Goal: Transaction & Acquisition: Book appointment/travel/reservation

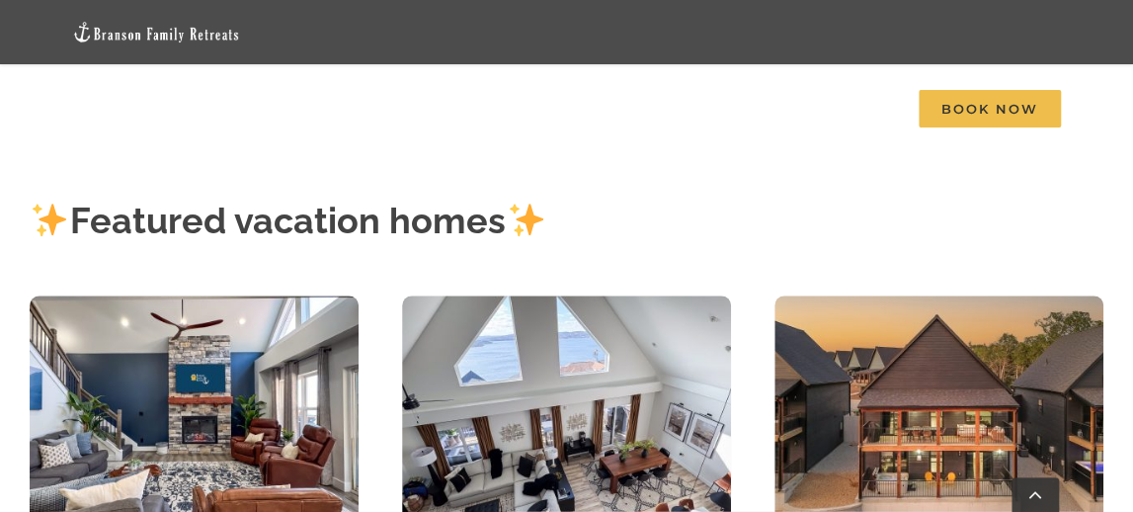
scroll to position [895, 0]
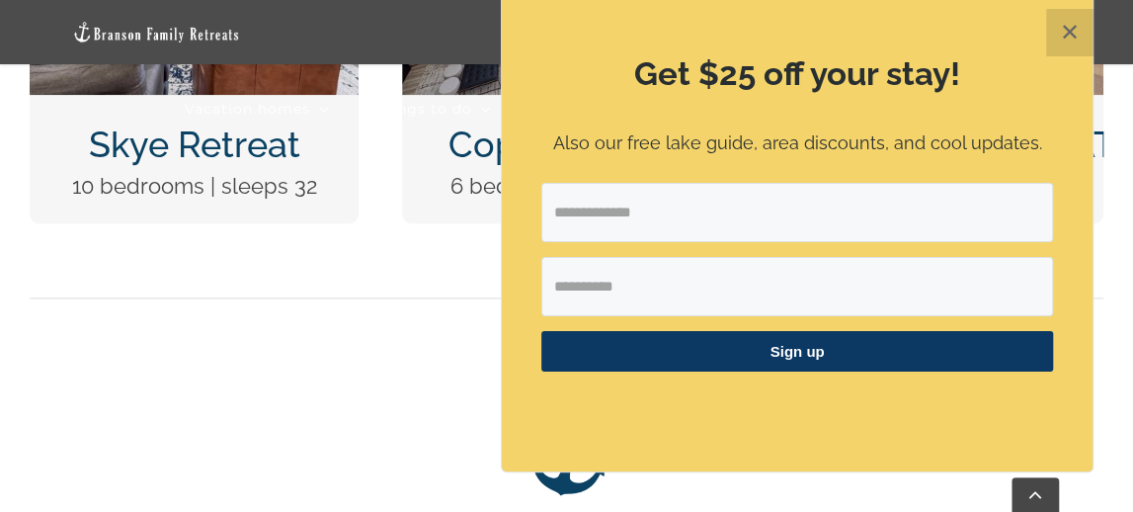
click at [1067, 33] on button "✕" at bounding box center [1069, 32] width 47 height 47
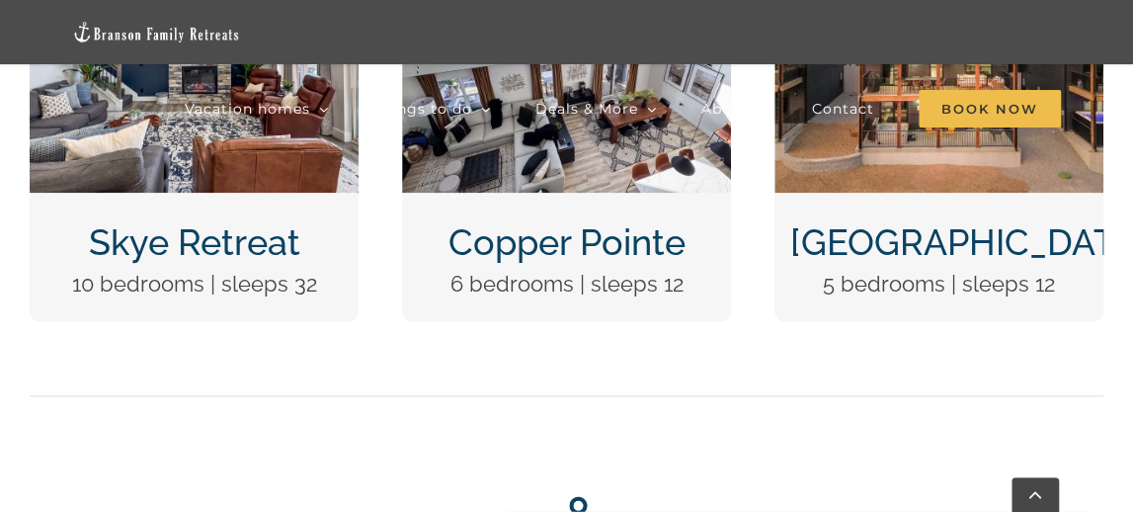
scroll to position [610, 0]
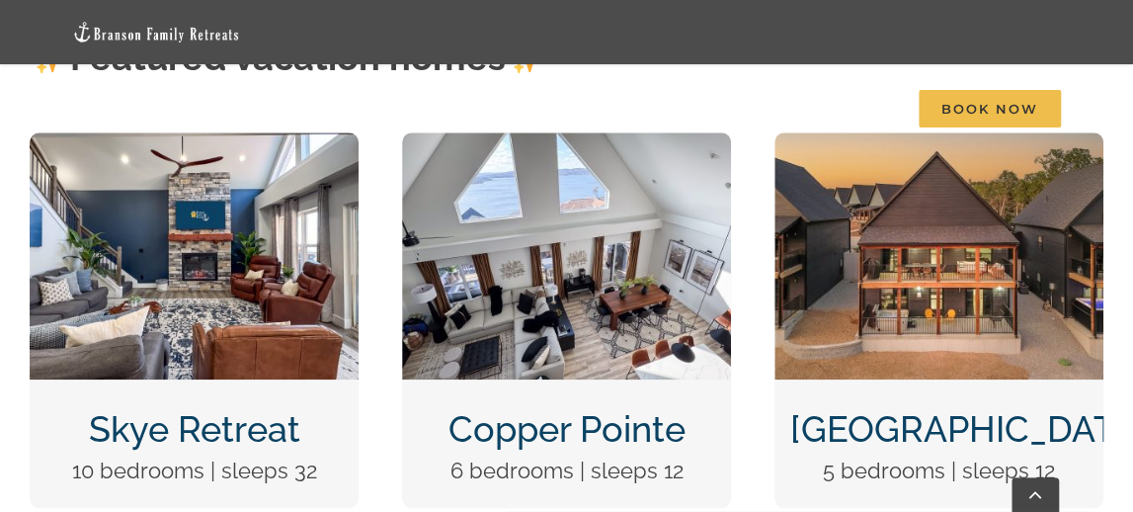
click at [560, 408] on link "Copper Pointe" at bounding box center [565, 428] width 237 height 41
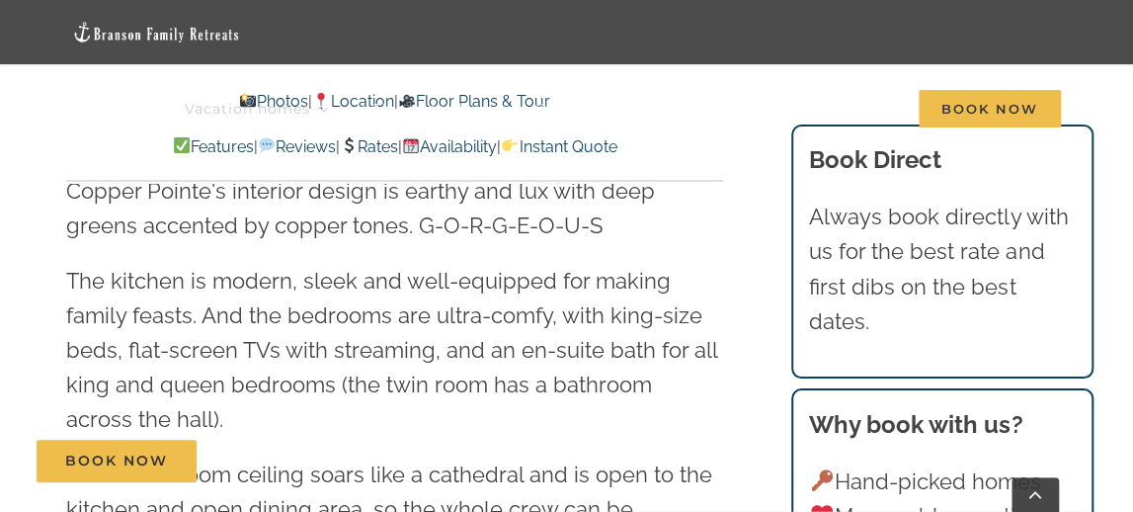
scroll to position [1343, 0]
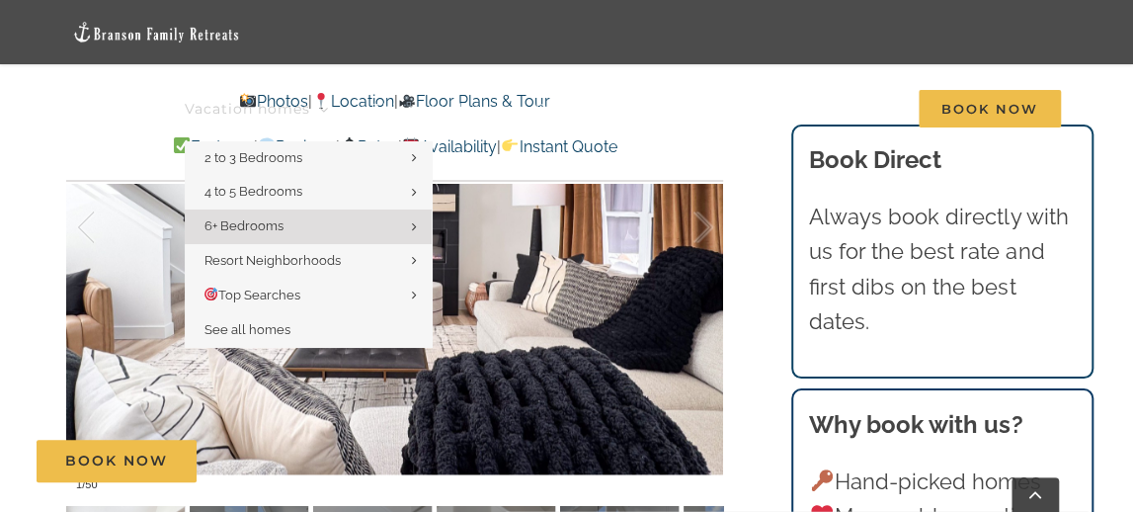
click at [263, 98] on link "Vacation homes" at bounding box center [257, 109] width 144 height 64
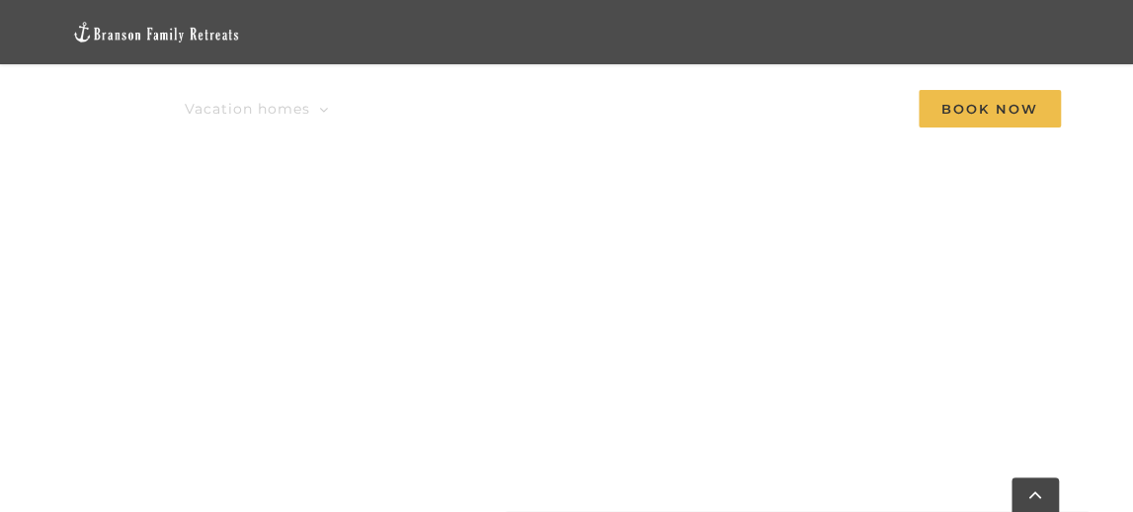
scroll to position [1295, 0]
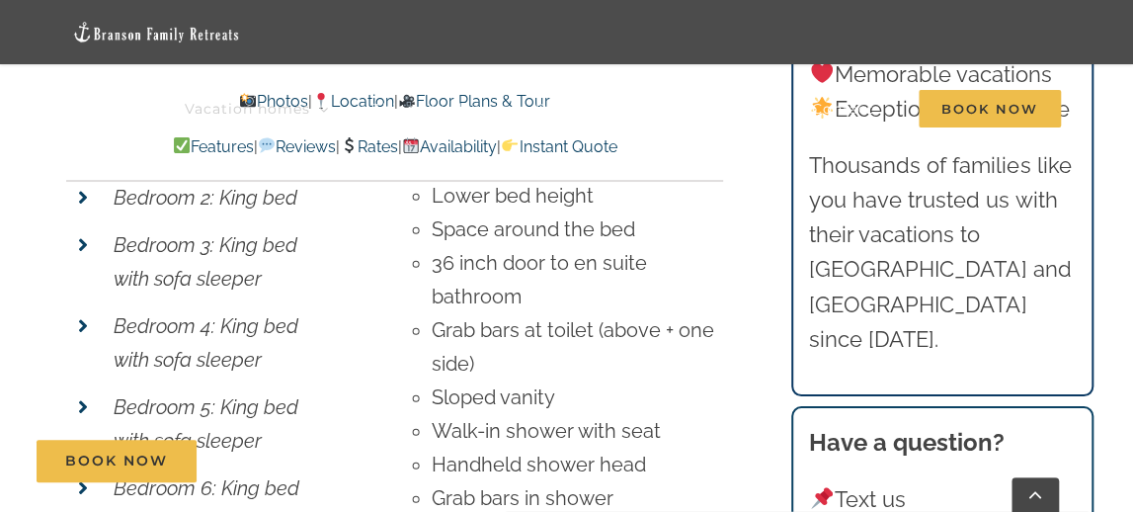
scroll to position [7610, 0]
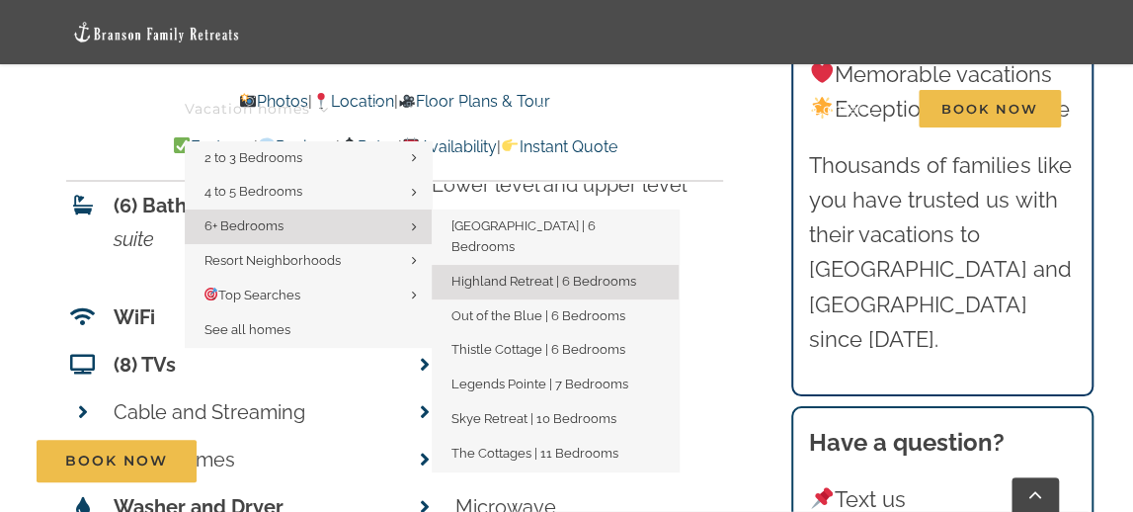
click at [257, 226] on span "6+ Bedrooms" at bounding box center [243, 225] width 79 height 15
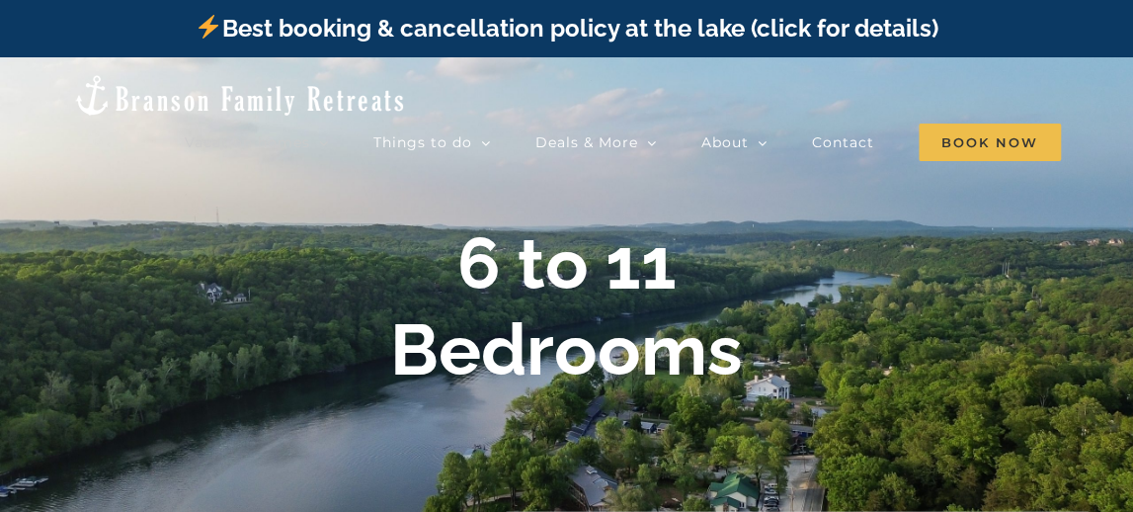
click at [201, 86] on img at bounding box center [239, 95] width 335 height 44
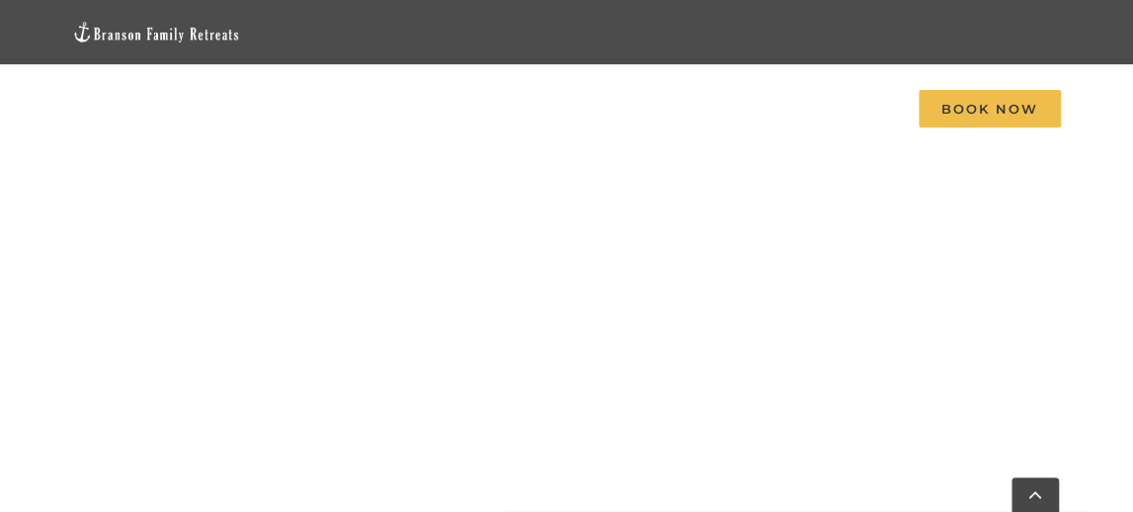
scroll to position [1213, 0]
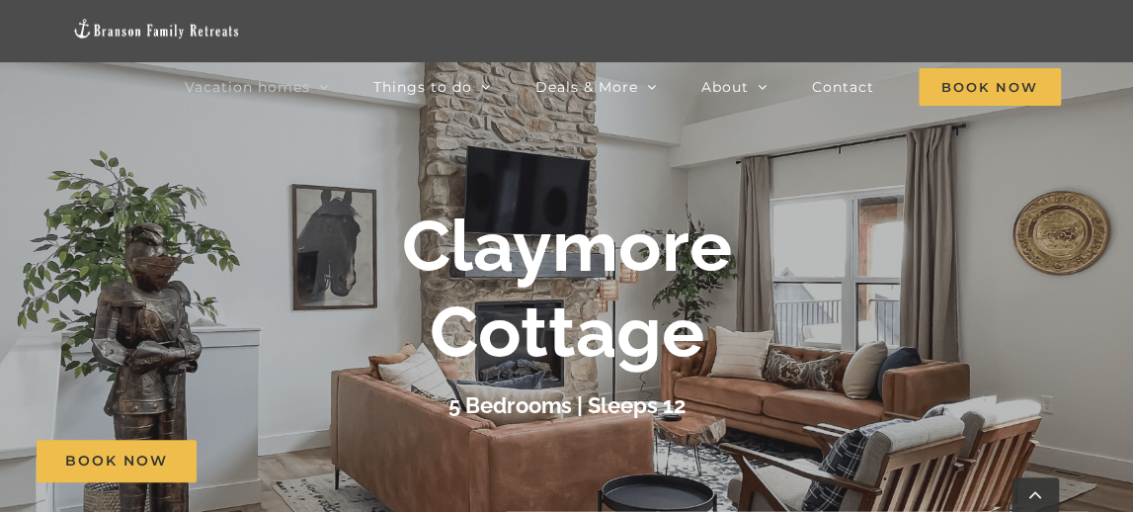
scroll to position [447, 0]
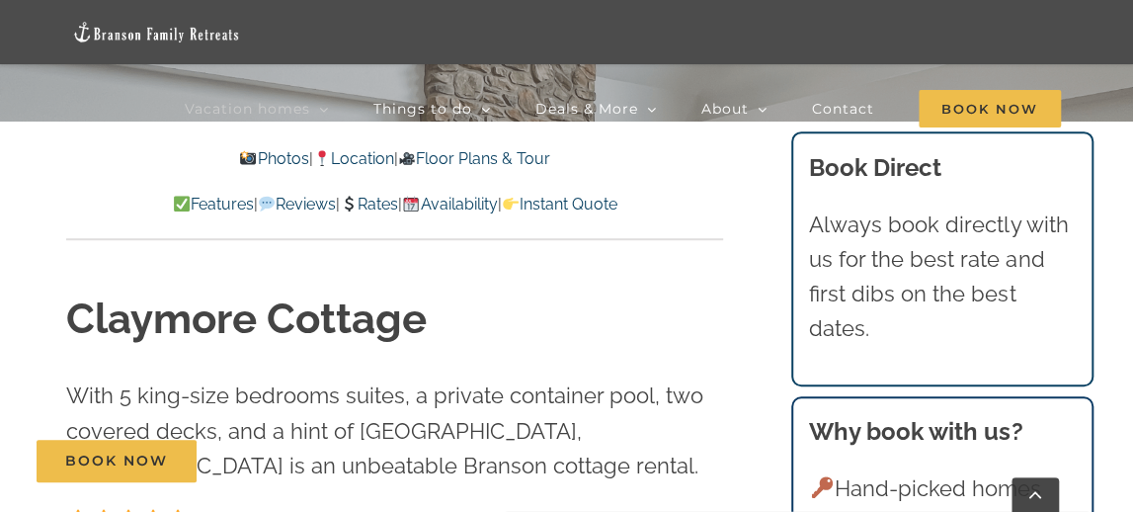
click at [261, 157] on link "Photos" at bounding box center [273, 158] width 69 height 19
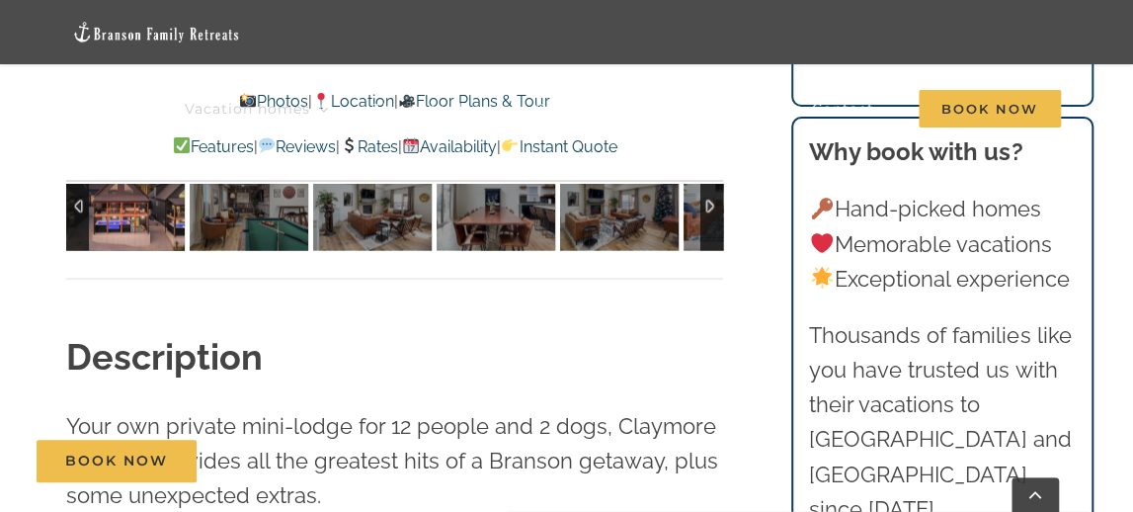
scroll to position [1471, 0]
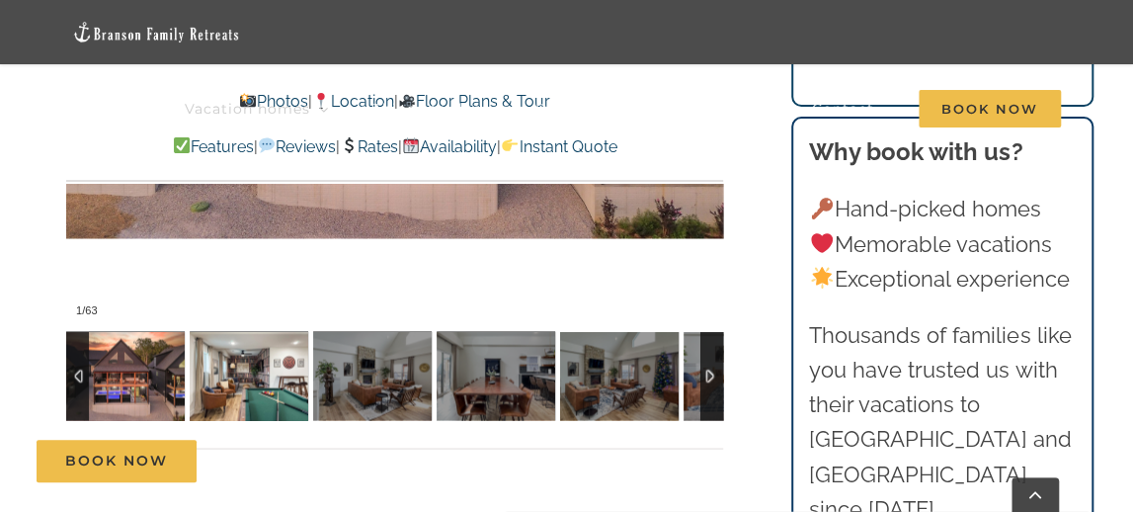
click at [272, 358] on img at bounding box center [249, 375] width 119 height 89
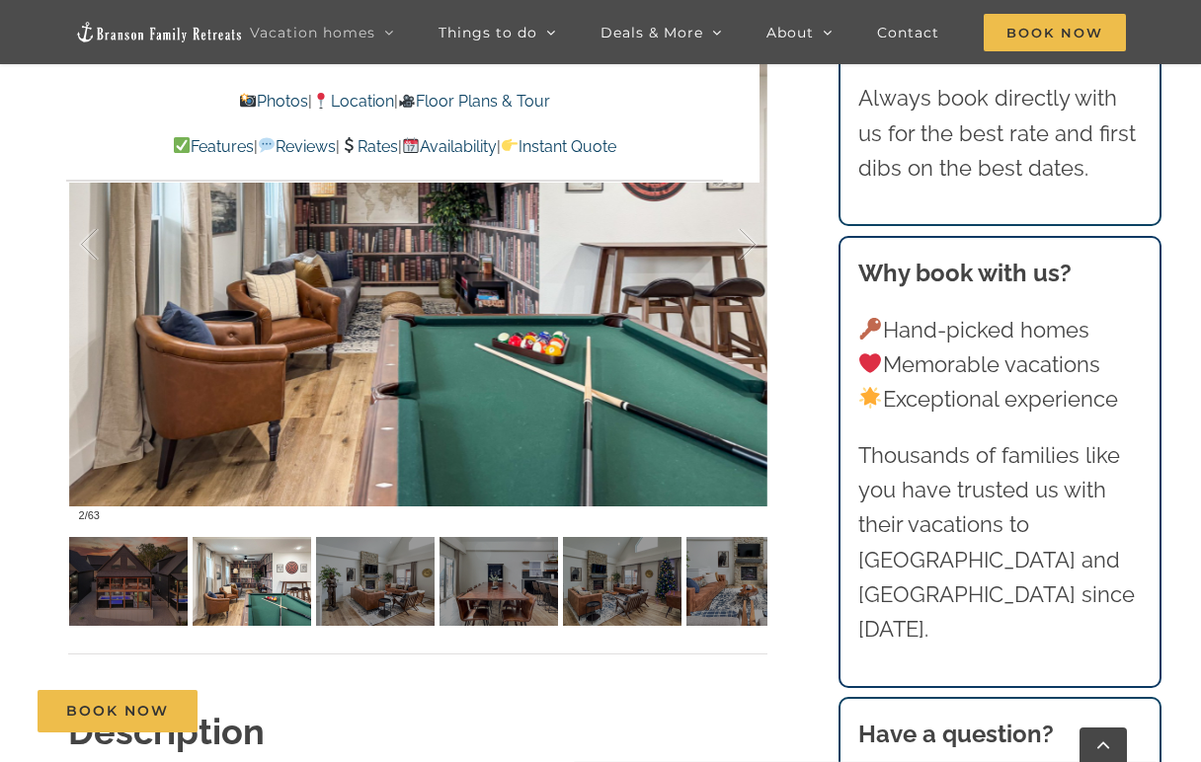
scroll to position [1469, 0]
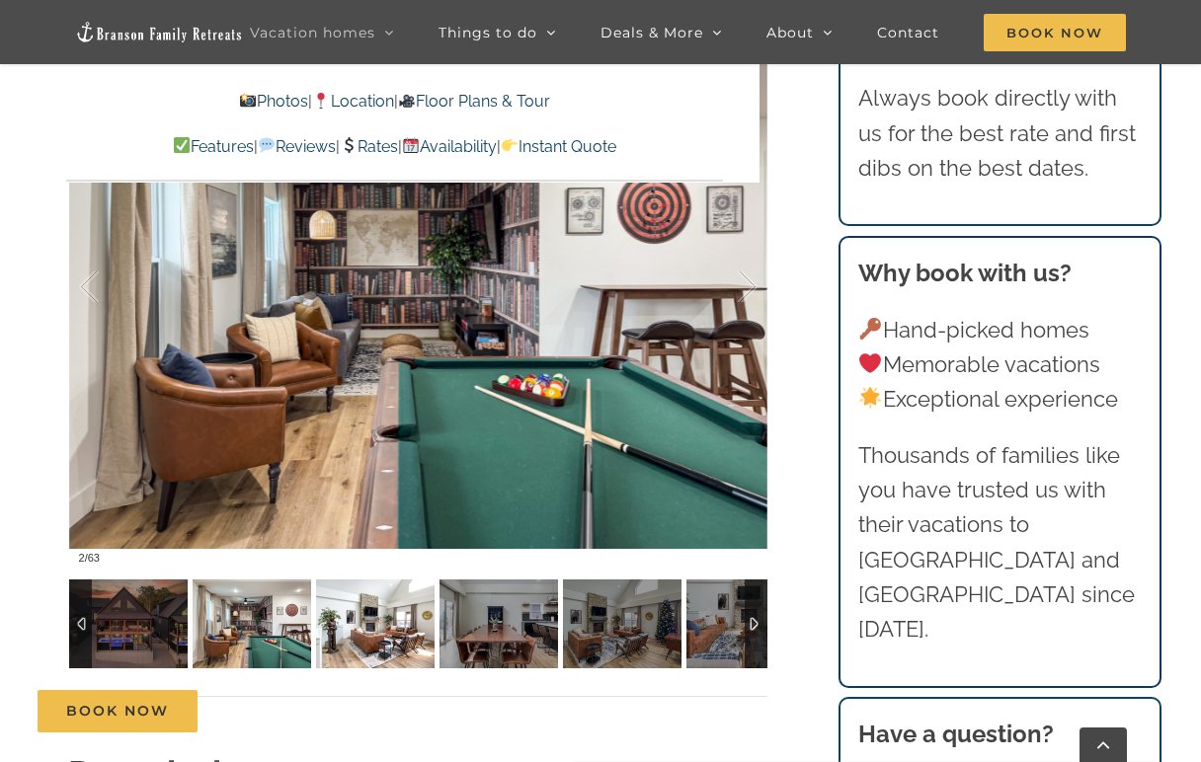
click at [385, 511] on img at bounding box center [375, 624] width 119 height 89
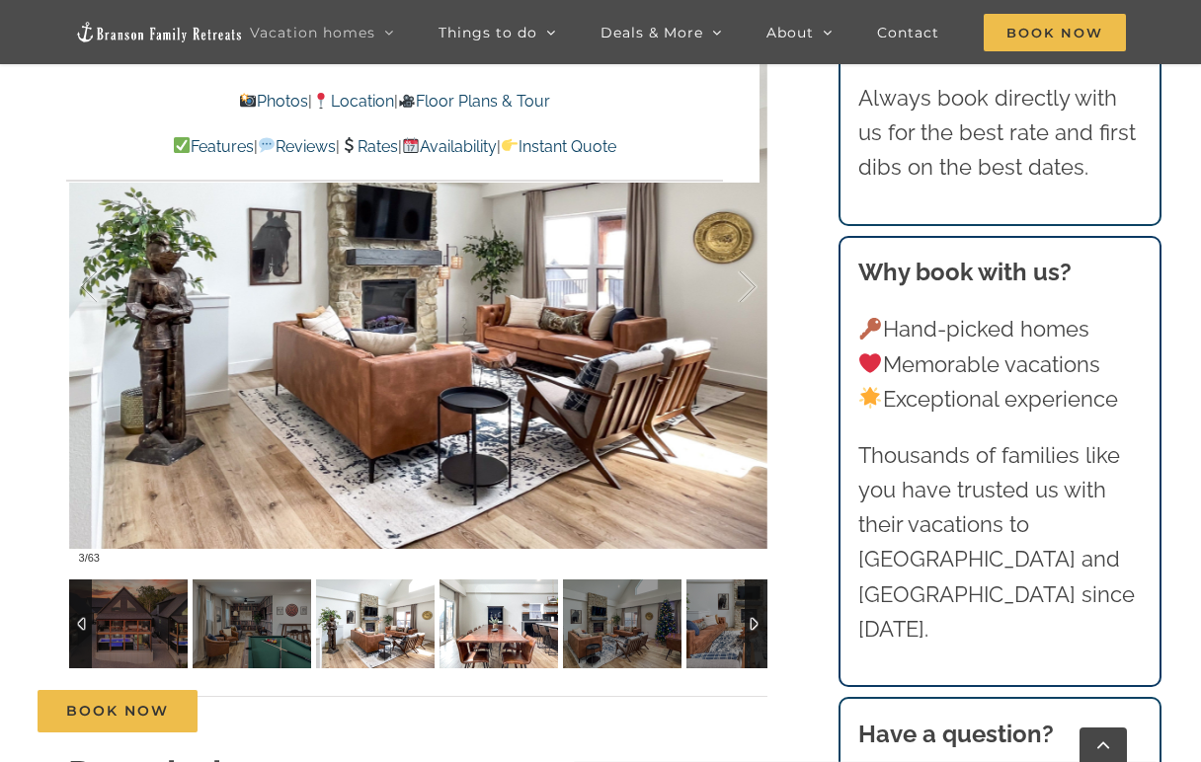
click at [495, 511] on img at bounding box center [498, 624] width 119 height 89
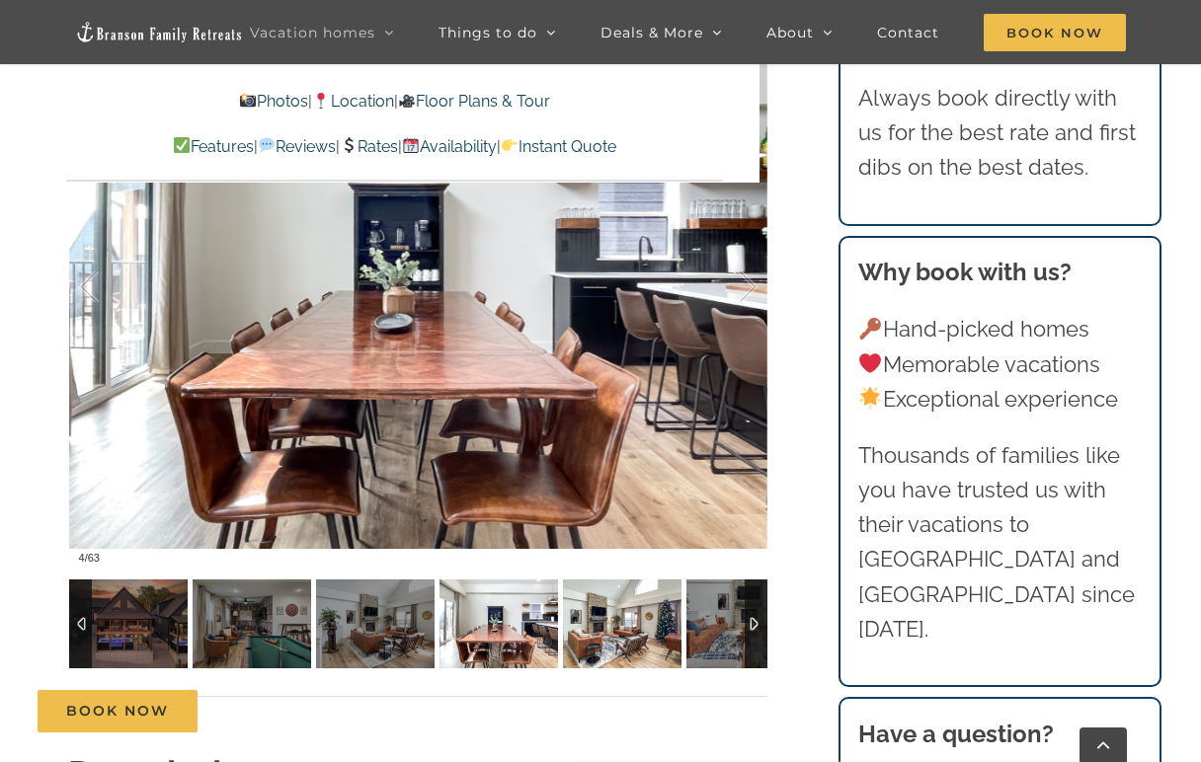
click at [603, 511] on img at bounding box center [622, 624] width 119 height 89
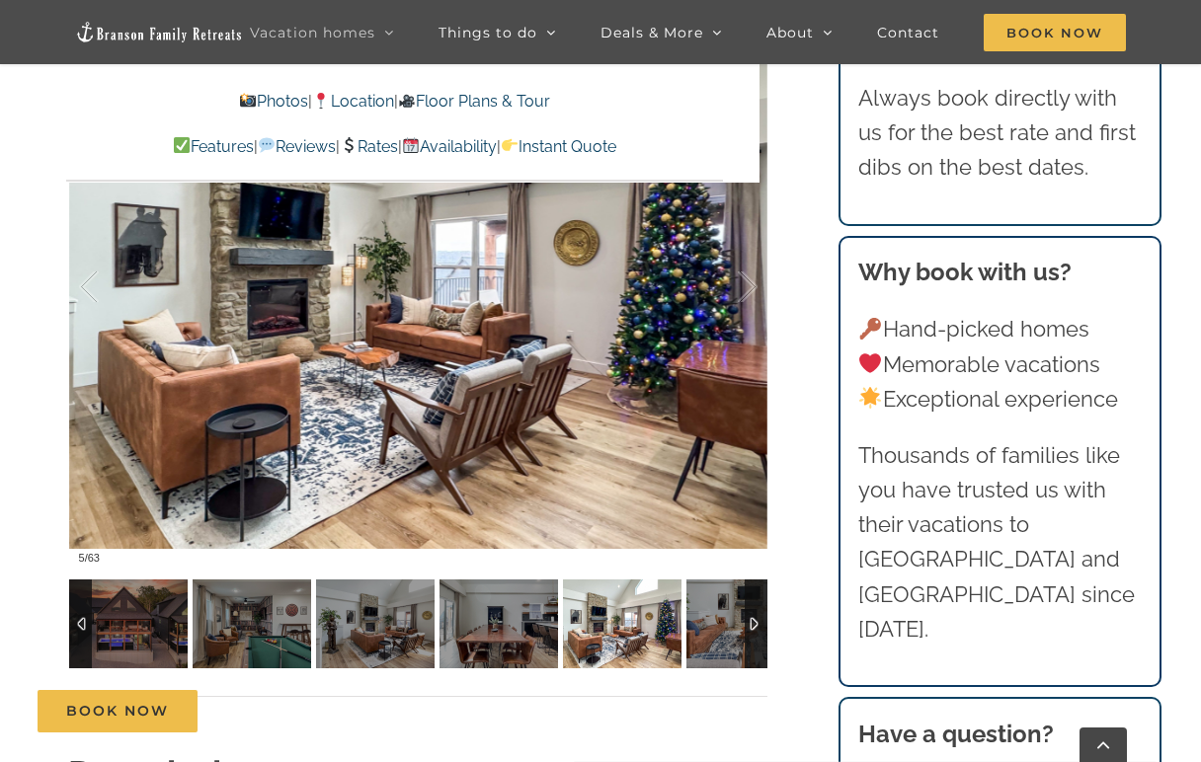
click at [620, 511] on img at bounding box center [622, 624] width 119 height 89
click at [703, 511] on img at bounding box center [745, 624] width 119 height 89
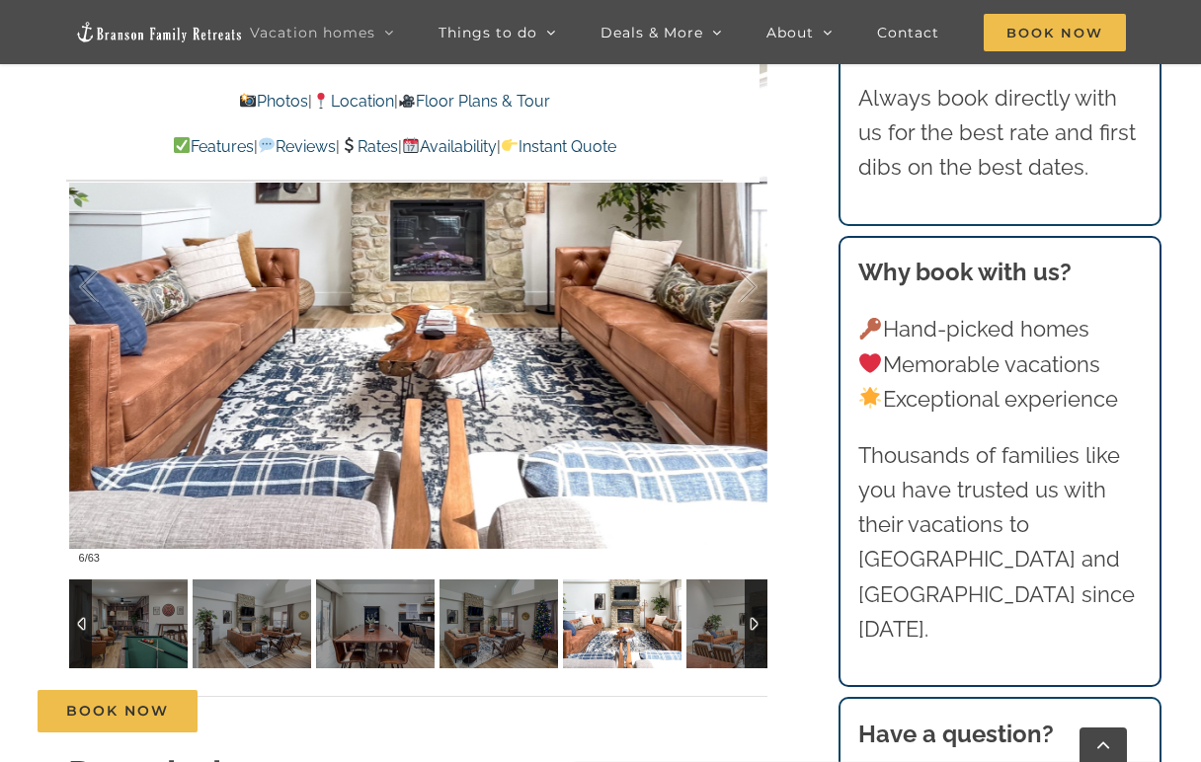
click at [757, 511] on div at bounding box center [756, 624] width 23 height 89
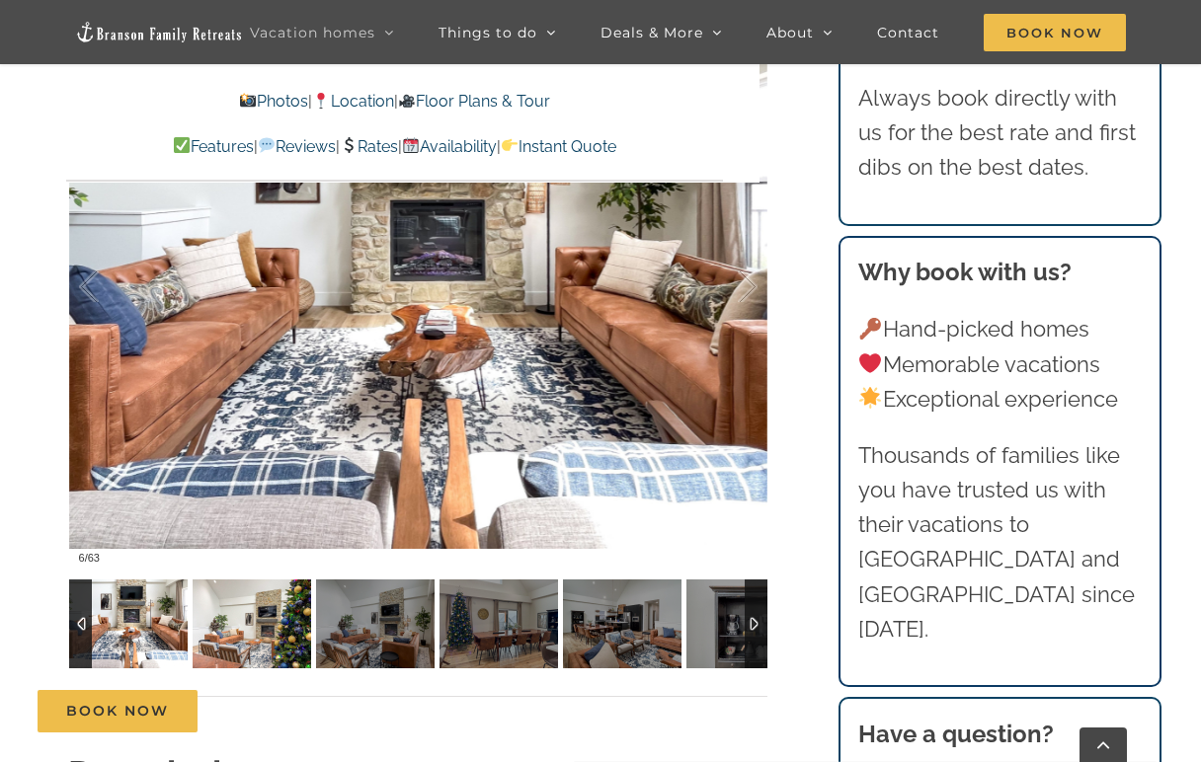
click at [254, 511] on img at bounding box center [252, 624] width 119 height 89
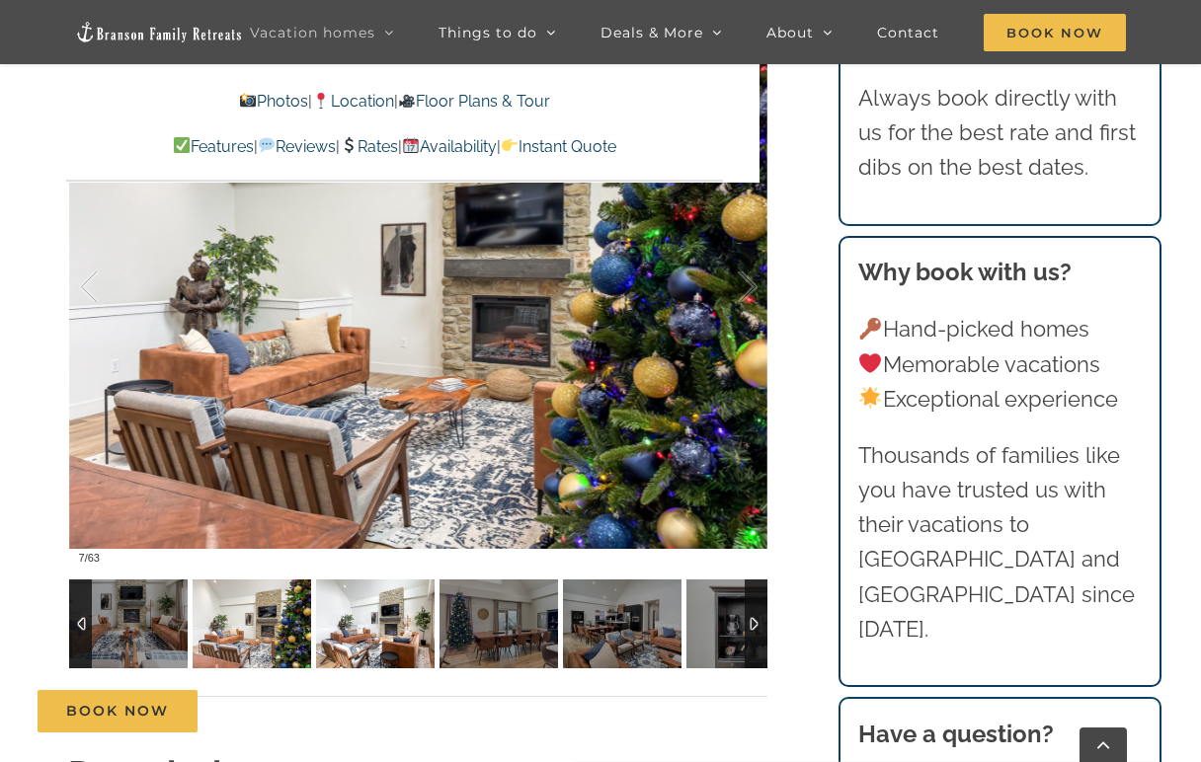
click at [356, 511] on img at bounding box center [375, 624] width 119 height 89
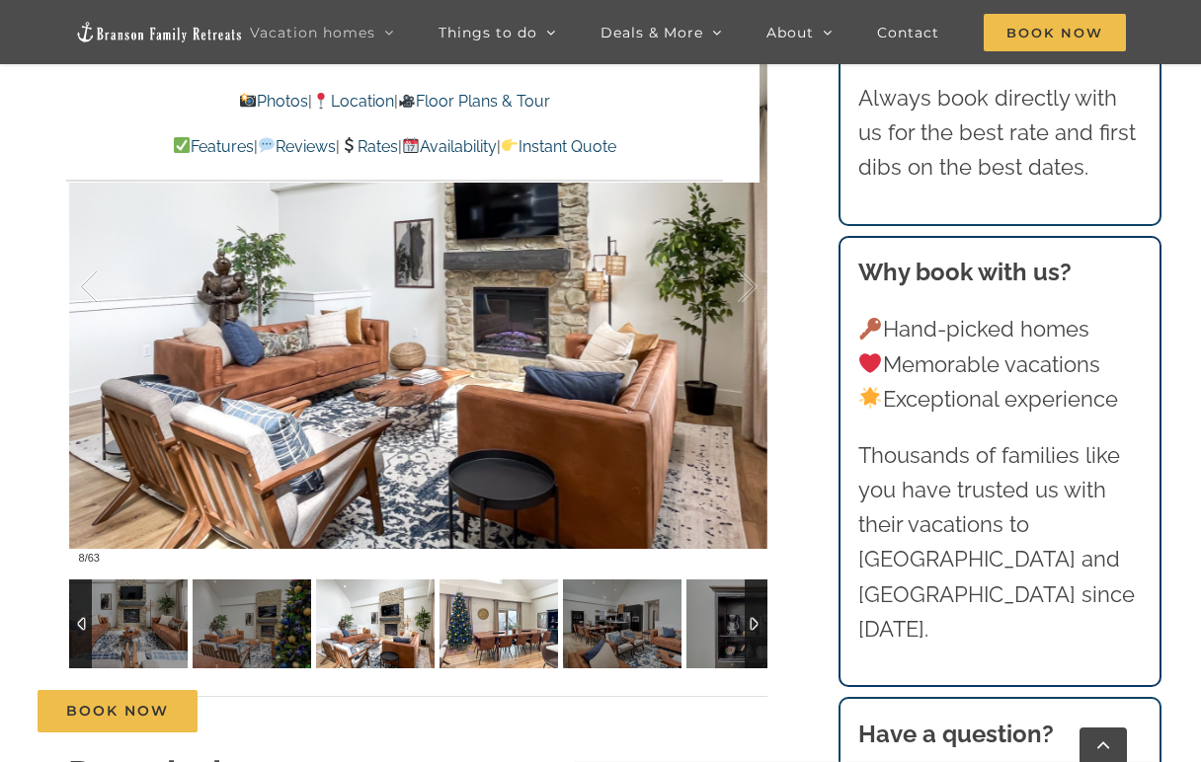
click at [503, 511] on img at bounding box center [498, 624] width 119 height 89
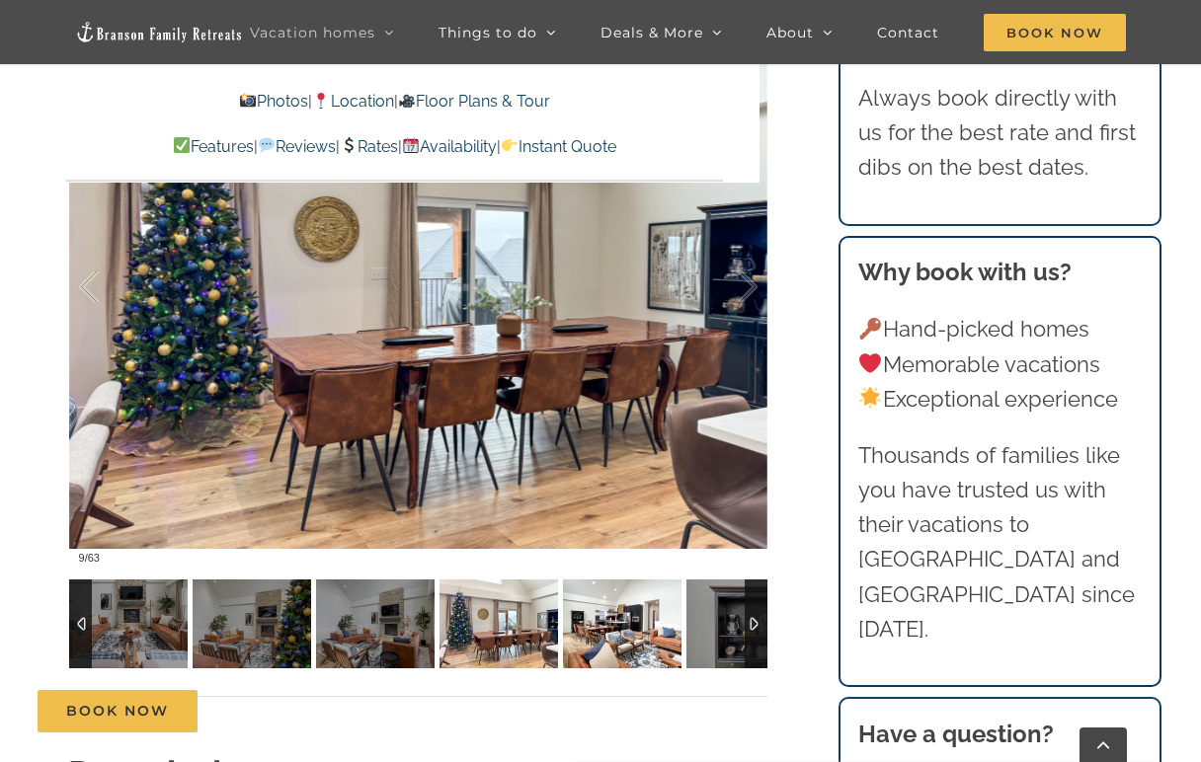
click at [614, 511] on img at bounding box center [622, 624] width 119 height 89
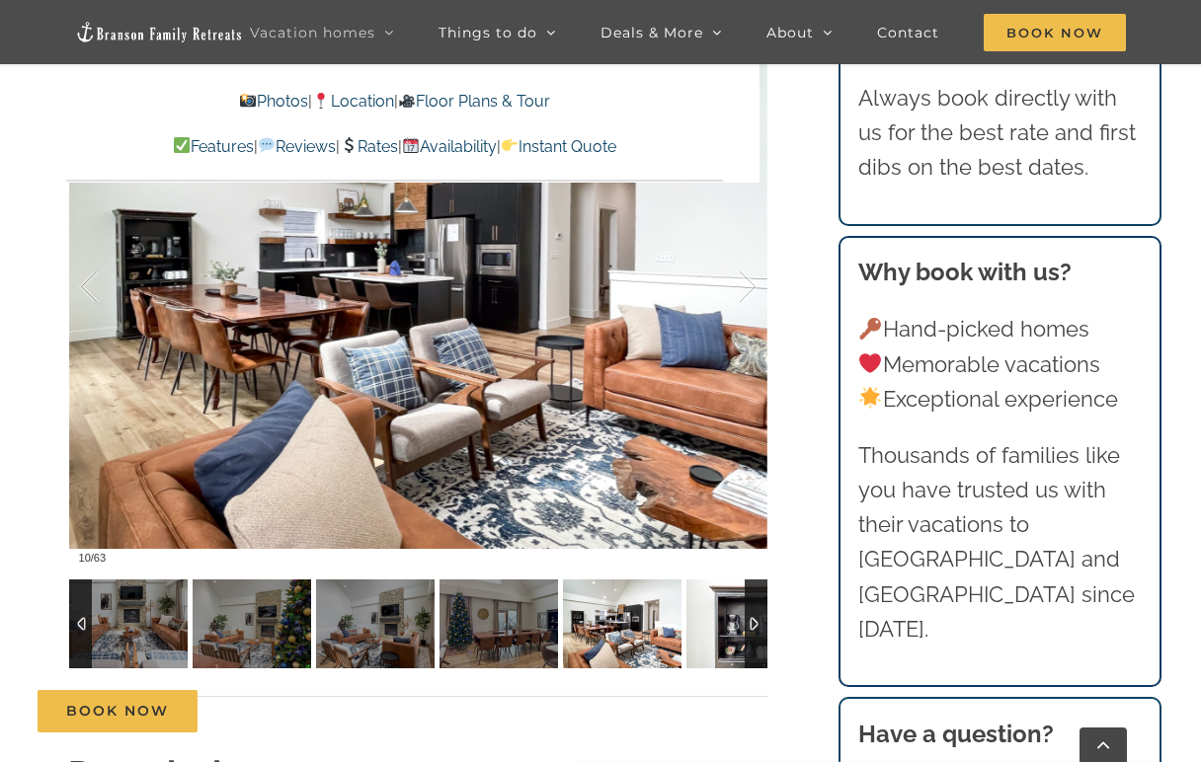
click at [707, 511] on img at bounding box center [745, 624] width 119 height 89
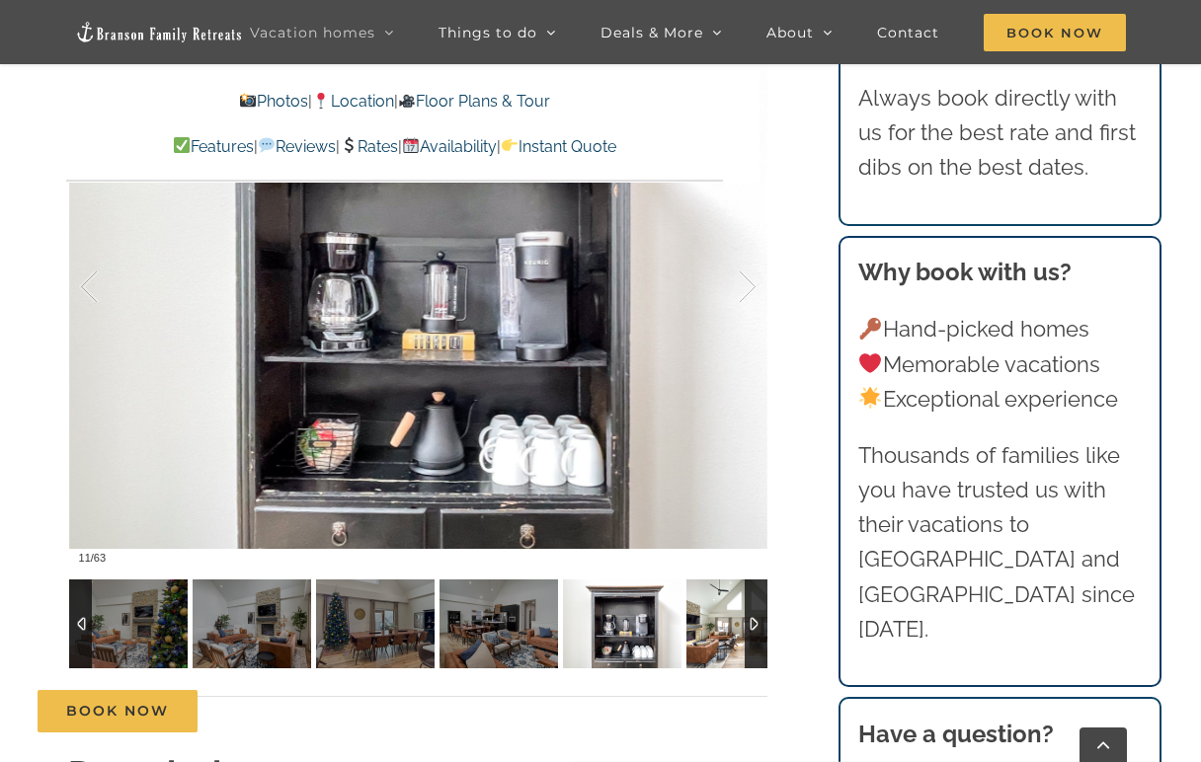
click at [707, 511] on img at bounding box center [745, 624] width 119 height 89
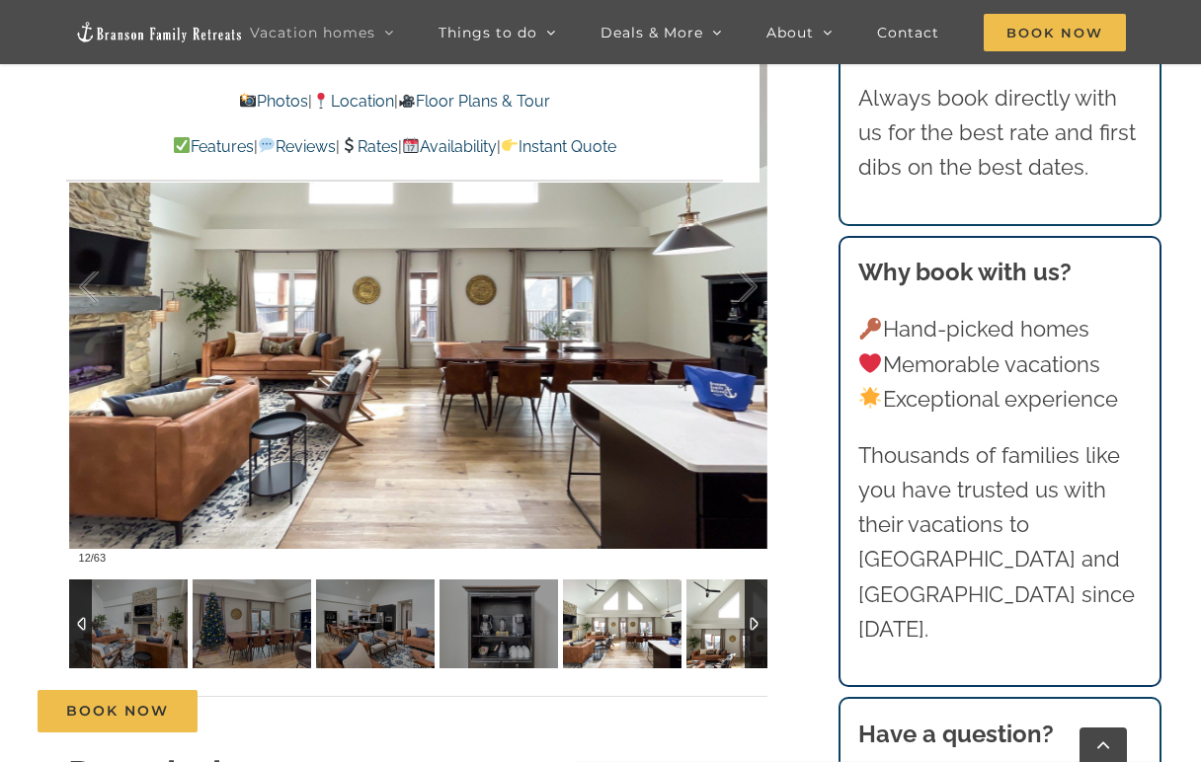
click at [709, 511] on img at bounding box center [745, 624] width 119 height 89
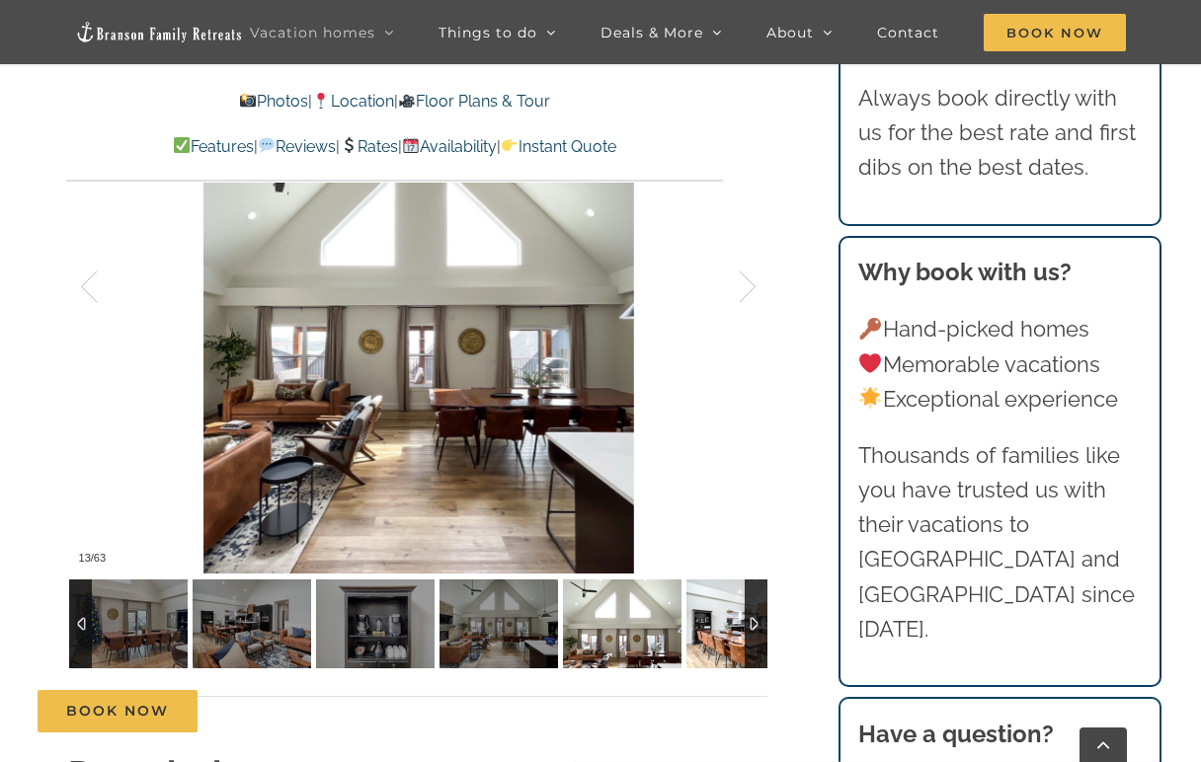
click at [709, 511] on img at bounding box center [745, 624] width 119 height 89
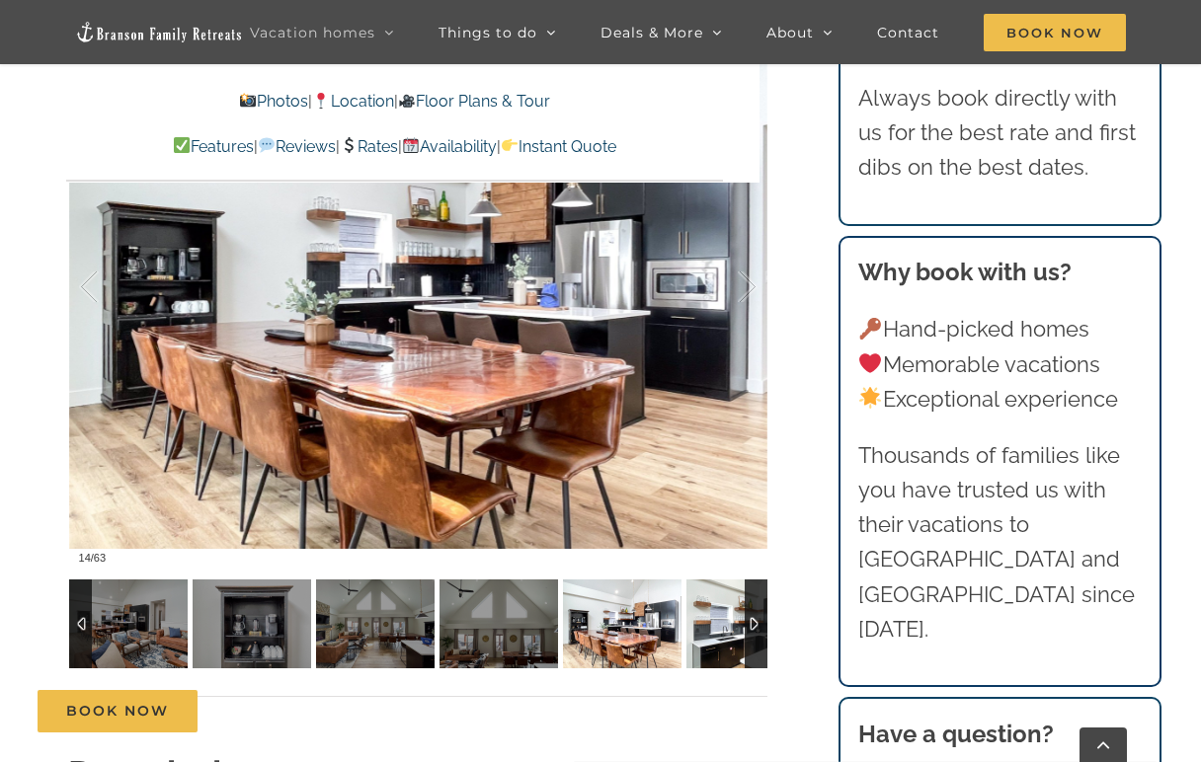
click at [703, 511] on img at bounding box center [745, 624] width 119 height 89
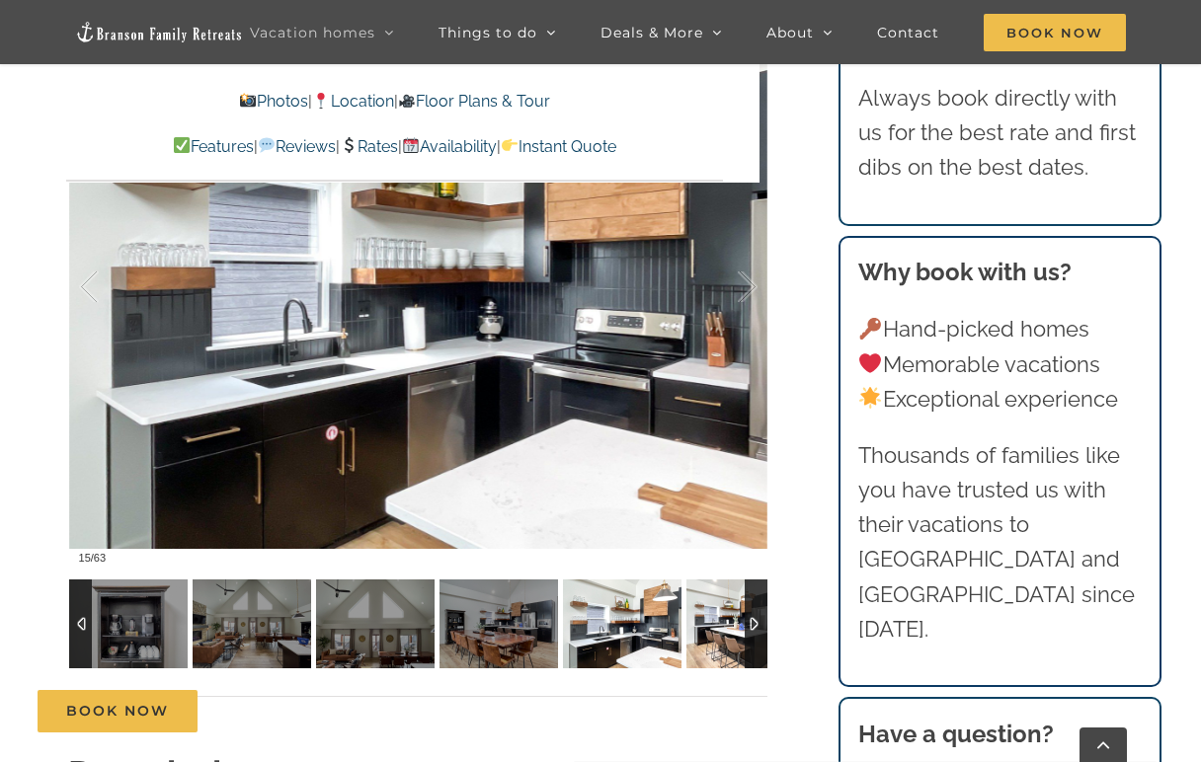
click at [723, 511] on img at bounding box center [745, 624] width 119 height 89
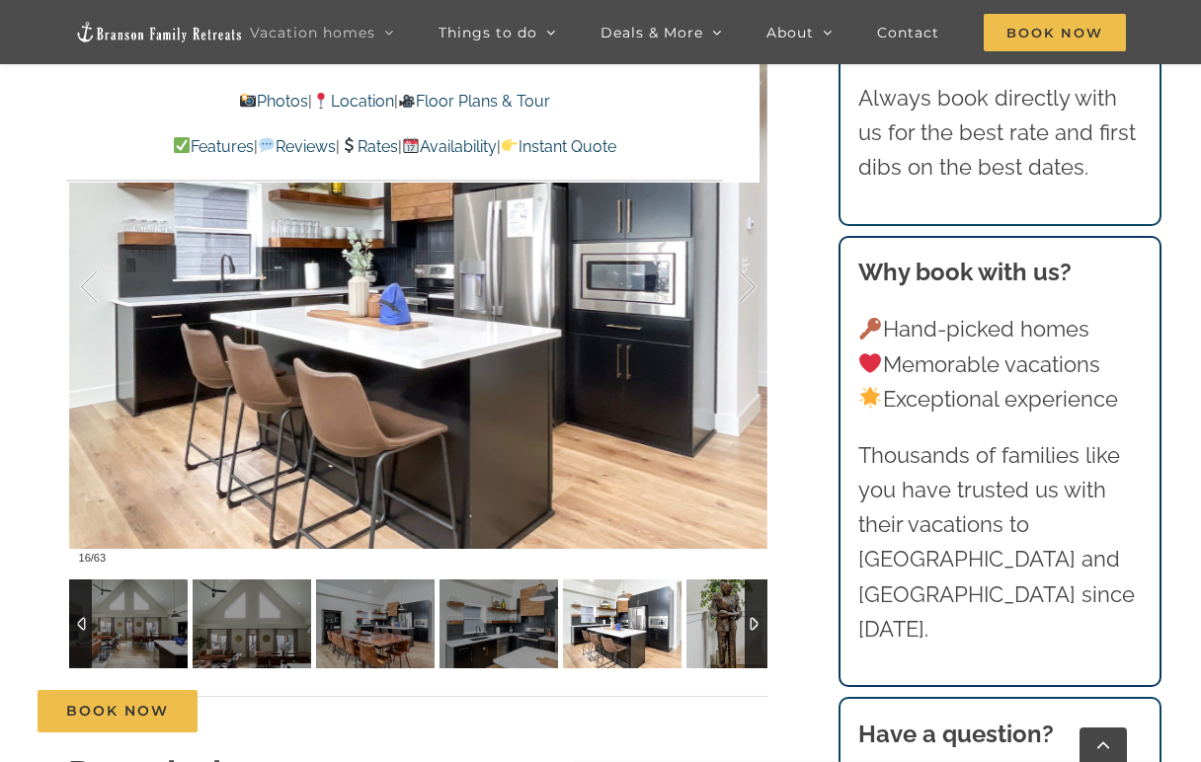
click at [751, 511] on div at bounding box center [756, 624] width 23 height 89
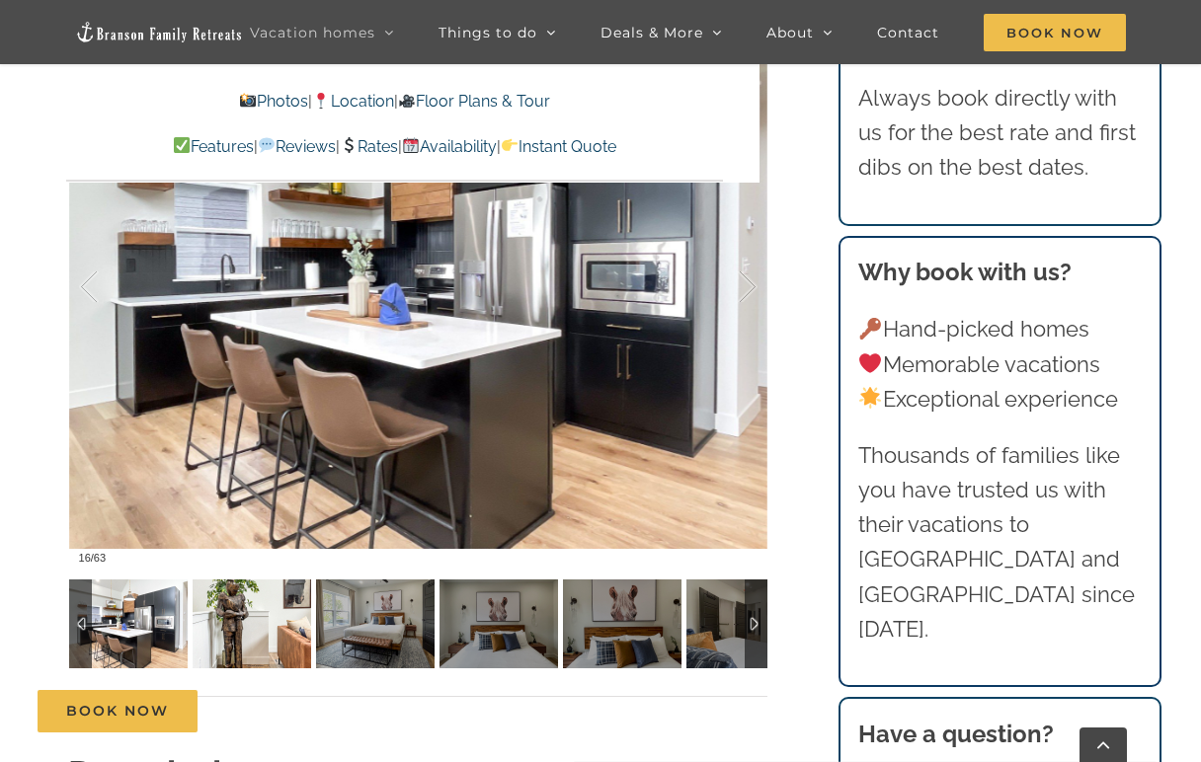
click at [281, 511] on img at bounding box center [252, 624] width 119 height 89
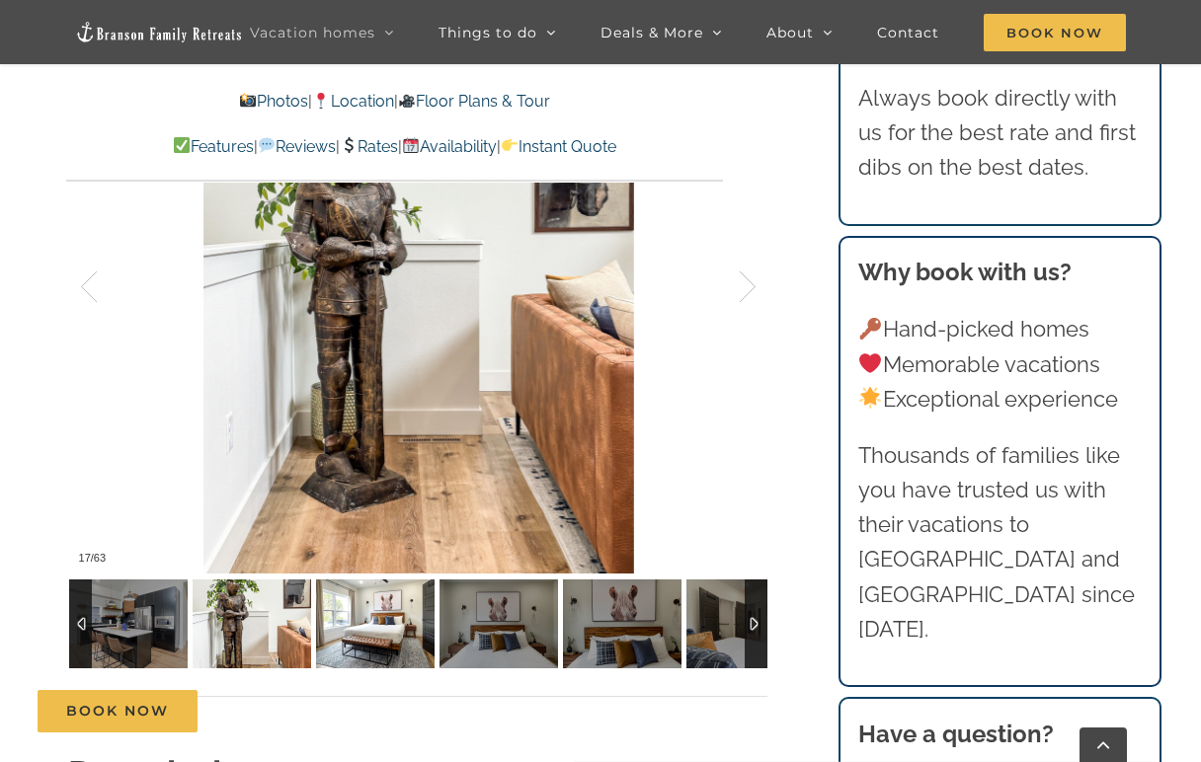
click at [379, 511] on img at bounding box center [375, 624] width 119 height 89
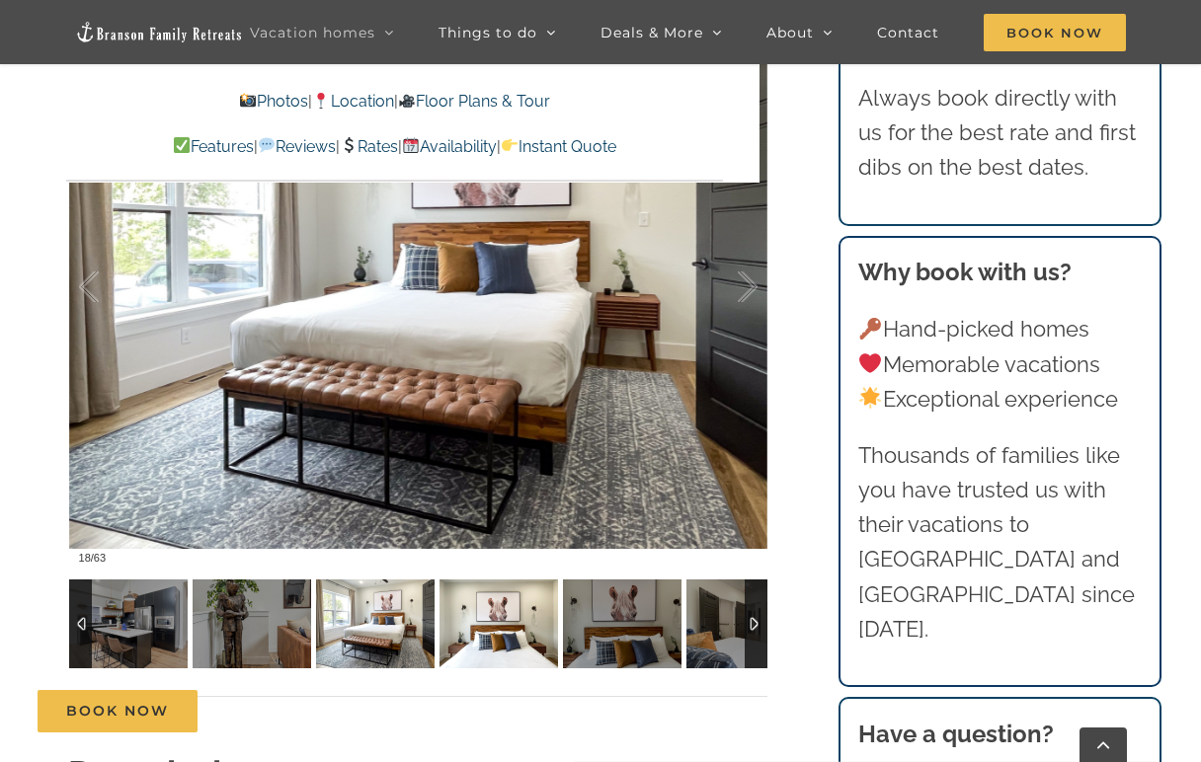
click at [478, 511] on img at bounding box center [498, 624] width 119 height 89
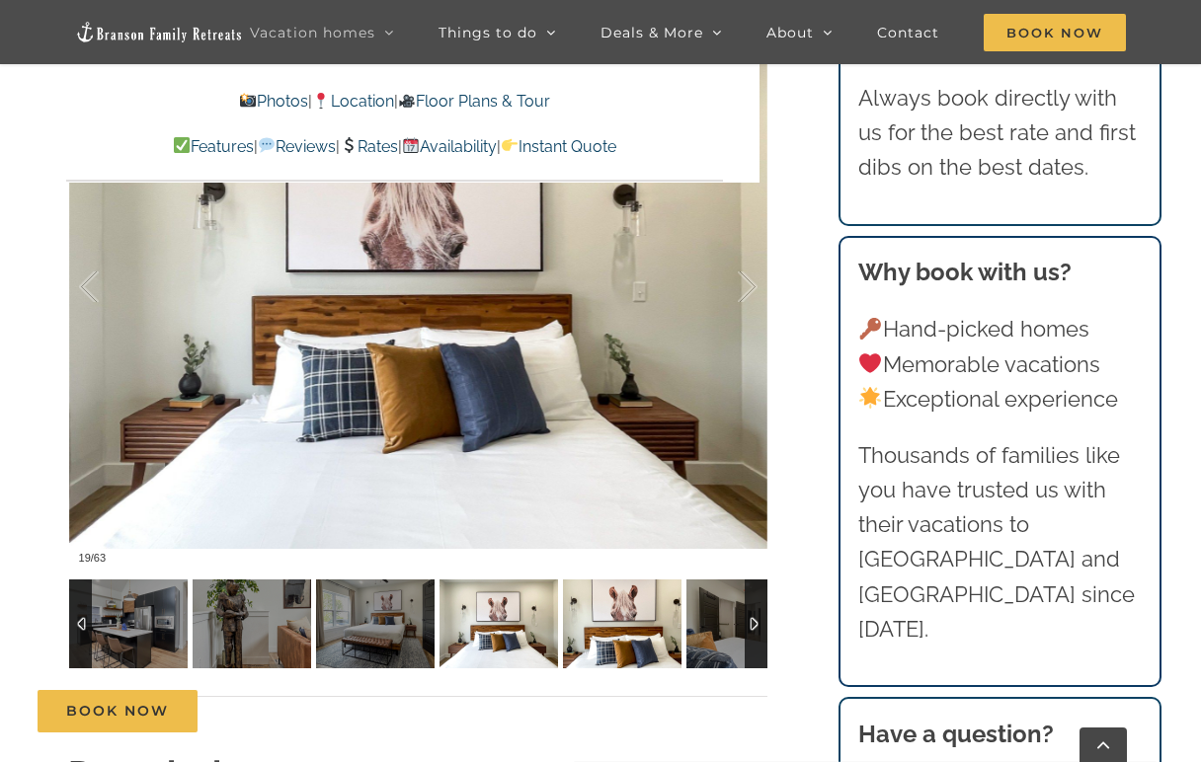
click at [594, 511] on img at bounding box center [622, 624] width 119 height 89
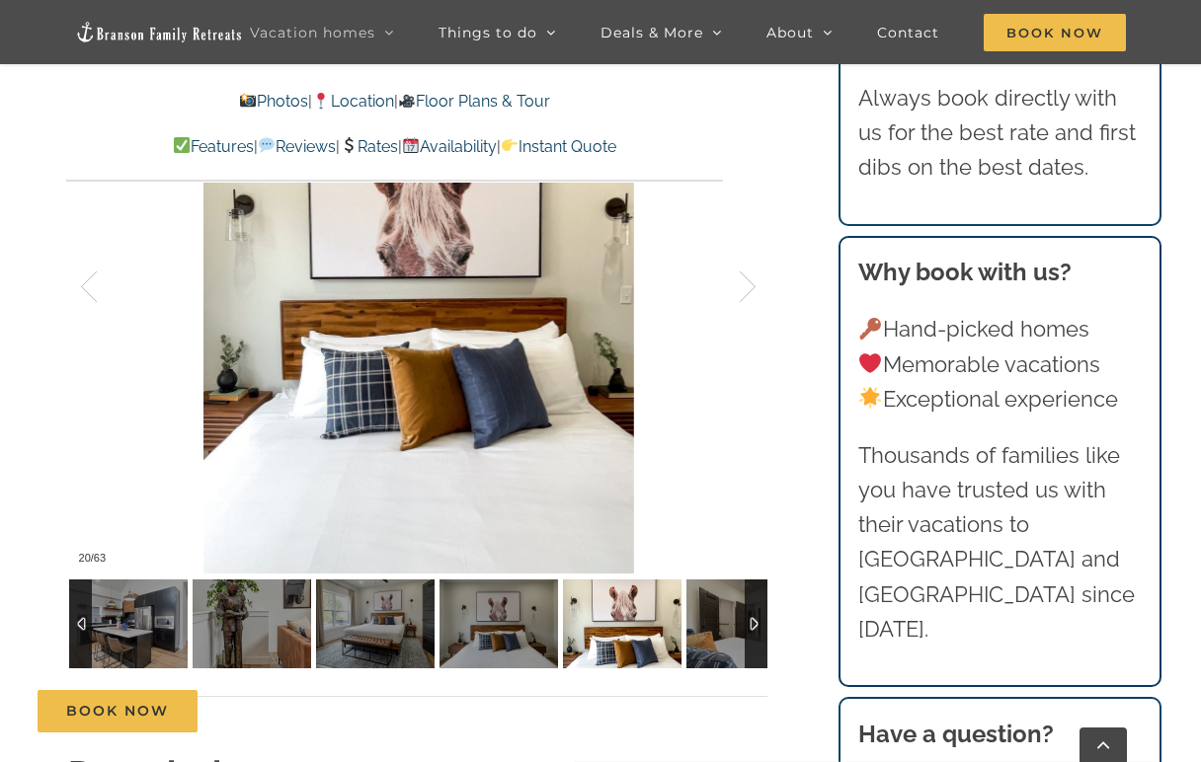
click at [641, 511] on img at bounding box center [622, 624] width 119 height 89
click at [711, 511] on img at bounding box center [745, 624] width 119 height 89
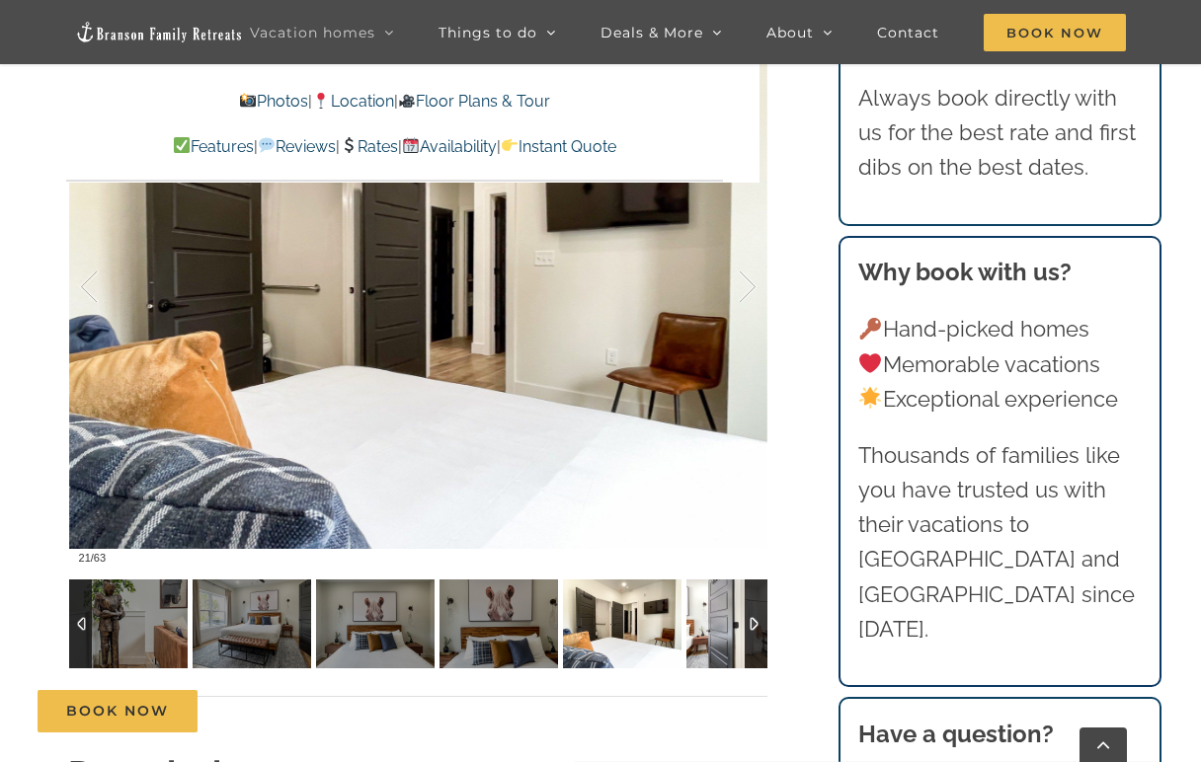
click at [710, 511] on img at bounding box center [745, 624] width 119 height 89
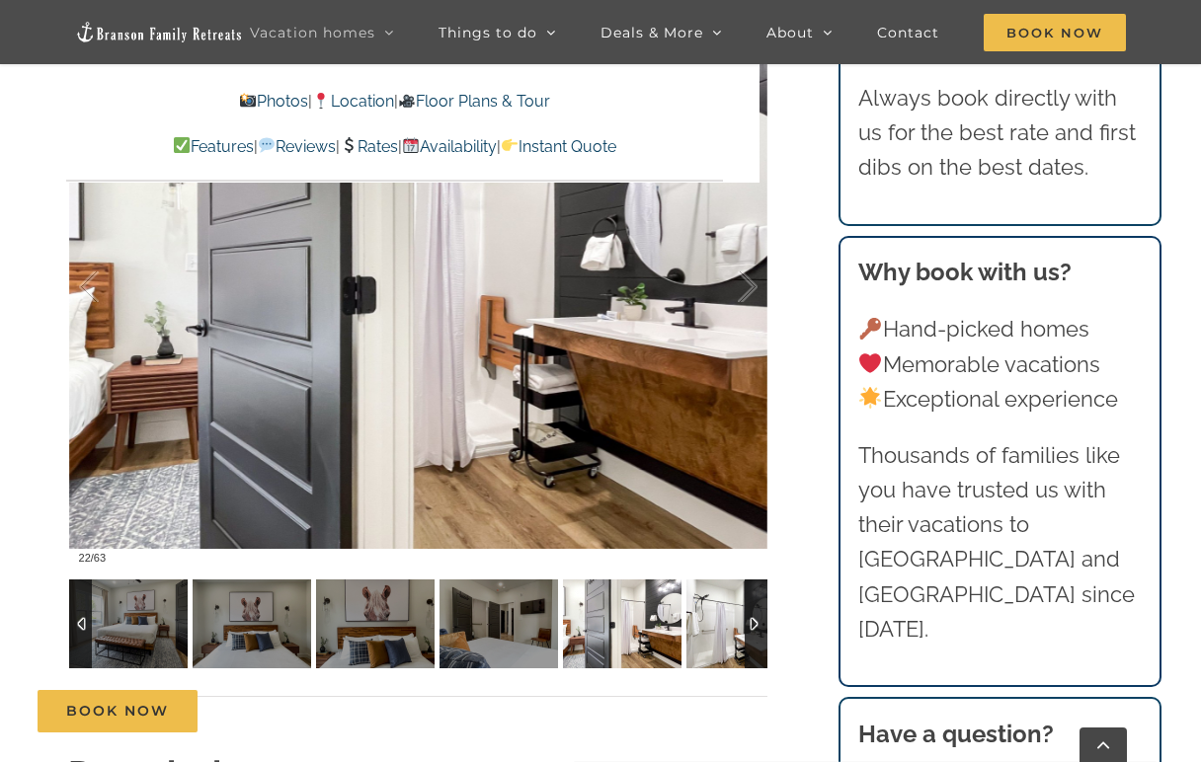
click at [711, 511] on img at bounding box center [745, 624] width 119 height 89
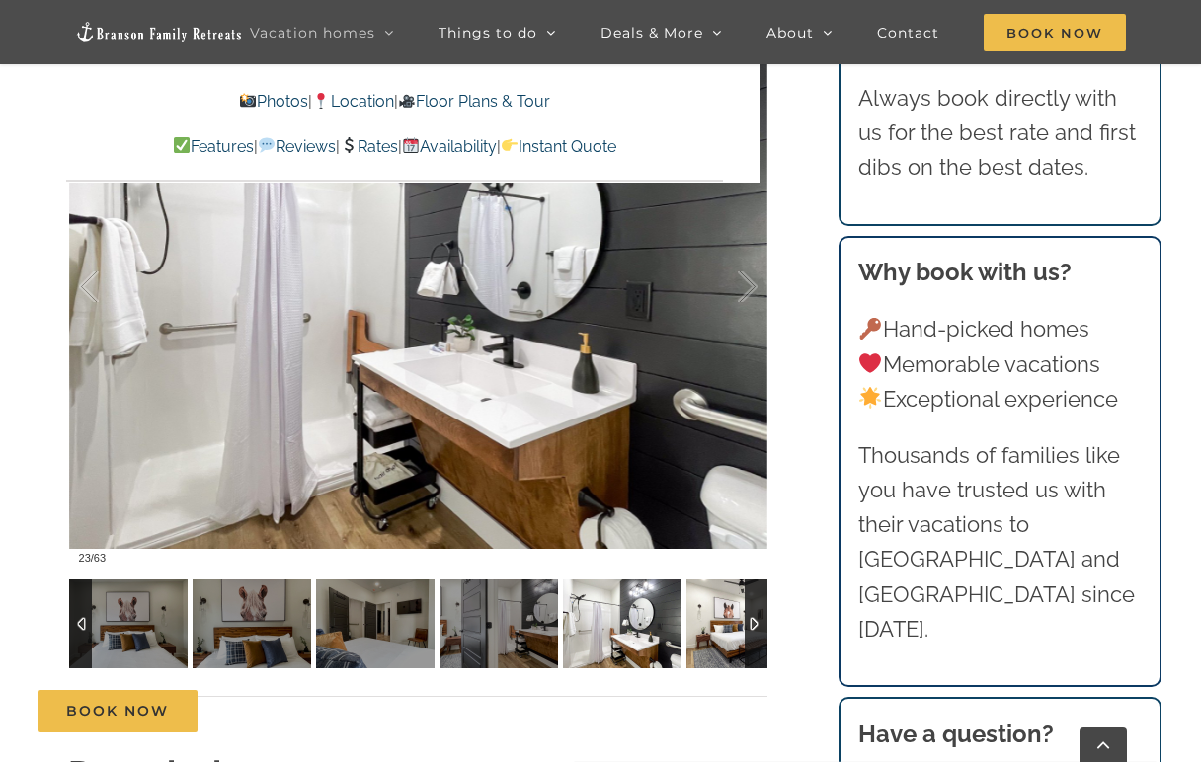
click at [711, 511] on img at bounding box center [745, 624] width 119 height 89
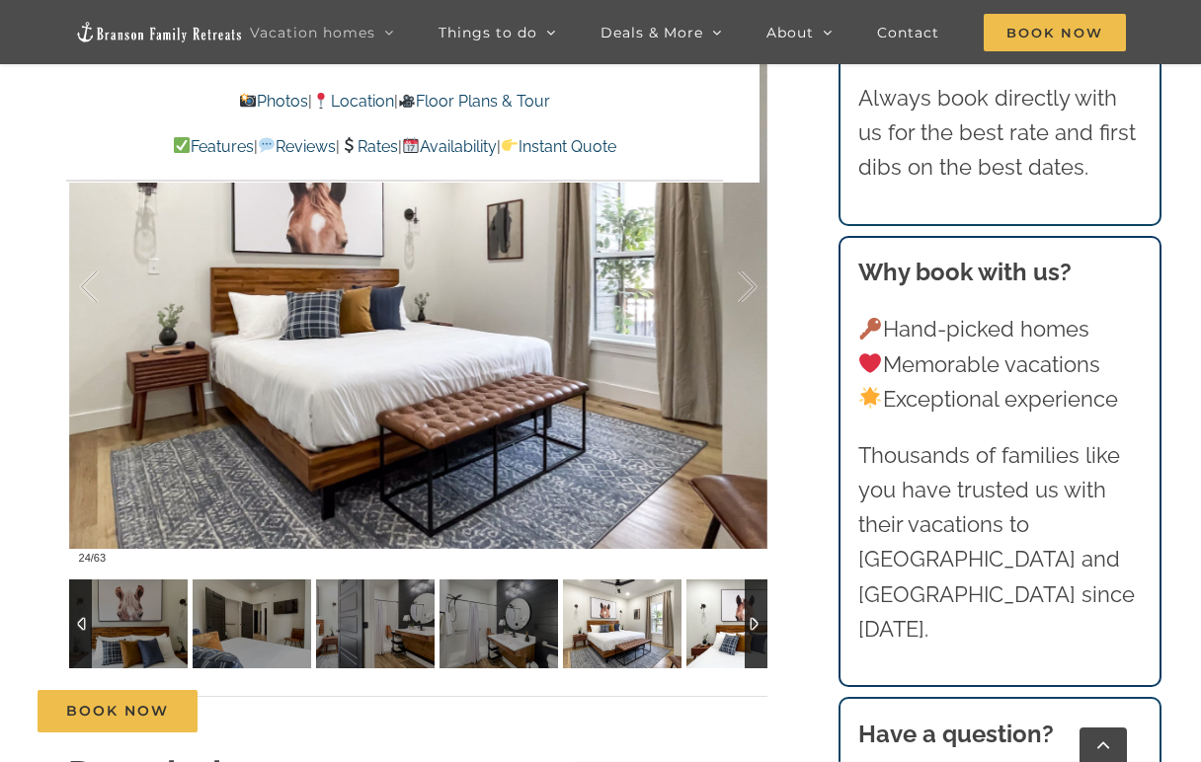
click at [718, 511] on img at bounding box center [745, 624] width 119 height 89
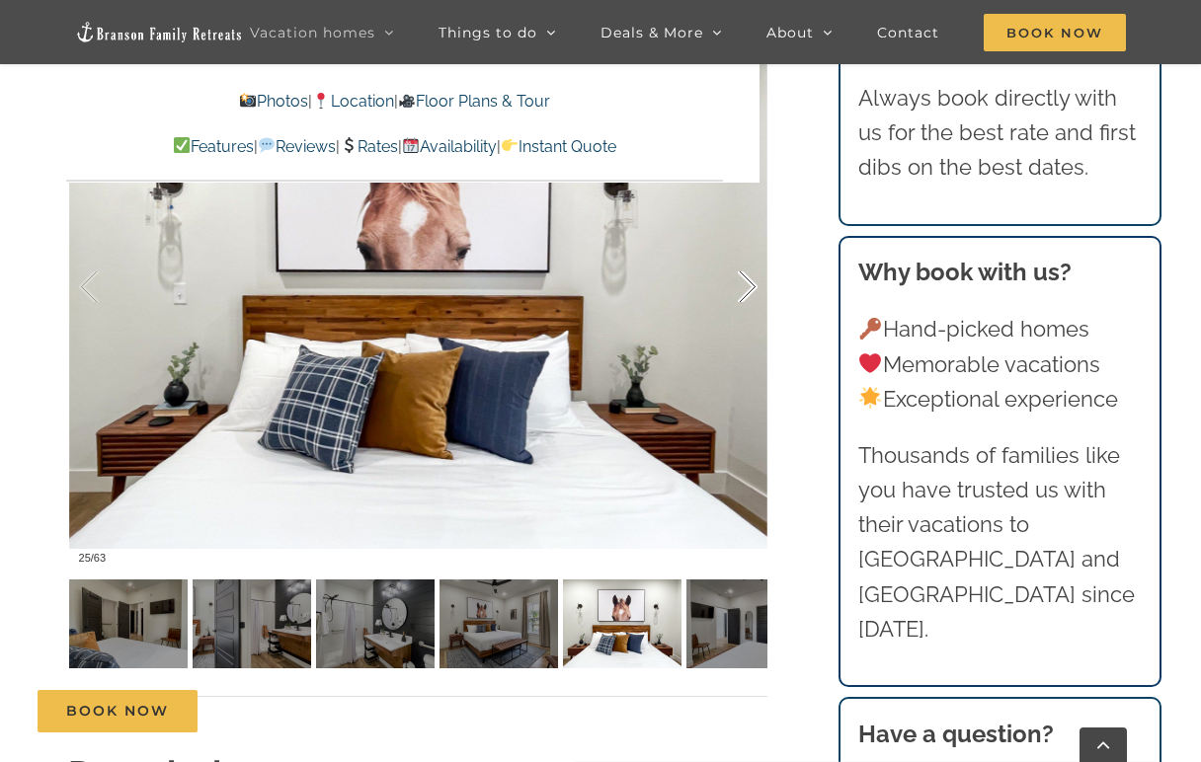
click at [755, 284] on div at bounding box center [726, 287] width 61 height 122
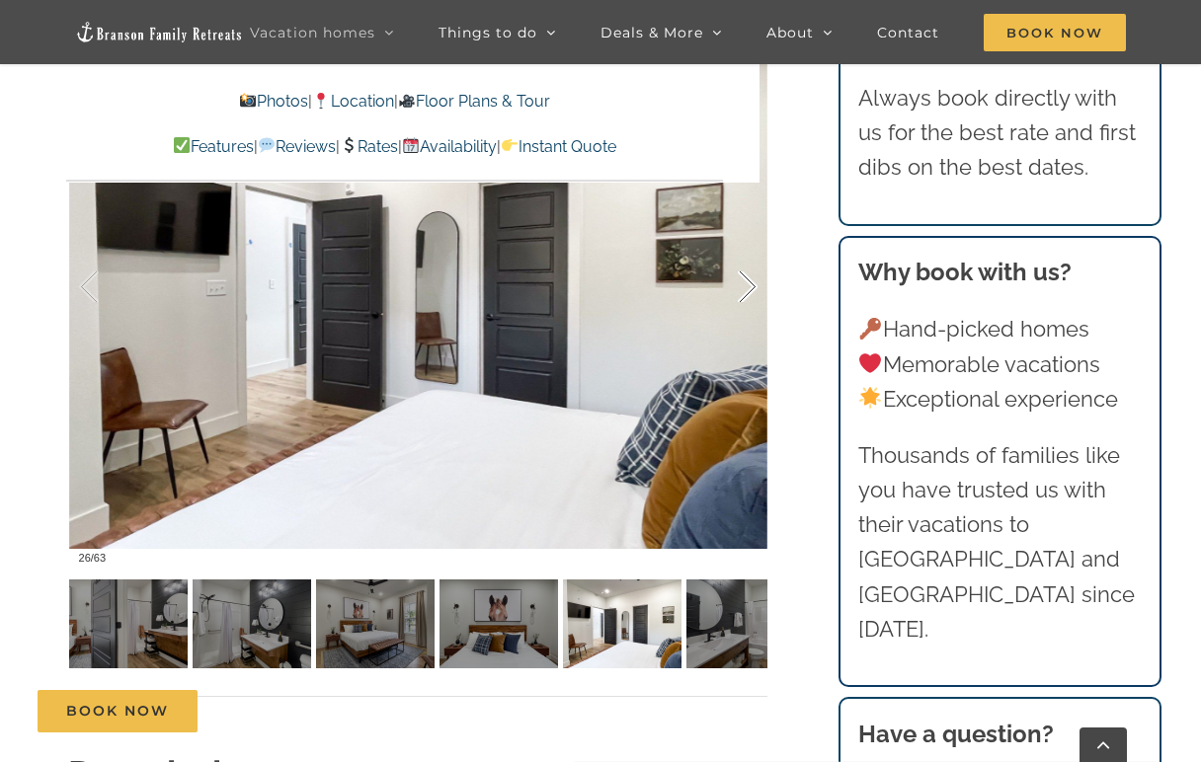
click at [754, 286] on div at bounding box center [726, 287] width 61 height 122
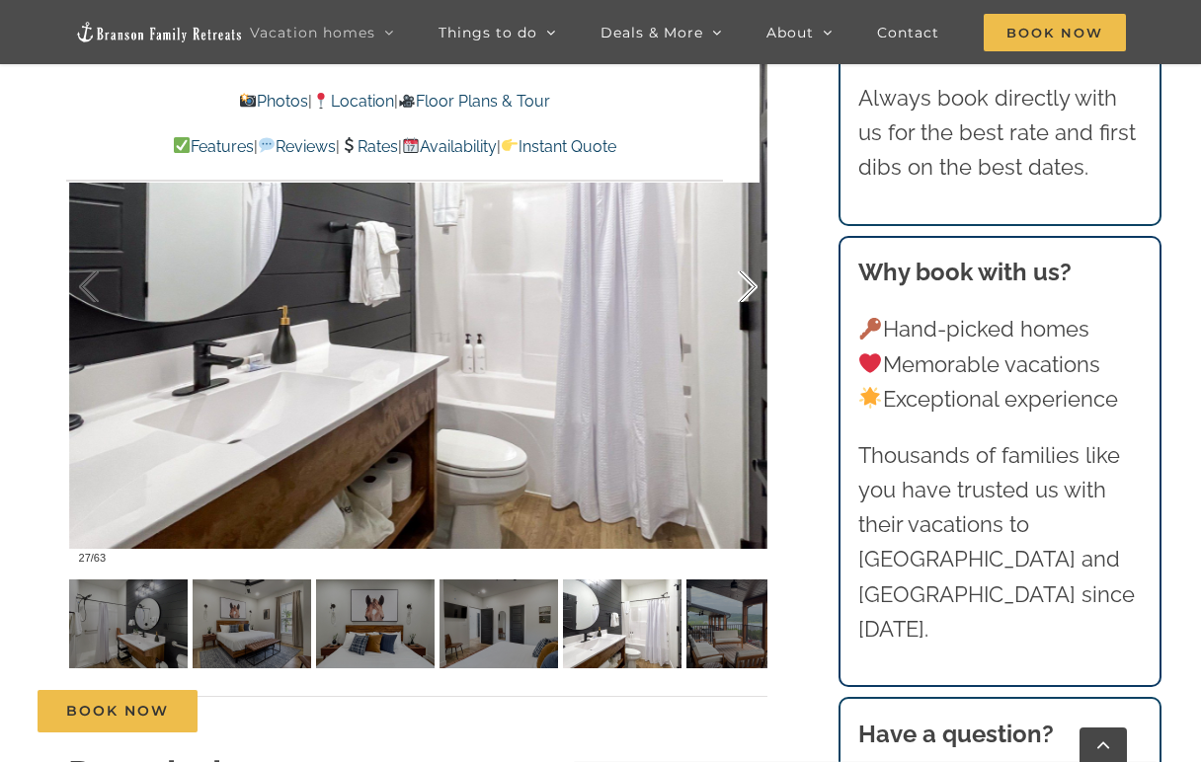
click at [754, 286] on div at bounding box center [726, 287] width 61 height 122
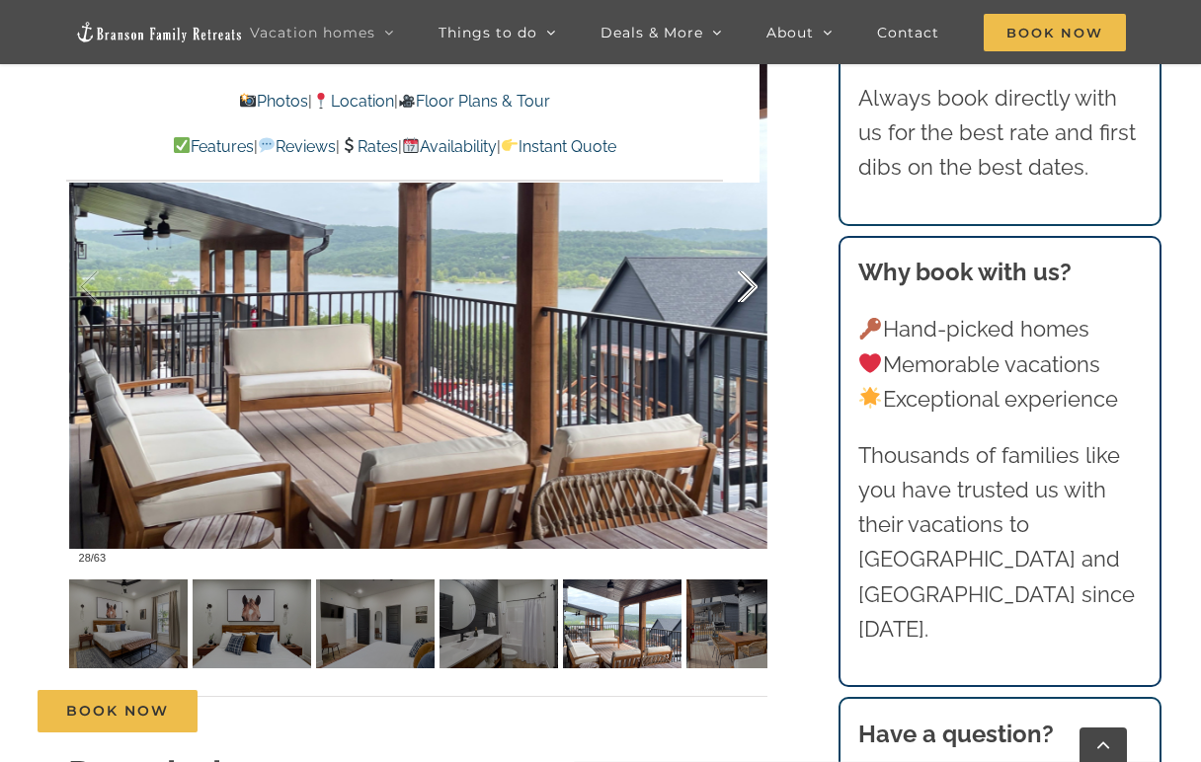
click at [754, 286] on div at bounding box center [726, 287] width 61 height 122
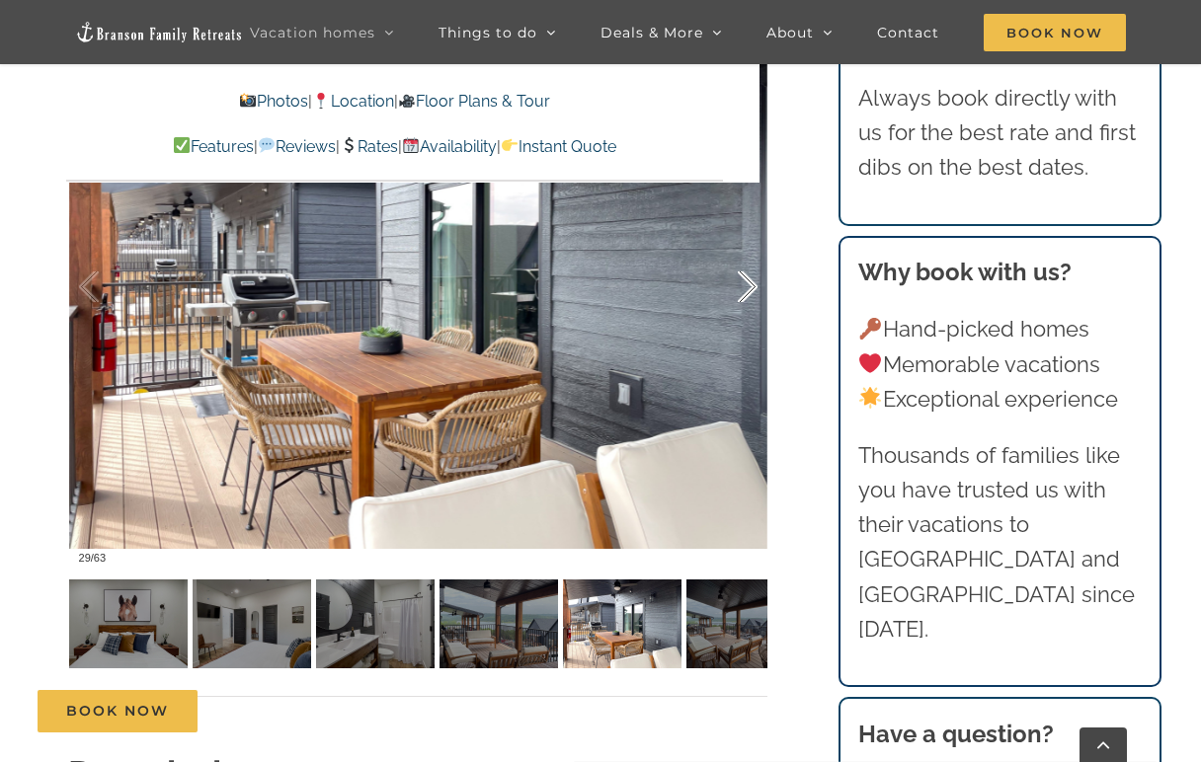
click at [754, 286] on div at bounding box center [726, 287] width 61 height 122
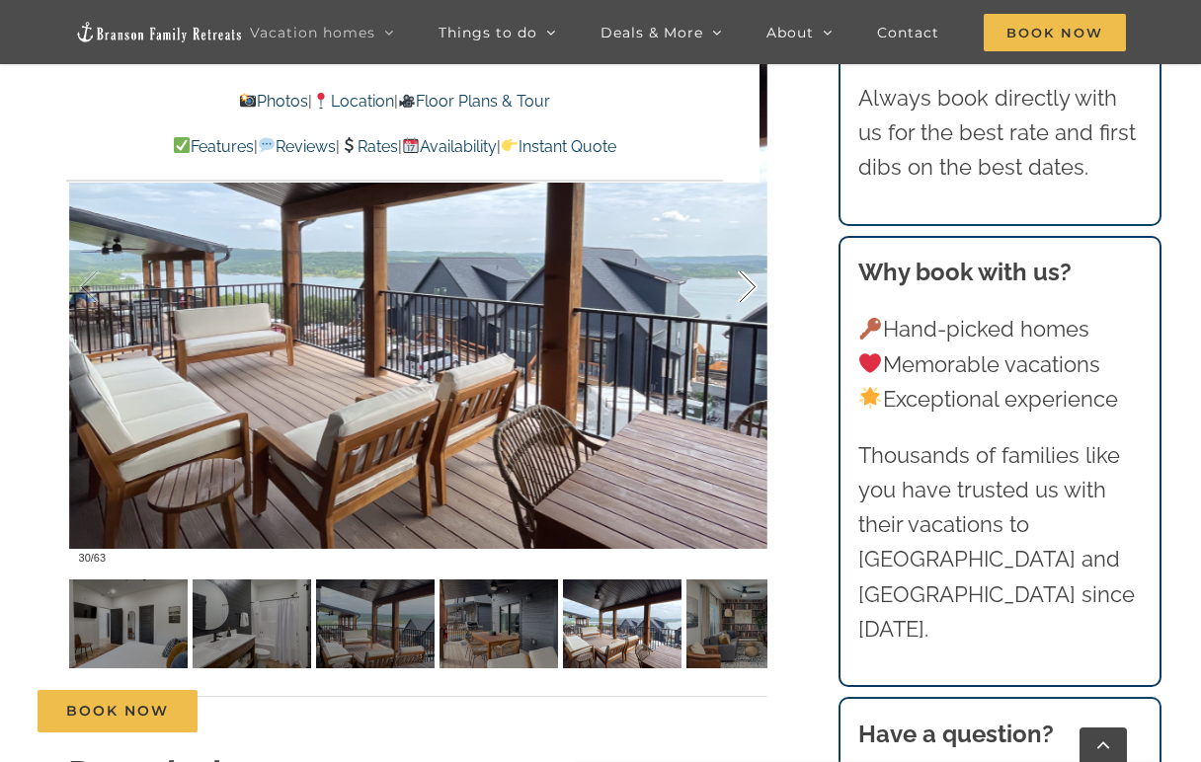
click at [754, 286] on div at bounding box center [726, 287] width 61 height 122
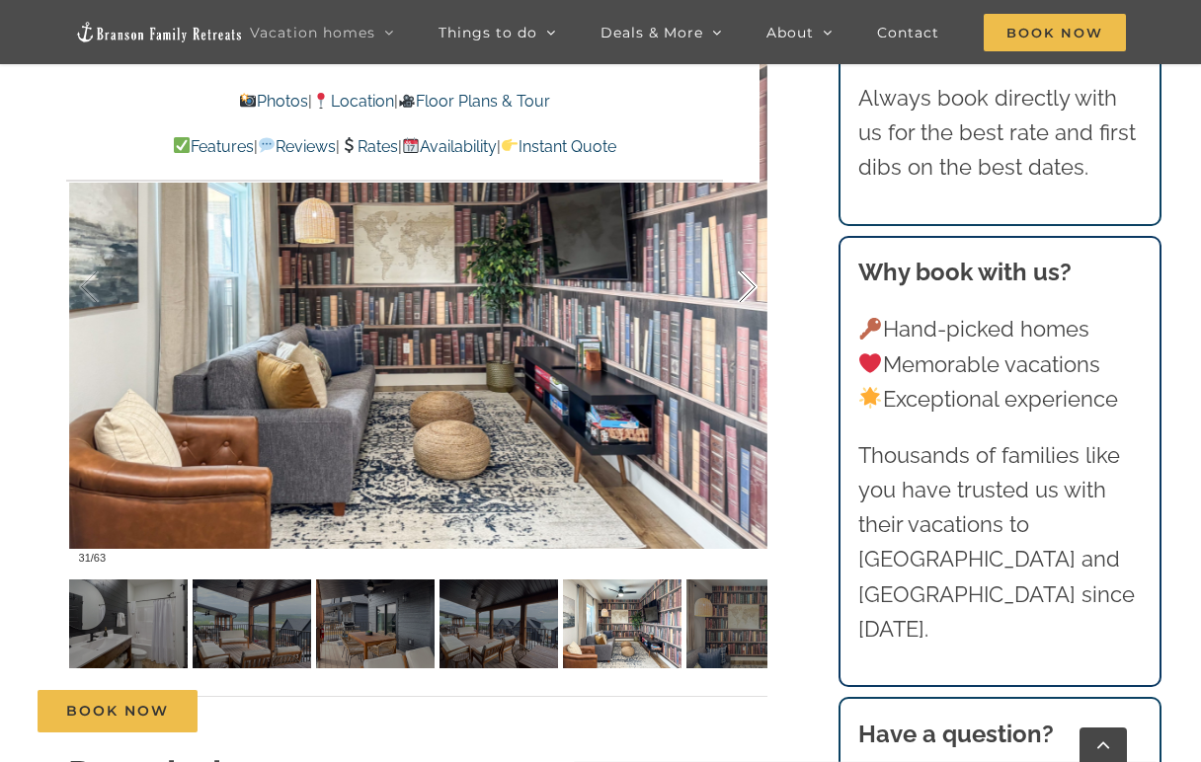
click at [754, 286] on div at bounding box center [726, 287] width 61 height 122
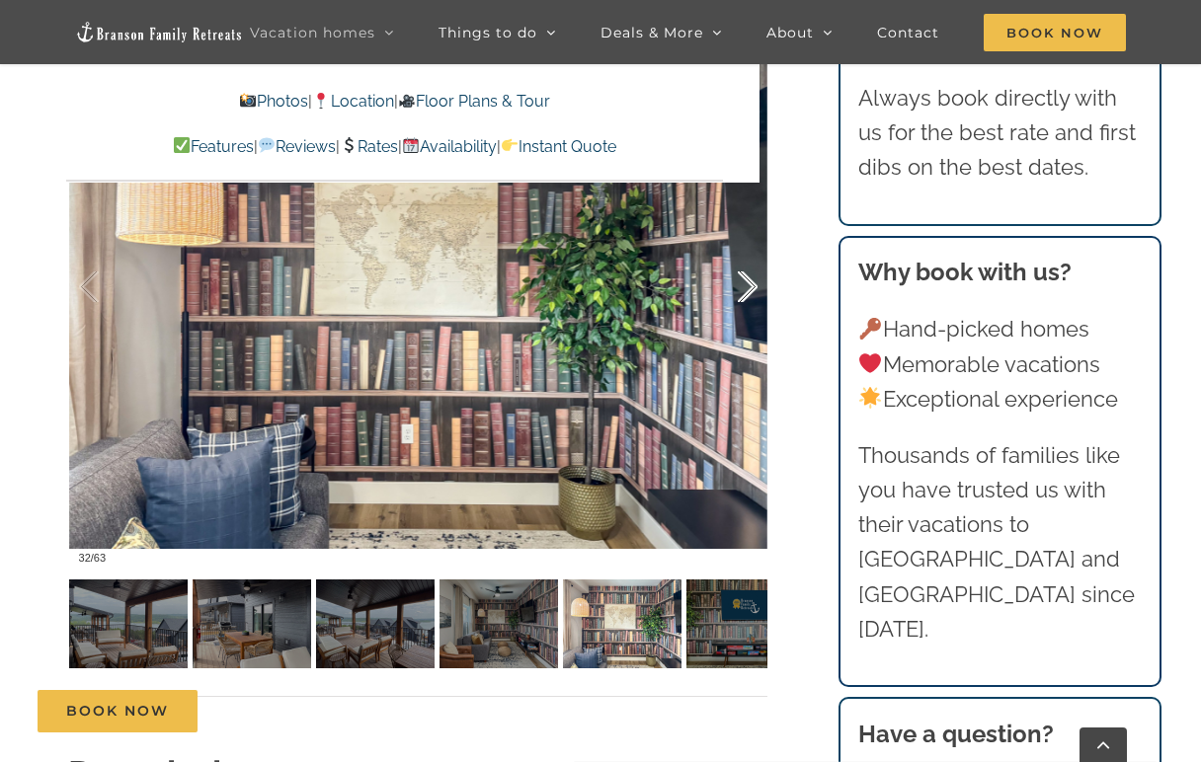
click at [754, 286] on div at bounding box center [726, 287] width 61 height 122
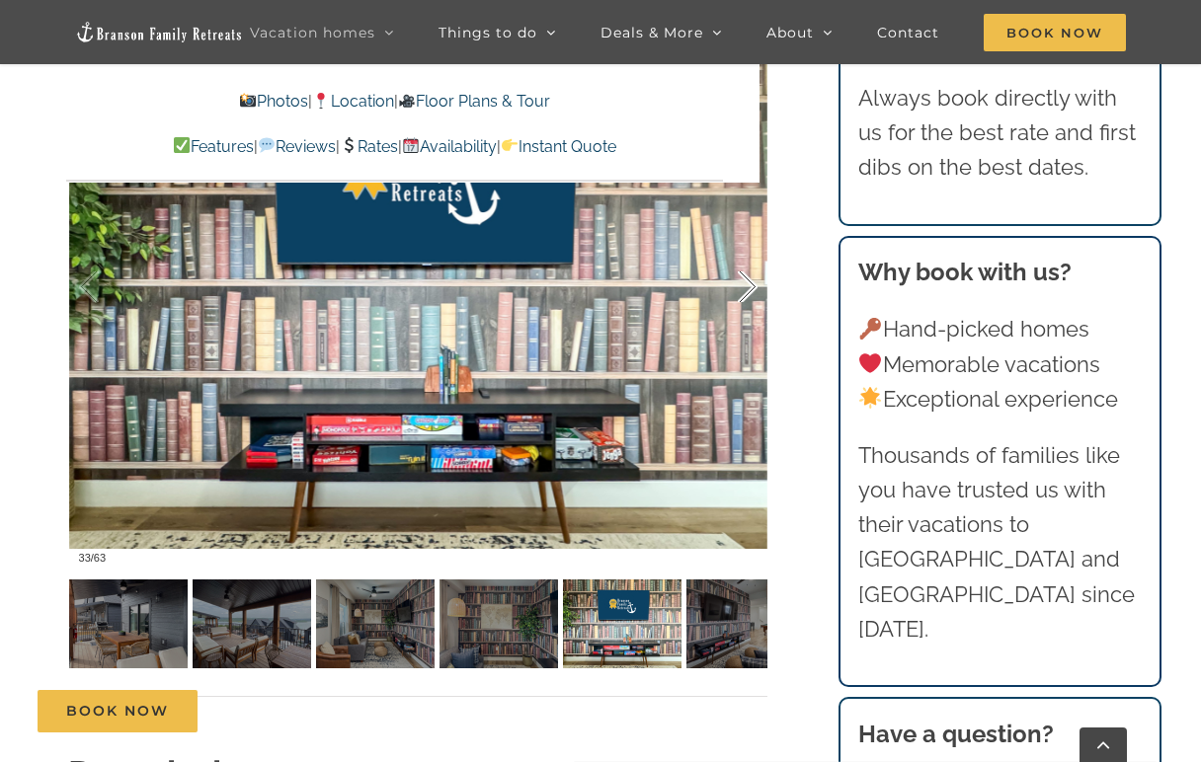
click at [754, 286] on div at bounding box center [726, 287] width 61 height 122
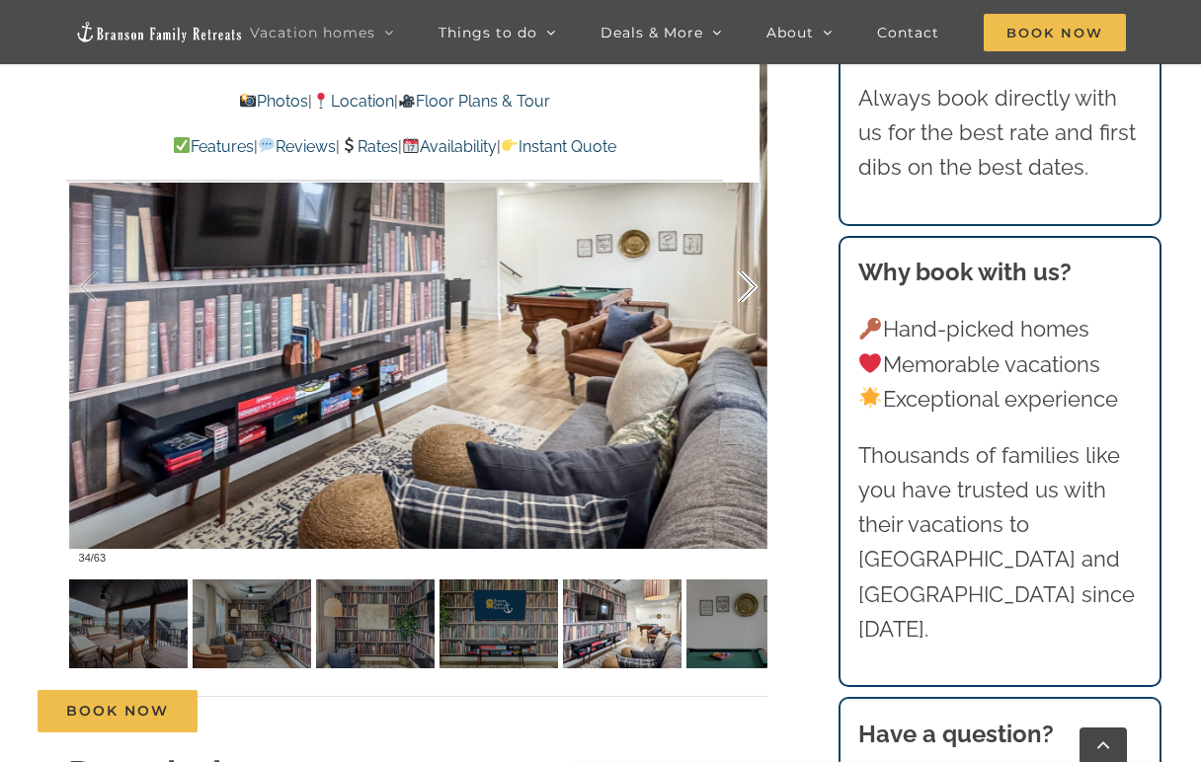
click at [754, 286] on div at bounding box center [726, 287] width 61 height 122
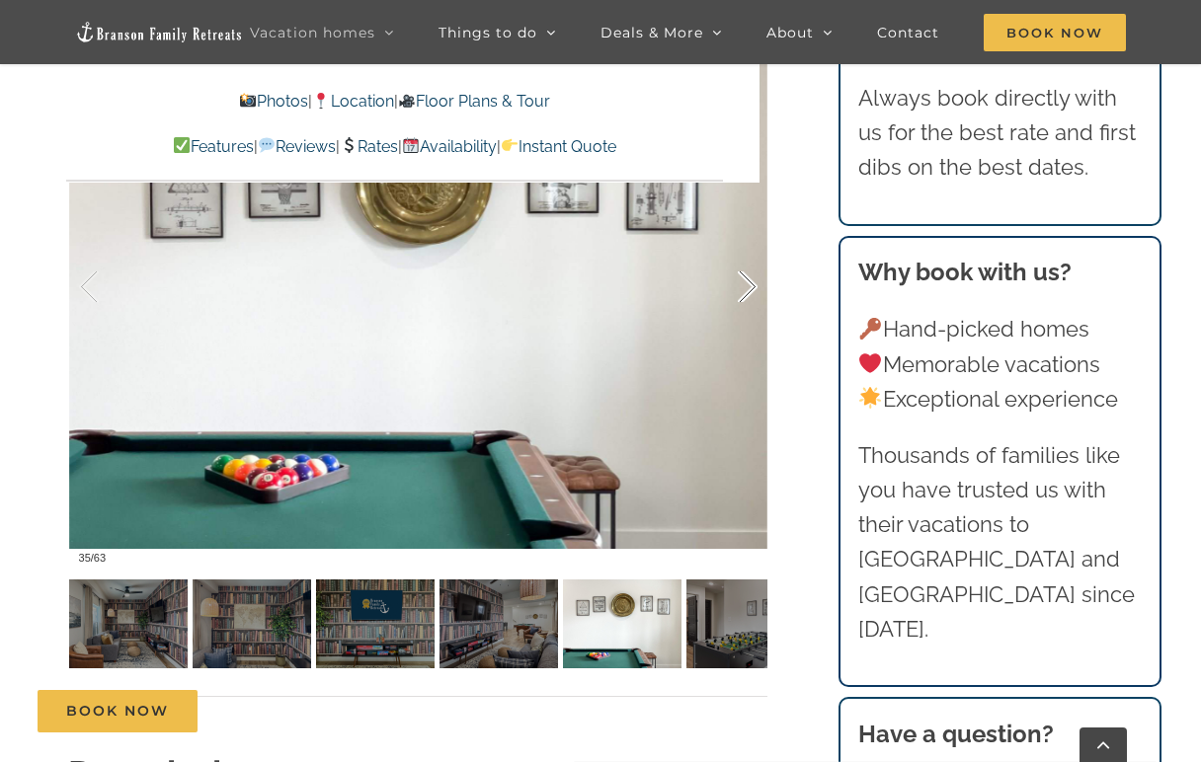
click at [754, 286] on div at bounding box center [726, 287] width 61 height 122
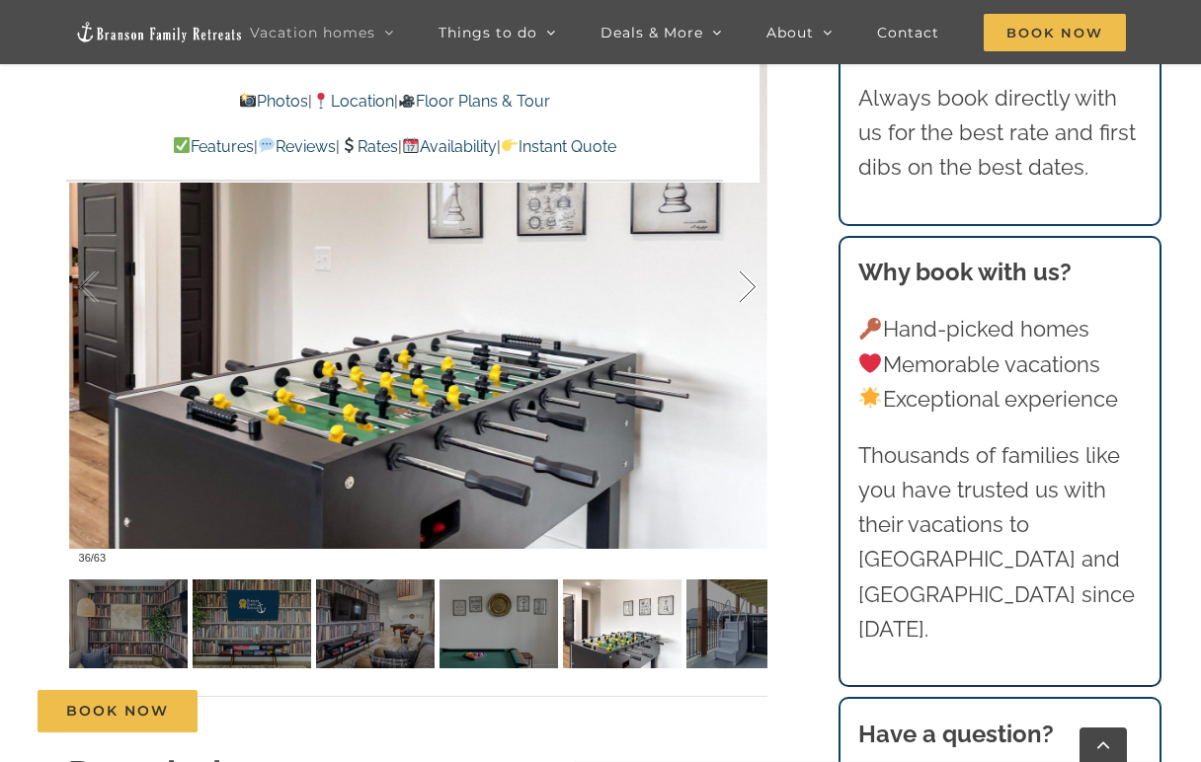
click at [754, 286] on div at bounding box center [726, 287] width 61 height 122
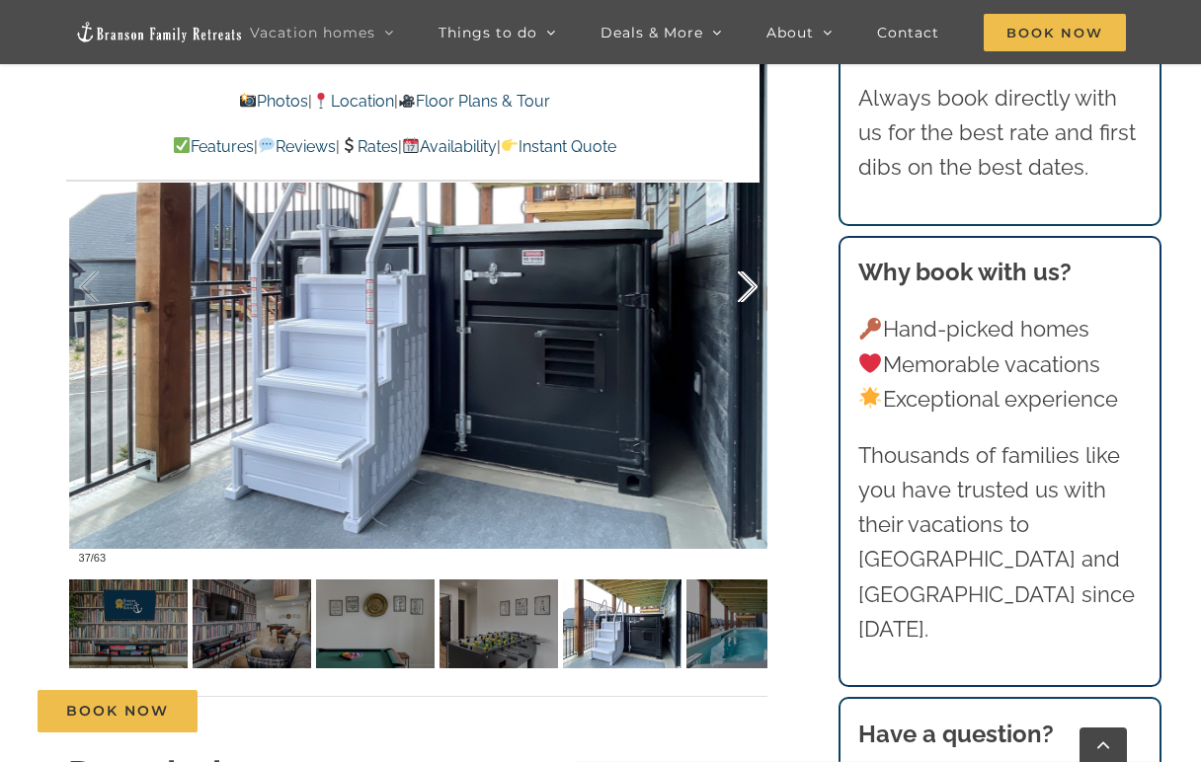
click at [754, 286] on div at bounding box center [726, 287] width 61 height 122
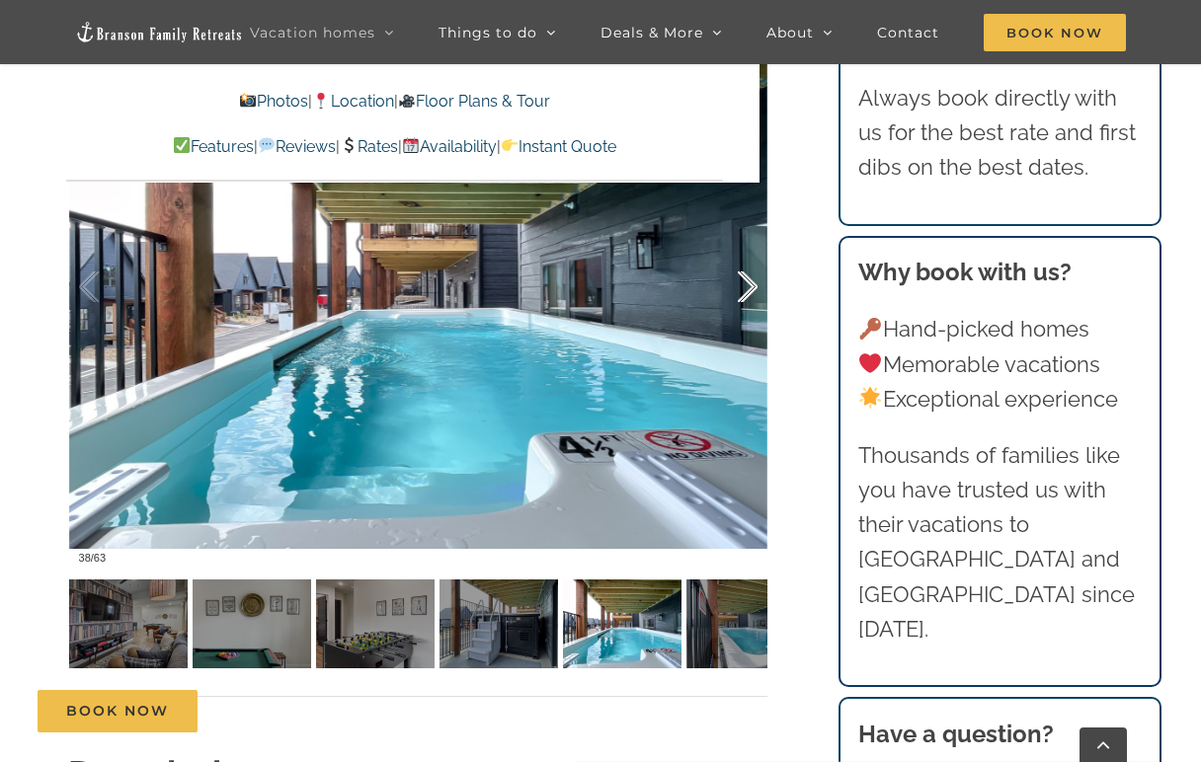
click at [754, 286] on div at bounding box center [726, 287] width 61 height 122
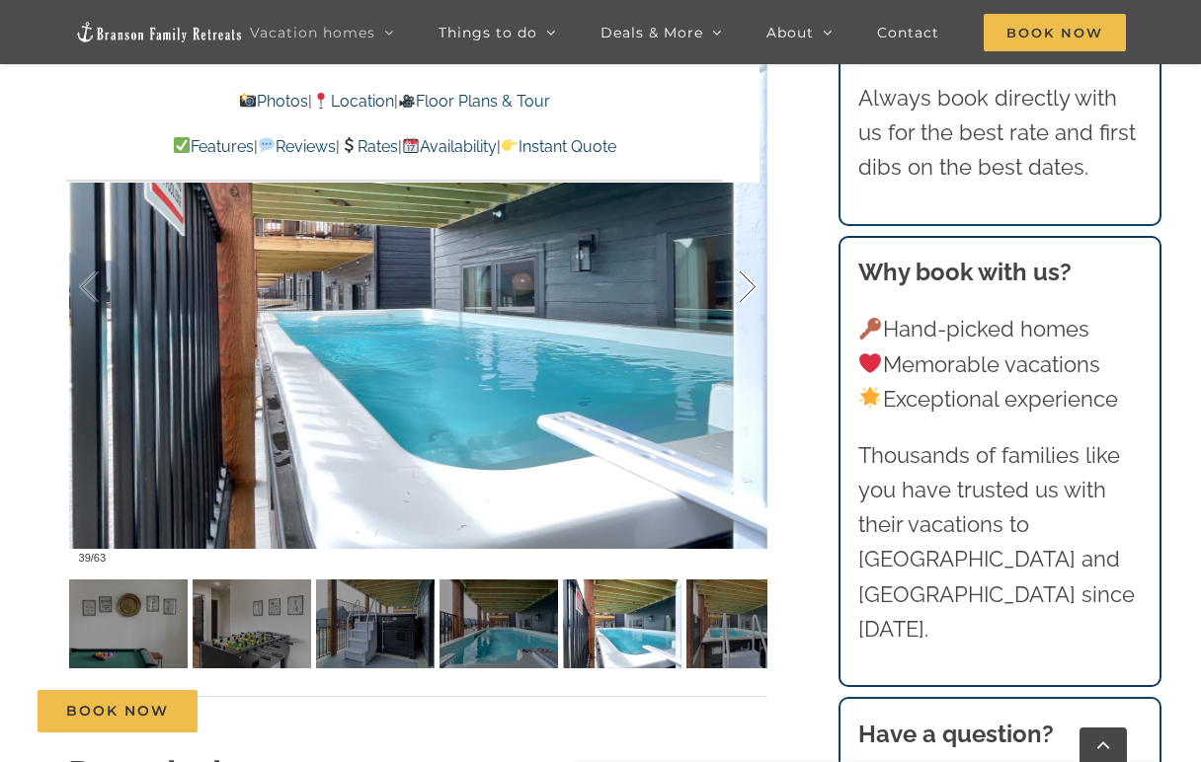
click at [754, 286] on div at bounding box center [726, 287] width 61 height 122
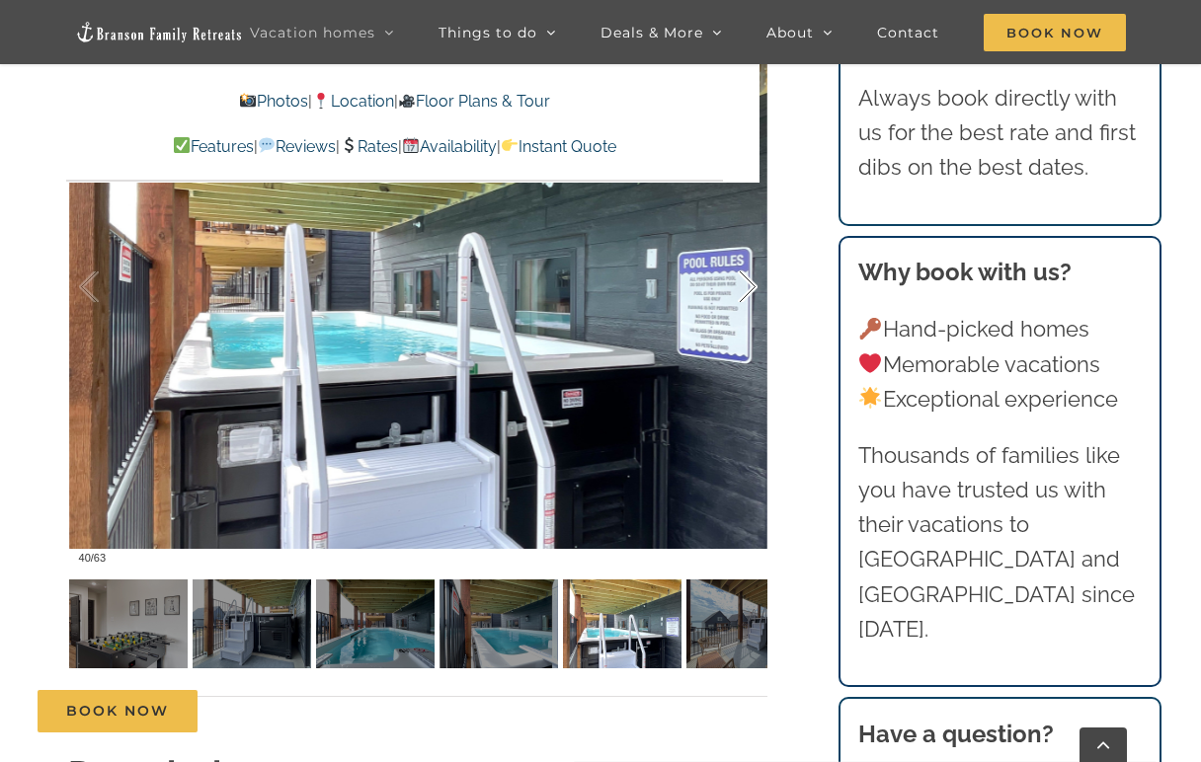
click at [754, 286] on div at bounding box center [726, 287] width 61 height 122
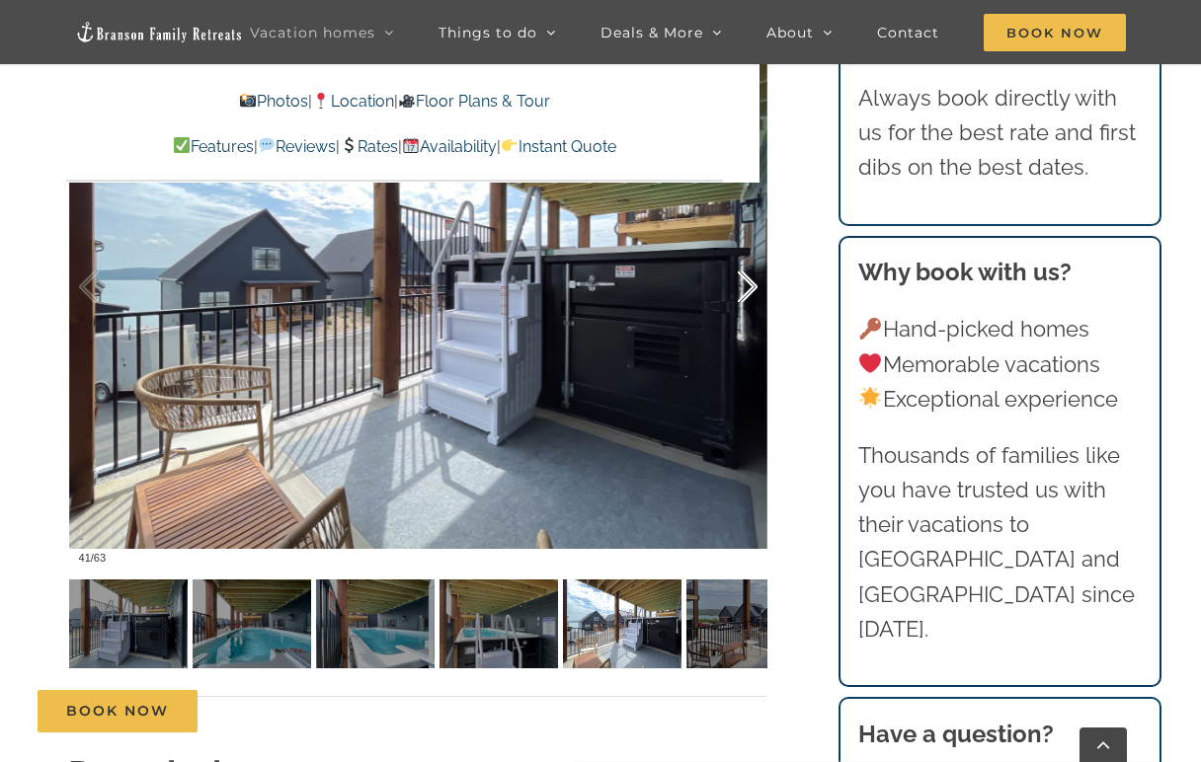
click at [754, 286] on div at bounding box center [726, 287] width 61 height 122
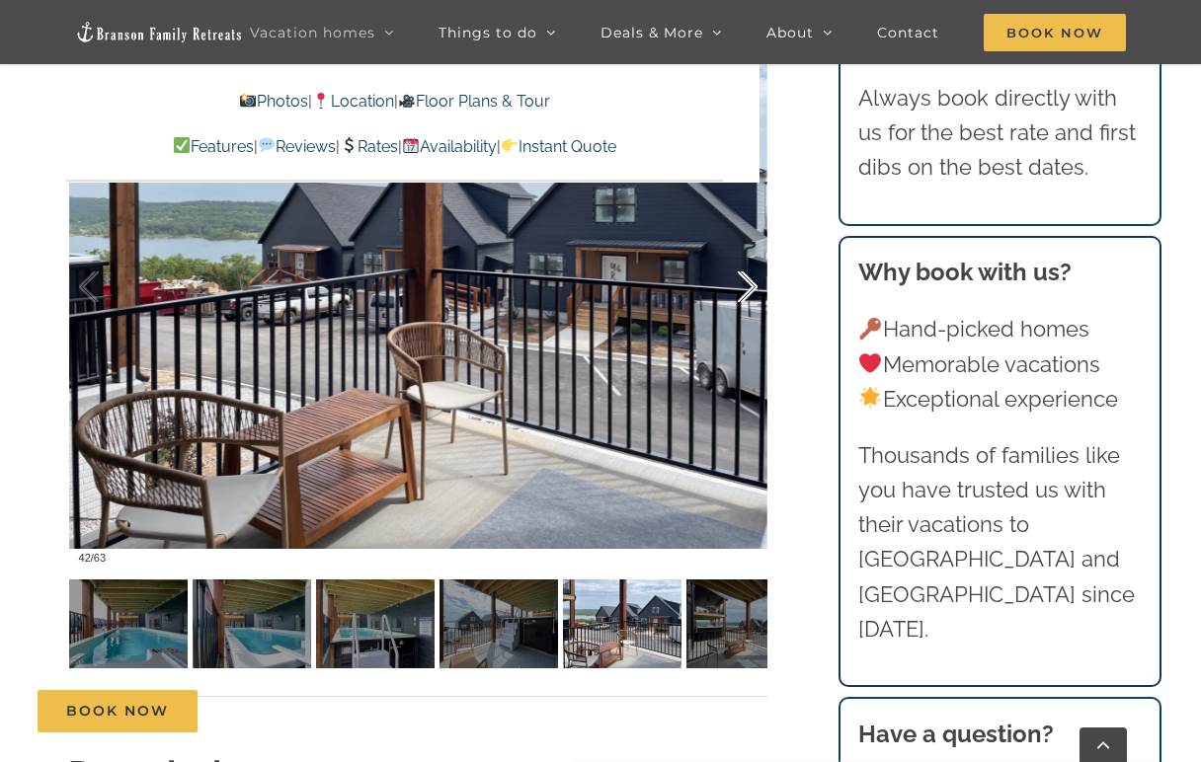
click at [754, 286] on div at bounding box center [726, 287] width 61 height 122
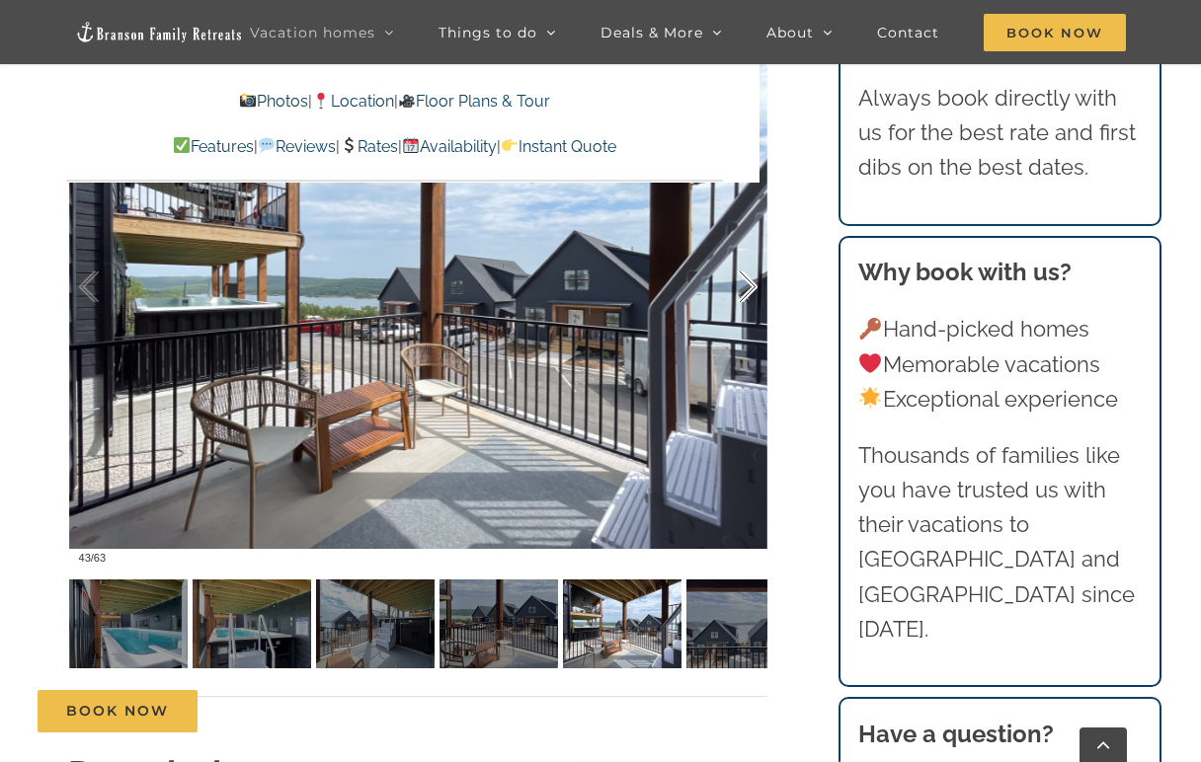
click at [754, 286] on div at bounding box center [726, 287] width 61 height 122
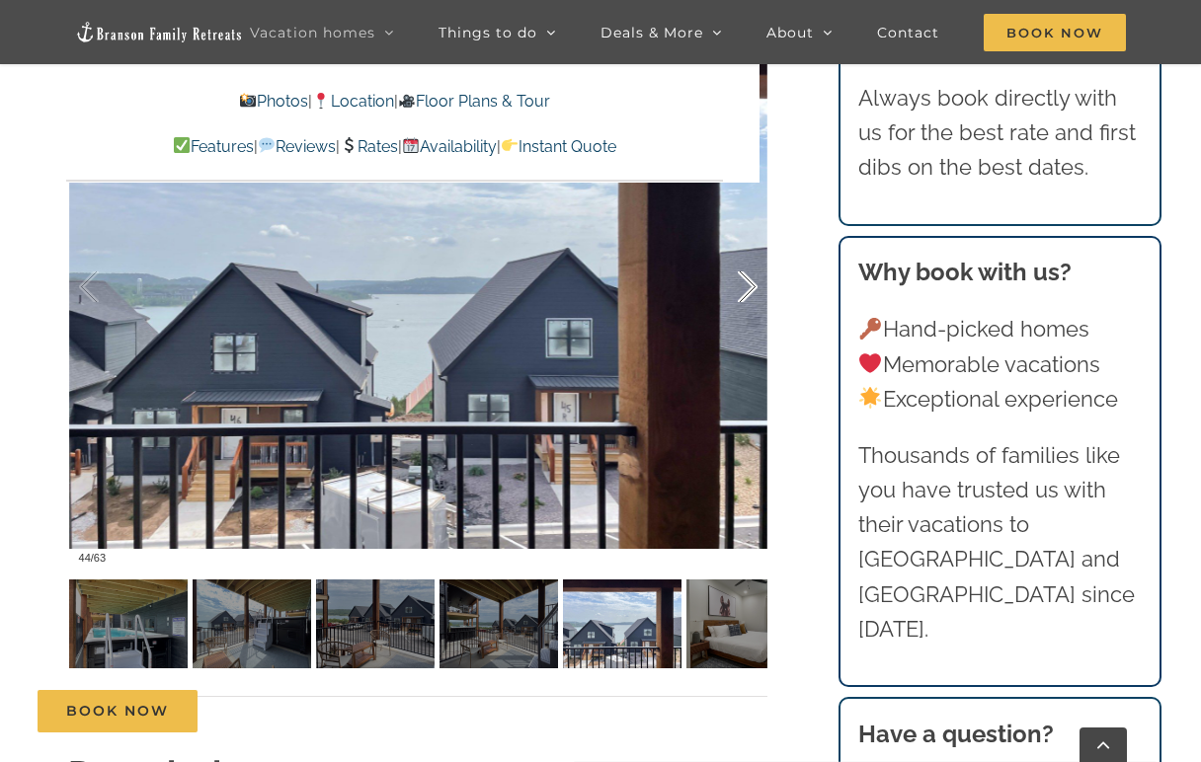
click at [754, 286] on div at bounding box center [726, 287] width 61 height 122
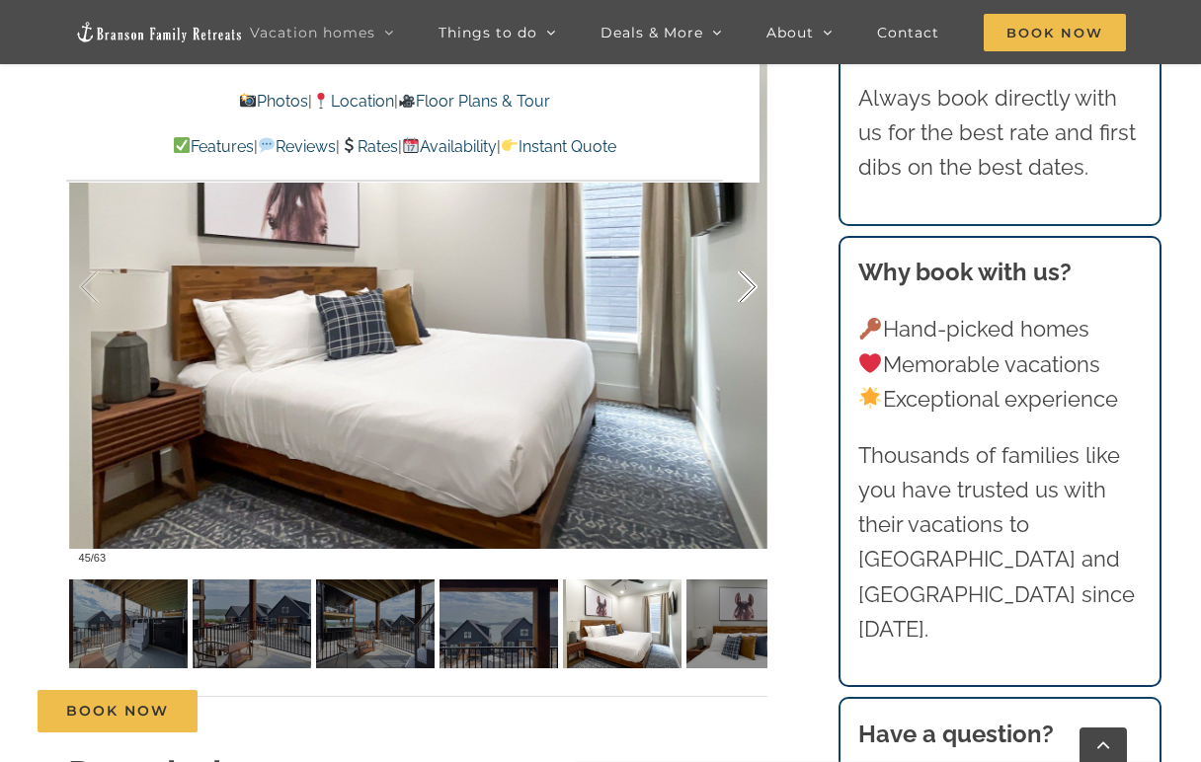
click at [754, 286] on div at bounding box center [726, 287] width 61 height 122
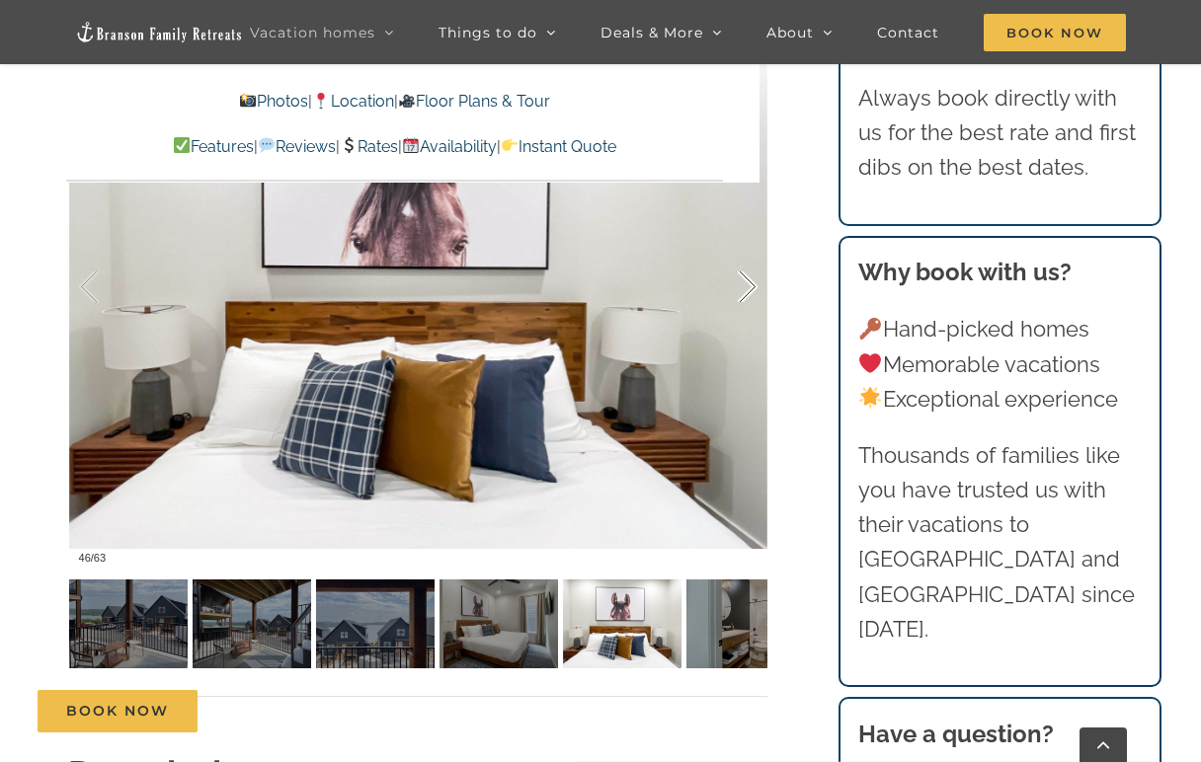
click at [754, 286] on div at bounding box center [726, 287] width 61 height 122
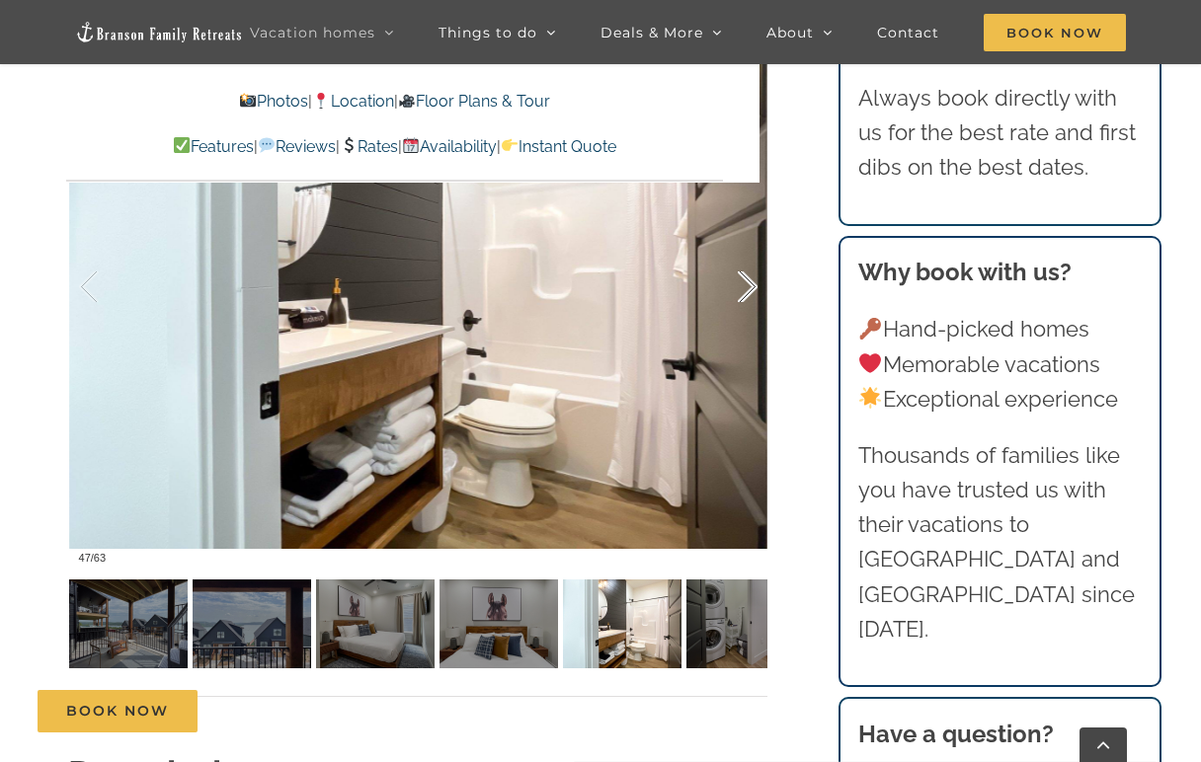
click at [754, 286] on div at bounding box center [726, 287] width 61 height 122
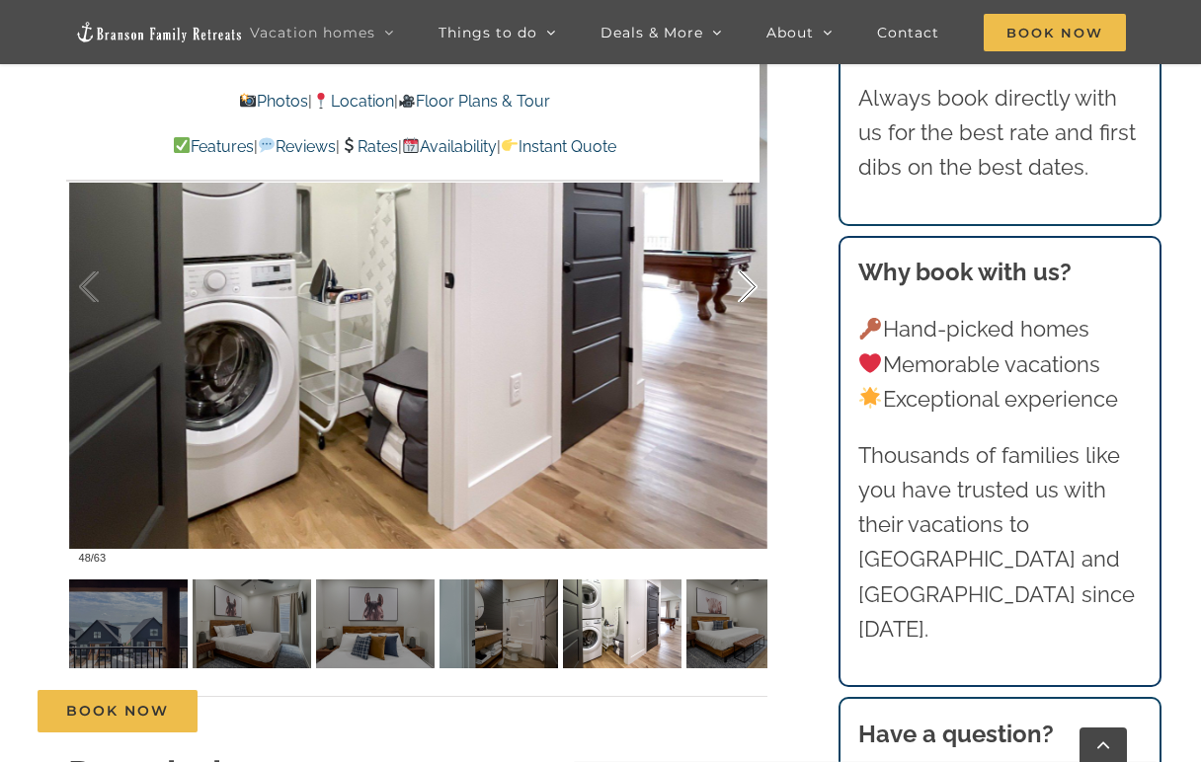
click at [754, 286] on div at bounding box center [726, 287] width 61 height 122
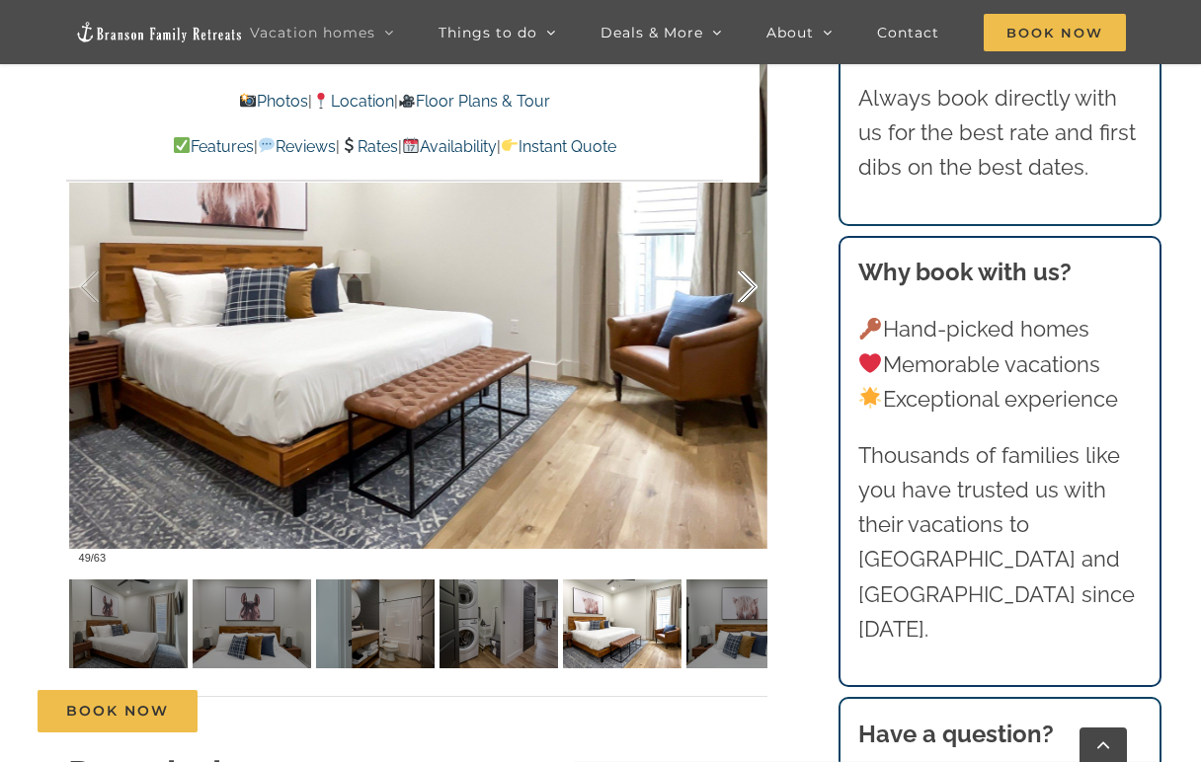
click at [754, 286] on div at bounding box center [726, 287] width 61 height 122
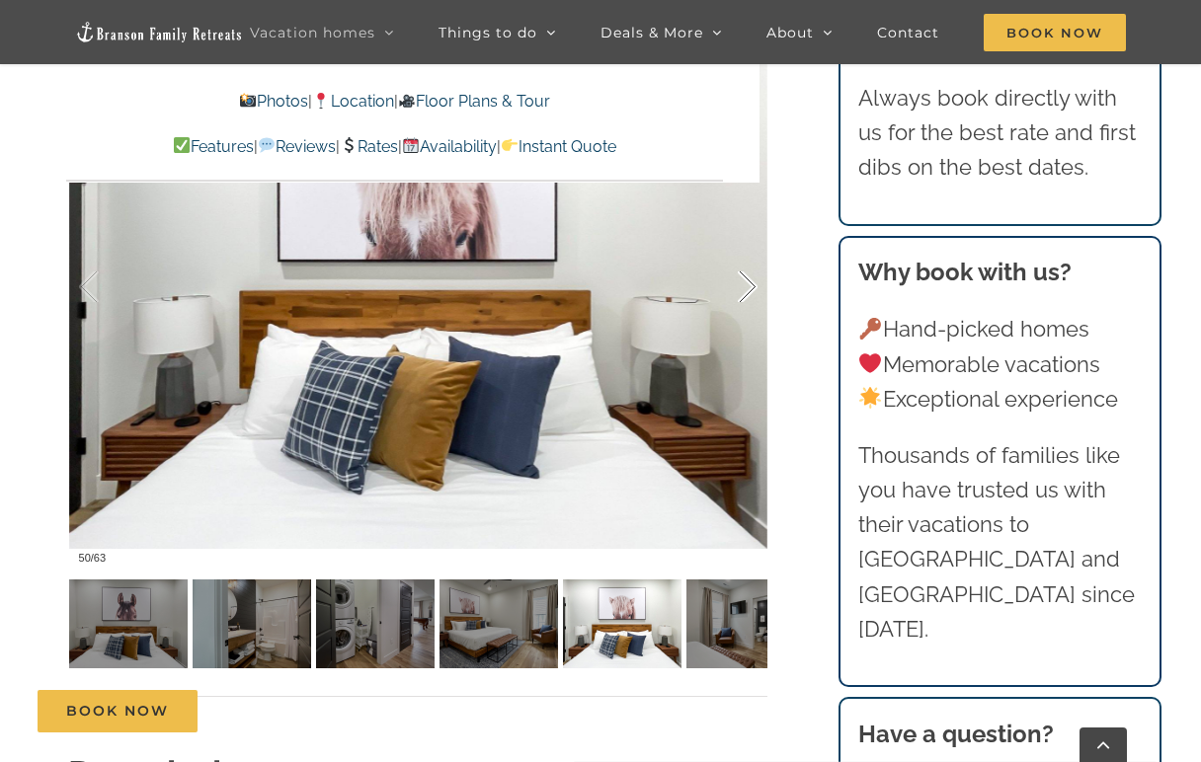
click at [754, 286] on div at bounding box center [726, 287] width 61 height 122
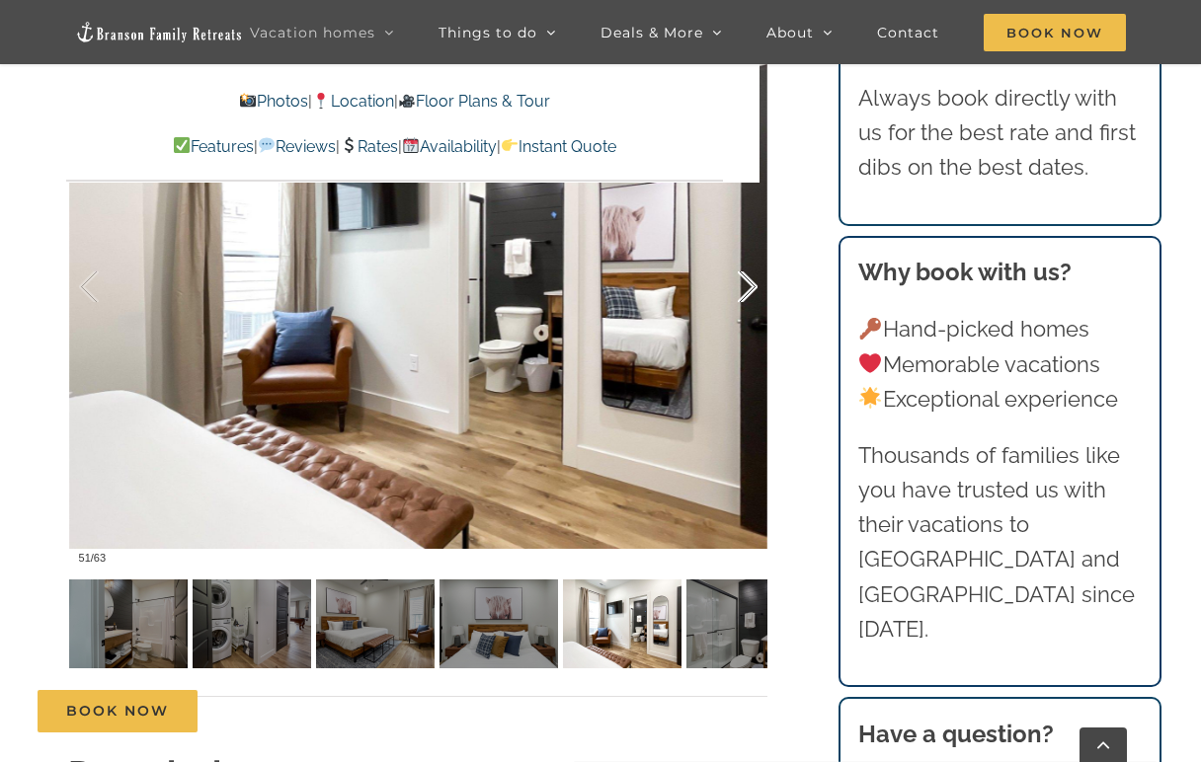
click at [754, 286] on div at bounding box center [726, 287] width 61 height 122
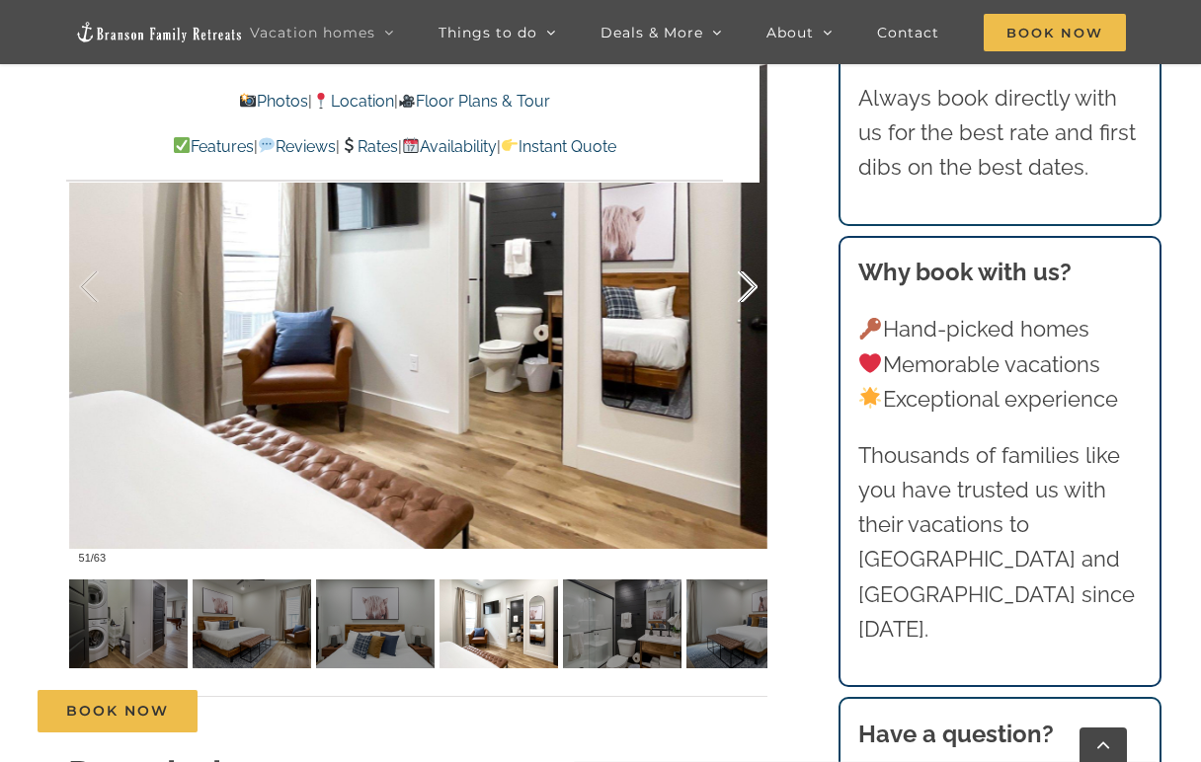
click at [754, 286] on div at bounding box center [726, 287] width 61 height 122
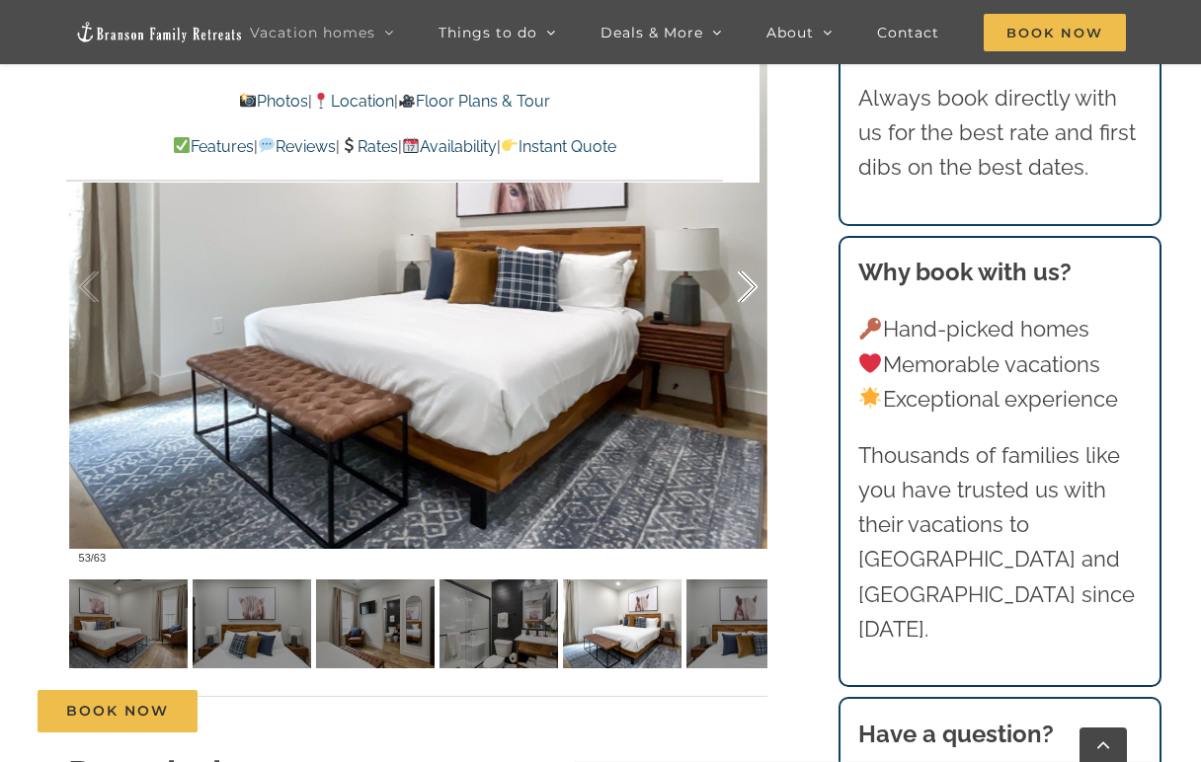
click at [754, 286] on div at bounding box center [726, 287] width 61 height 122
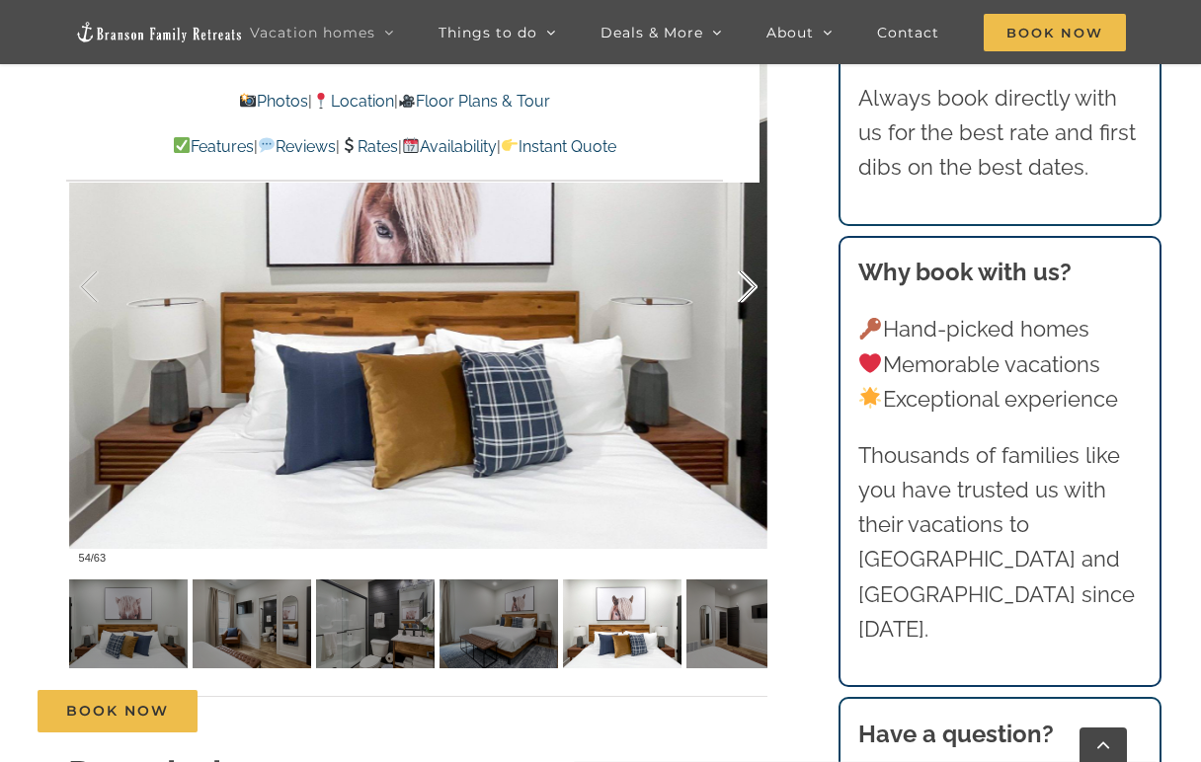
click at [754, 286] on div at bounding box center [726, 287] width 61 height 122
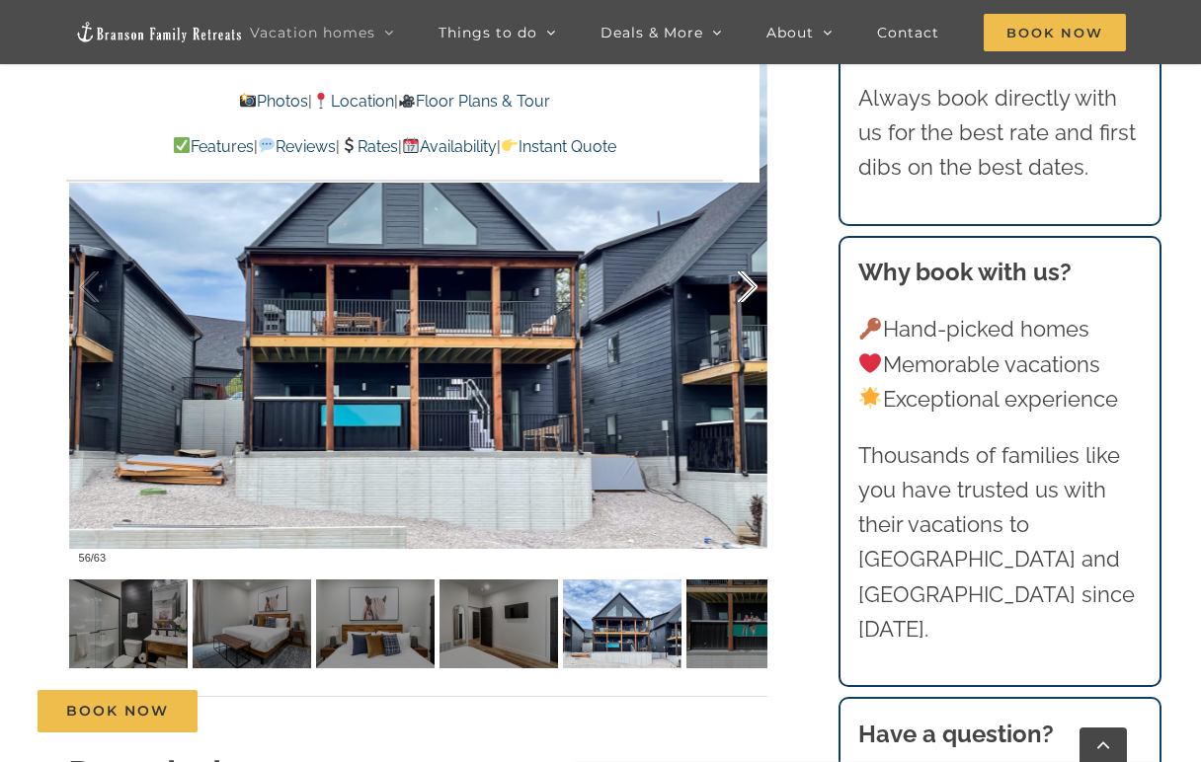
click at [754, 286] on div at bounding box center [726, 287] width 61 height 122
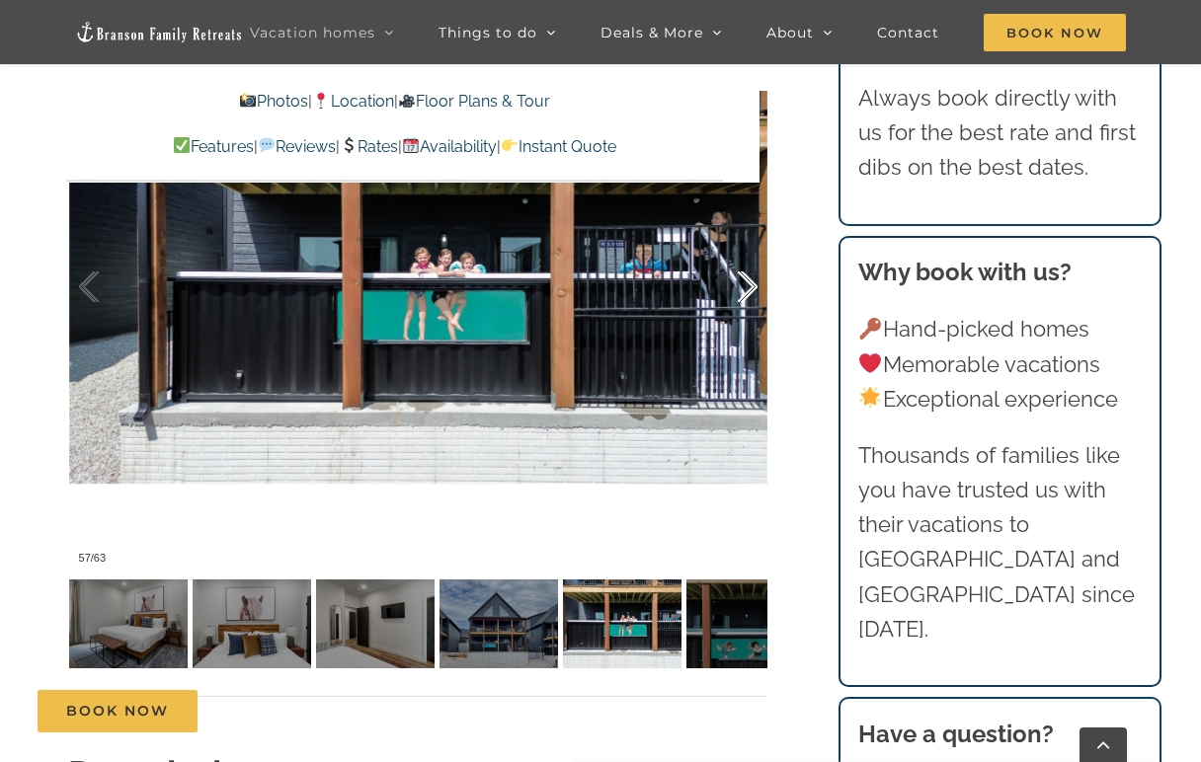
click at [754, 286] on div at bounding box center [726, 287] width 61 height 122
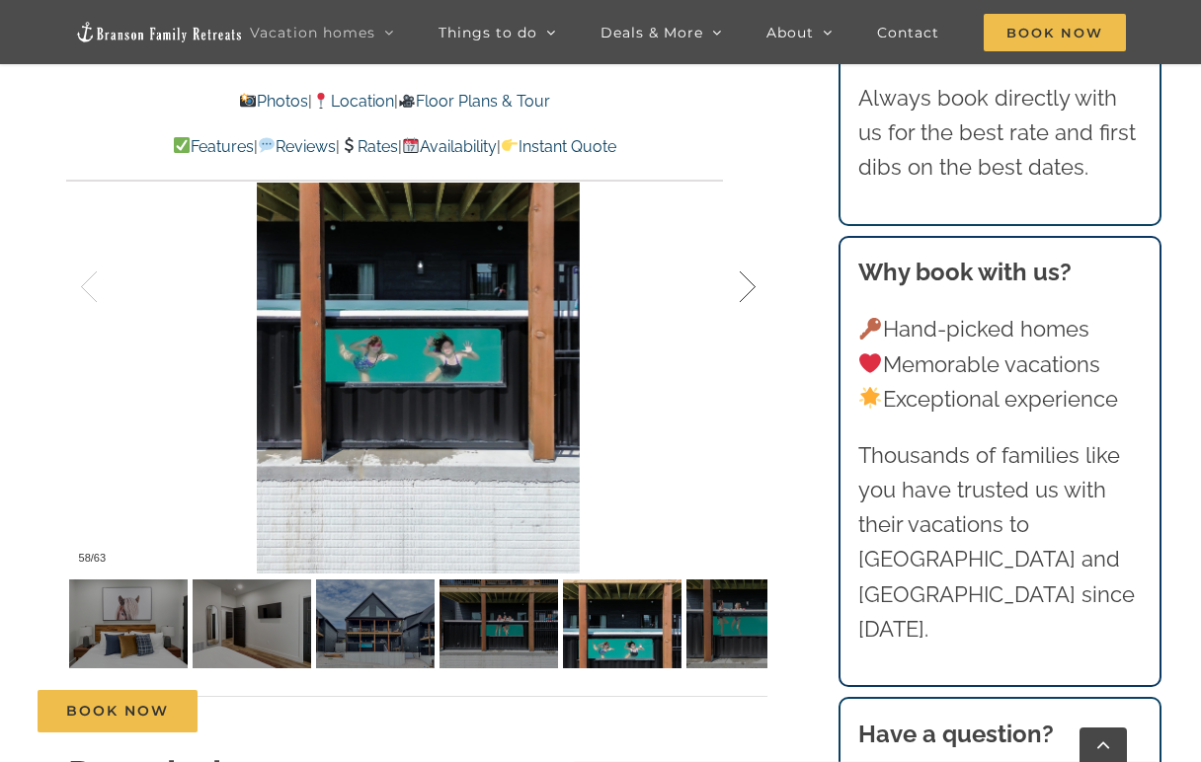
click at [754, 286] on div at bounding box center [726, 287] width 61 height 122
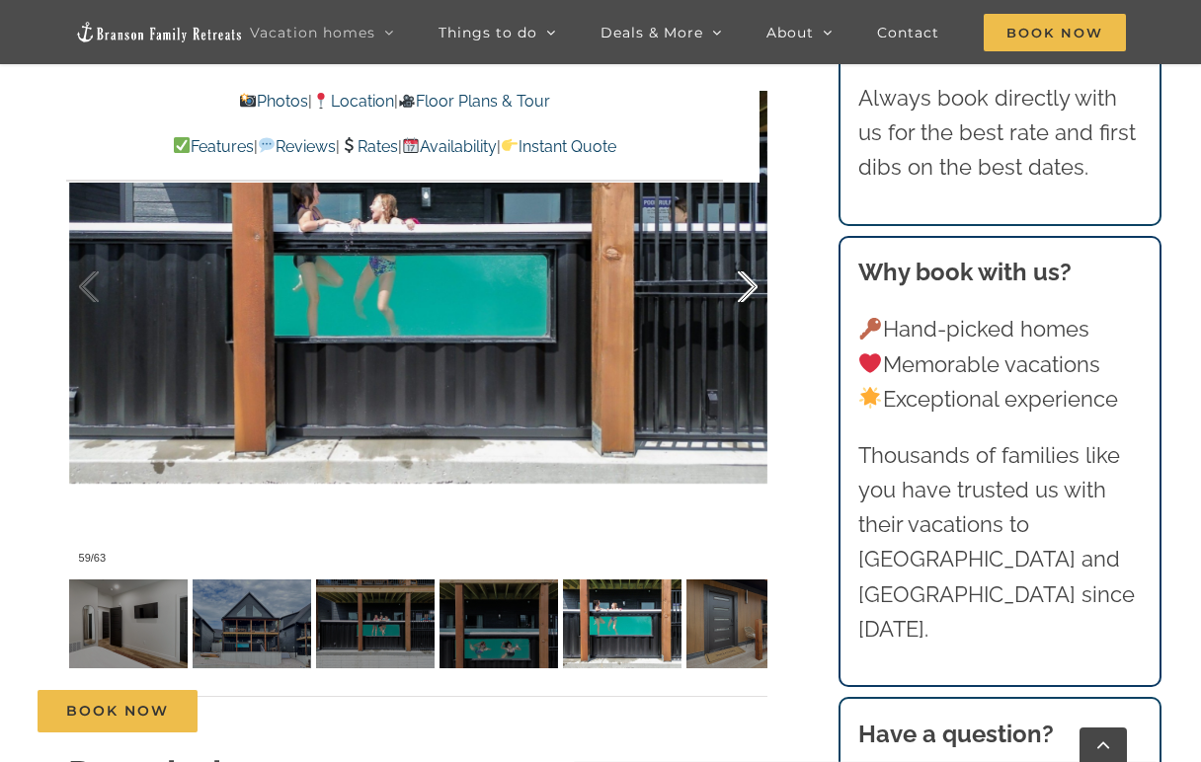
click at [754, 286] on div at bounding box center [726, 287] width 61 height 122
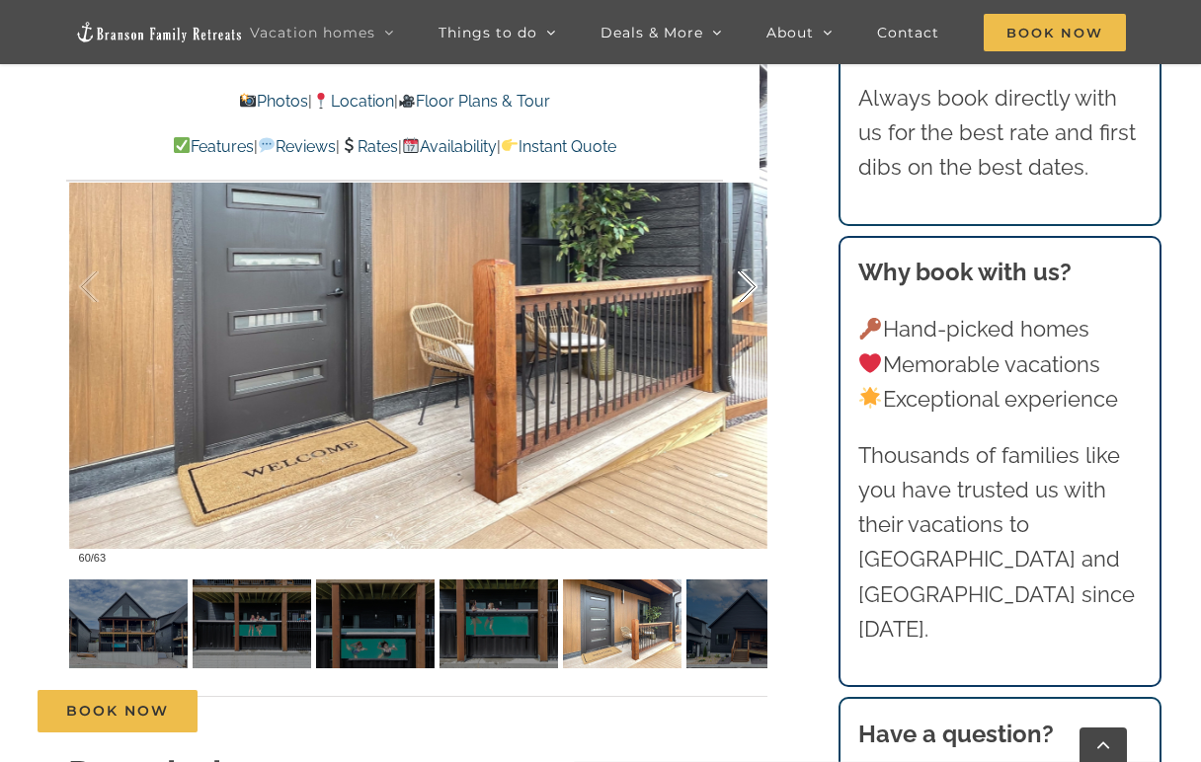
click at [754, 286] on div at bounding box center [726, 287] width 61 height 122
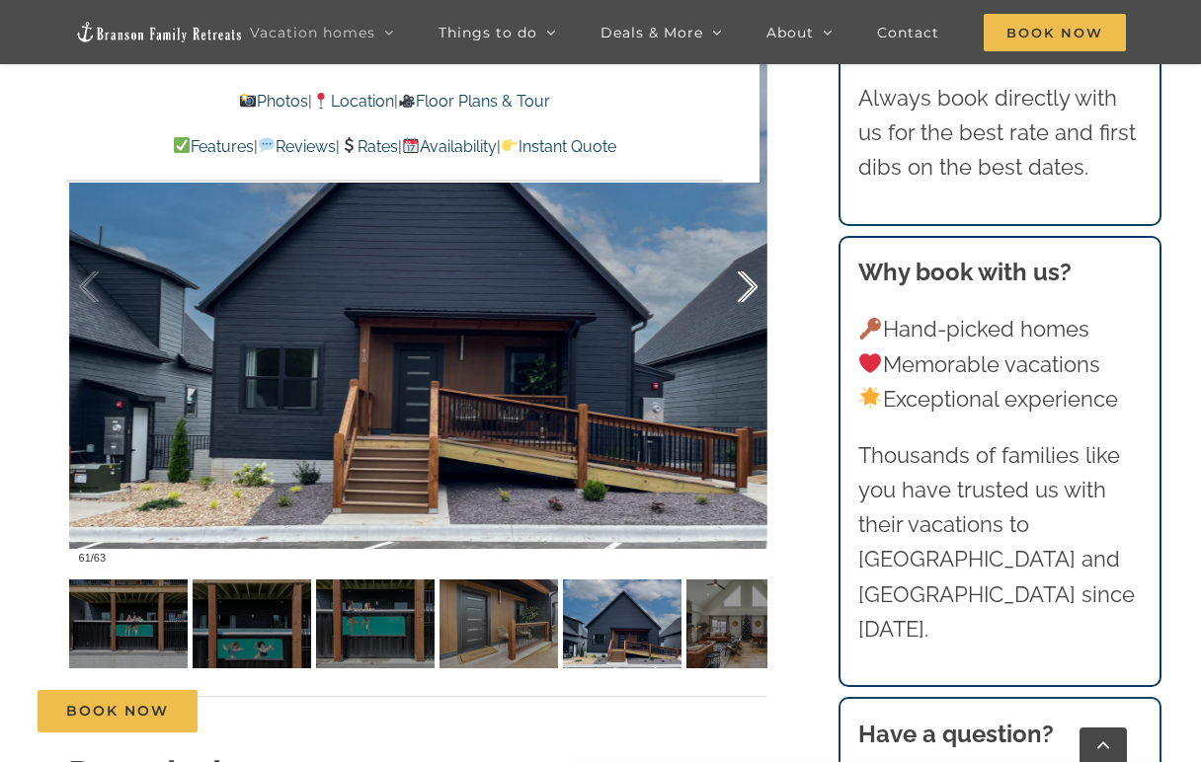
click at [754, 286] on div at bounding box center [726, 287] width 61 height 122
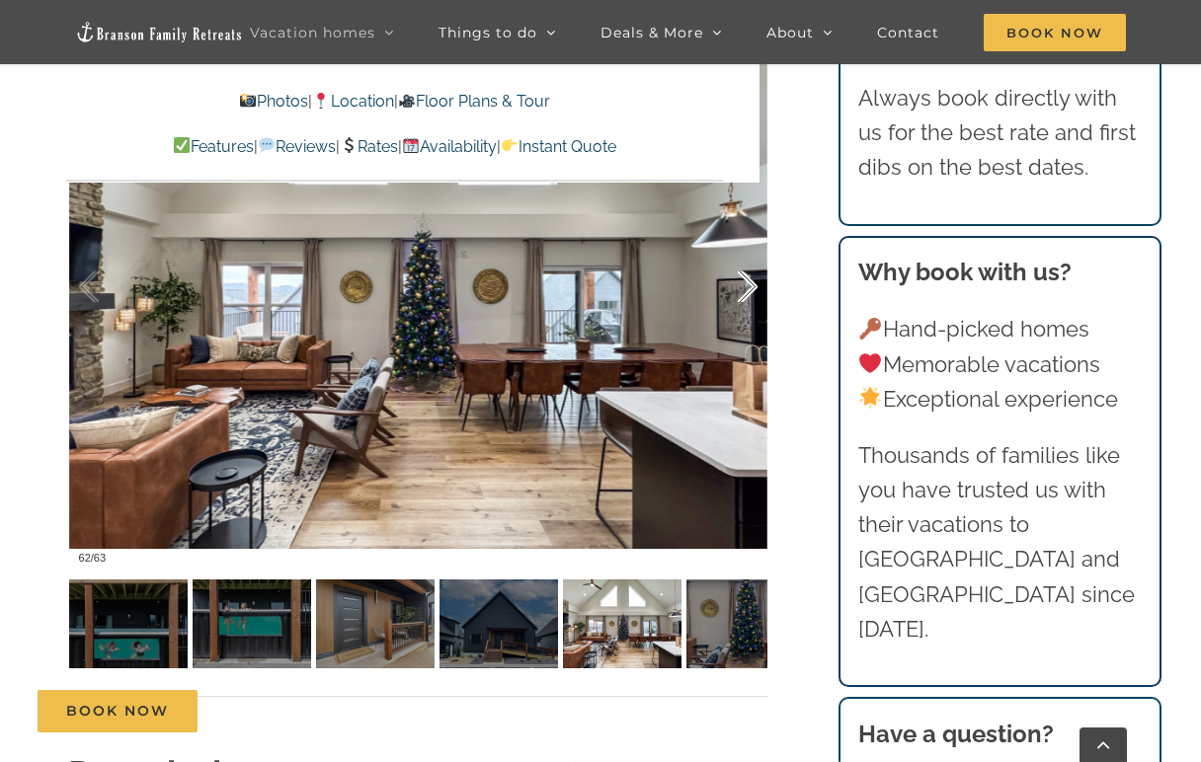
click at [754, 286] on div at bounding box center [726, 287] width 61 height 122
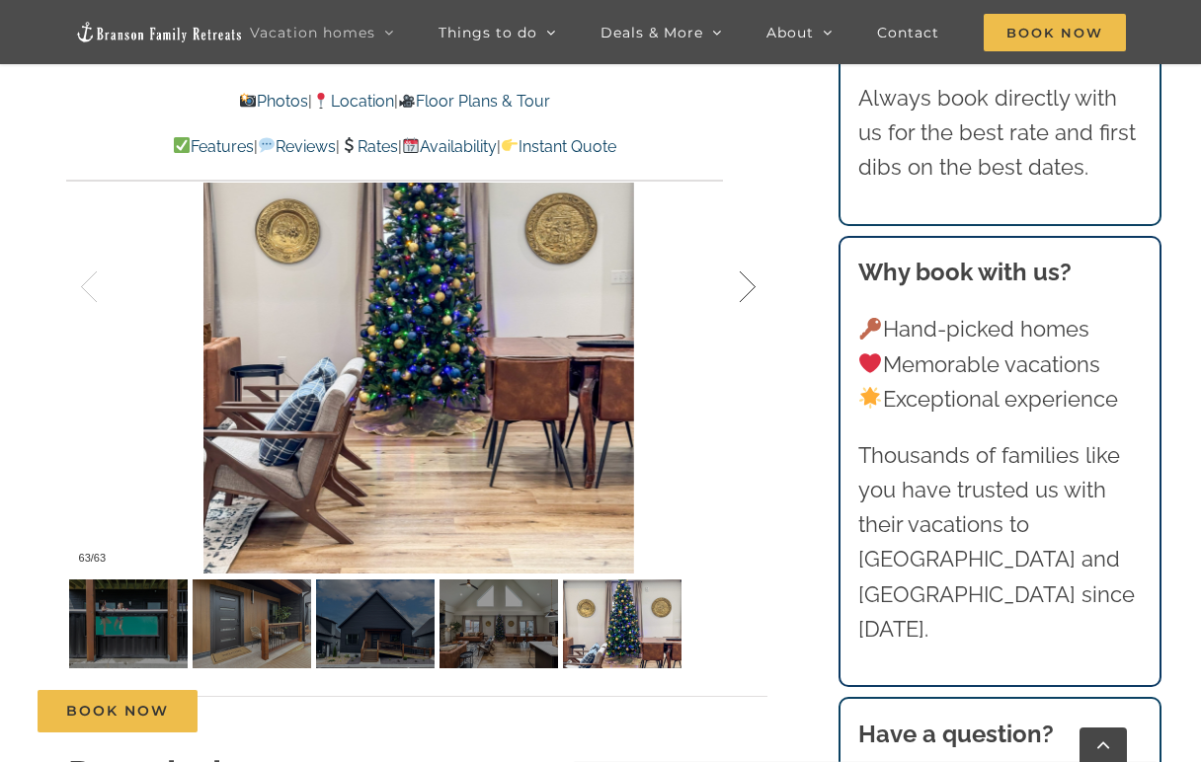
click at [754, 286] on div at bounding box center [726, 287] width 61 height 122
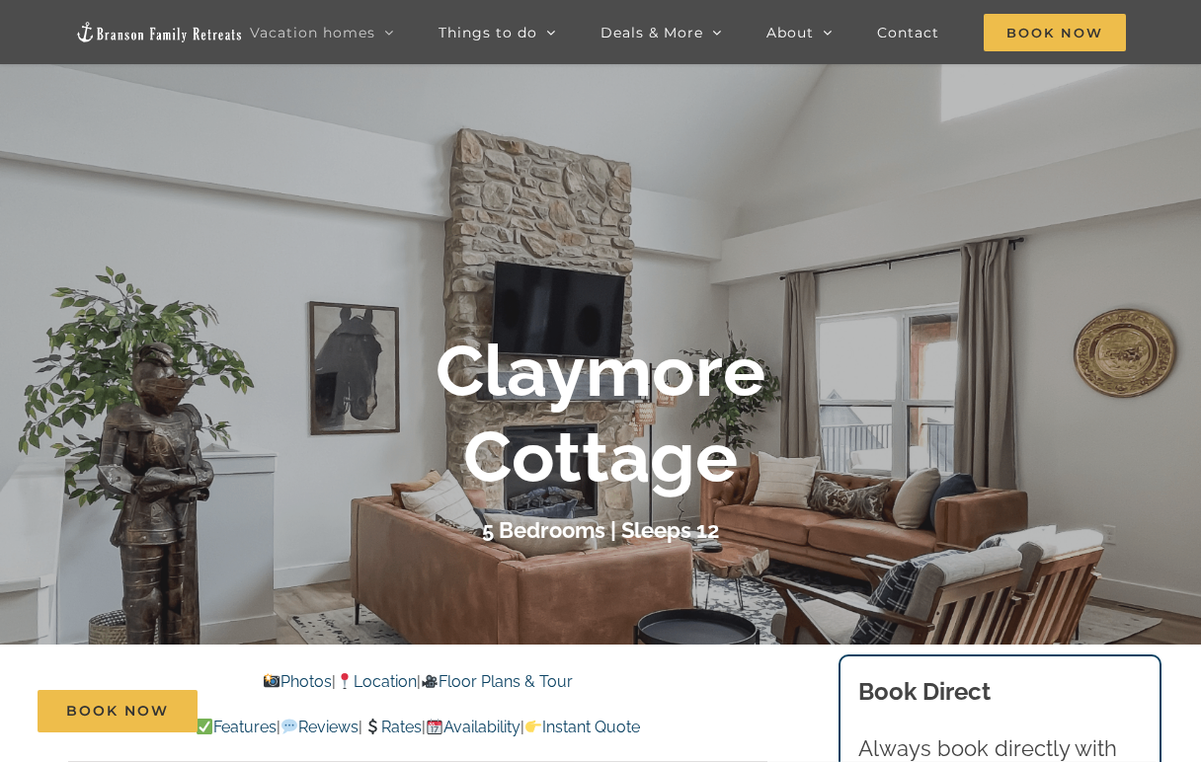
scroll to position [802, 0]
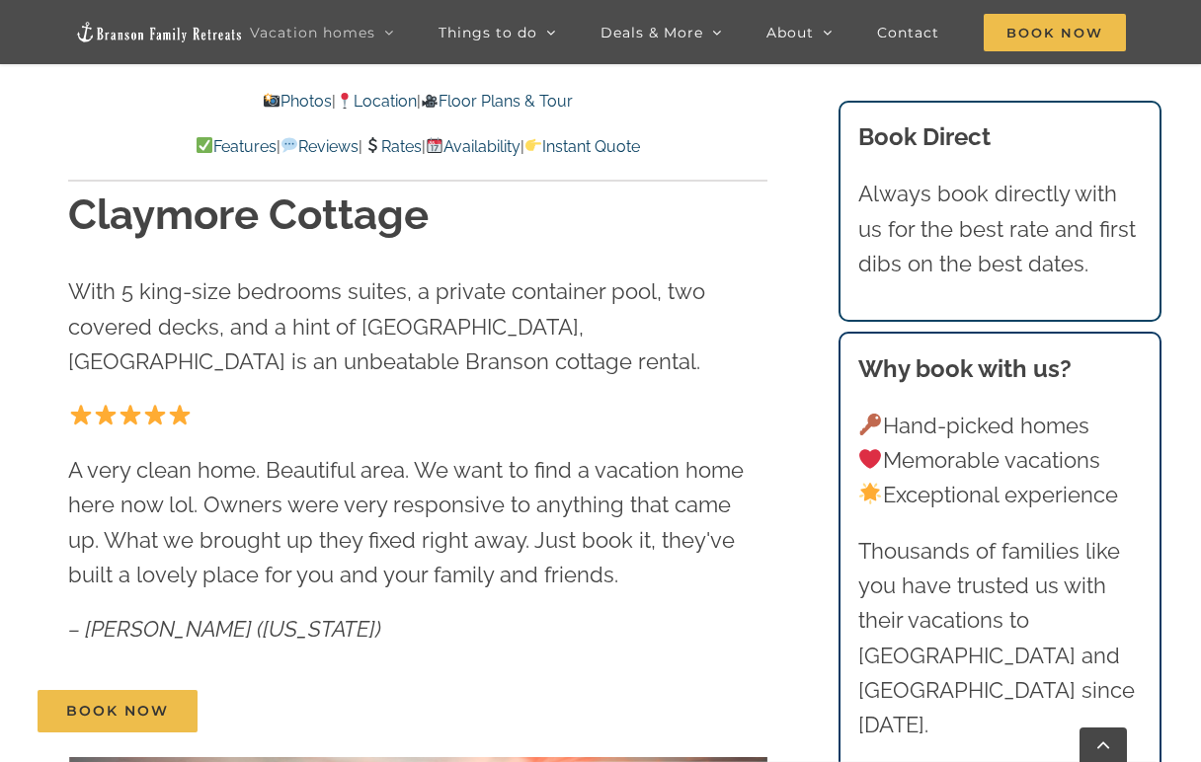
click at [196, 150] on link "Features" at bounding box center [236, 146] width 81 height 19
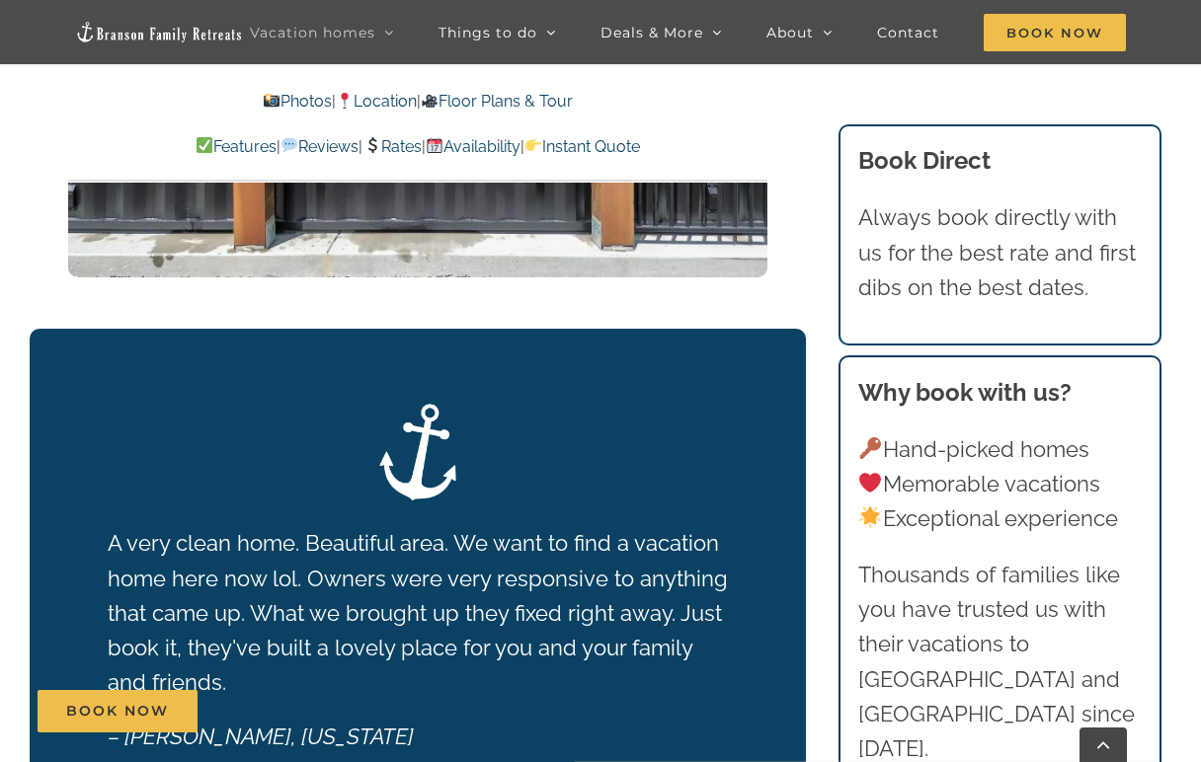
scroll to position [2990, 0]
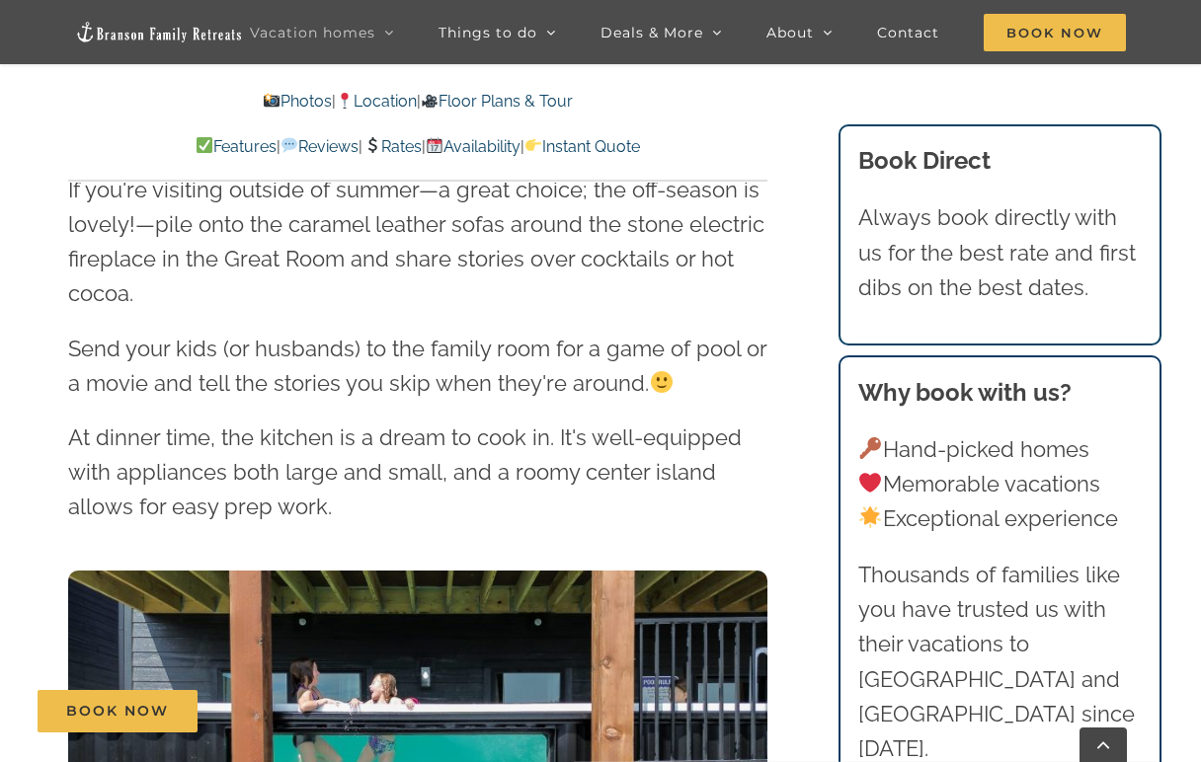
click at [222, 36] on img at bounding box center [159, 32] width 168 height 23
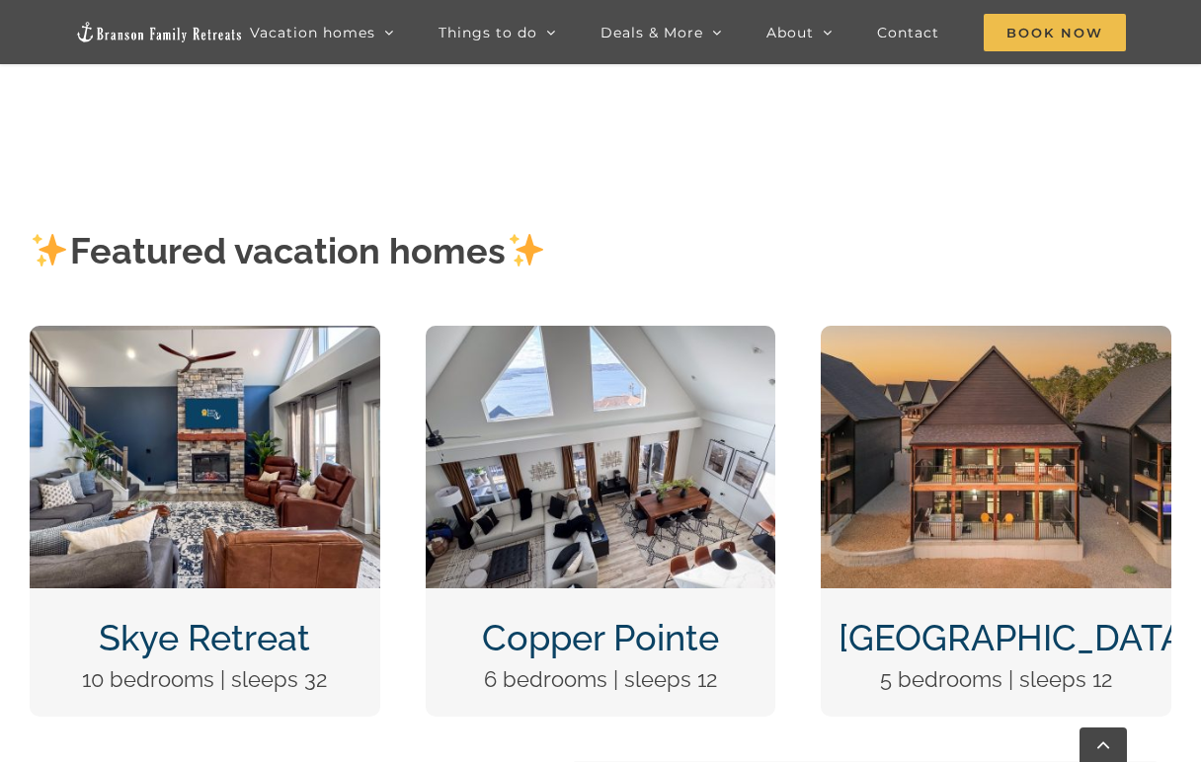
scroll to position [1999, 0]
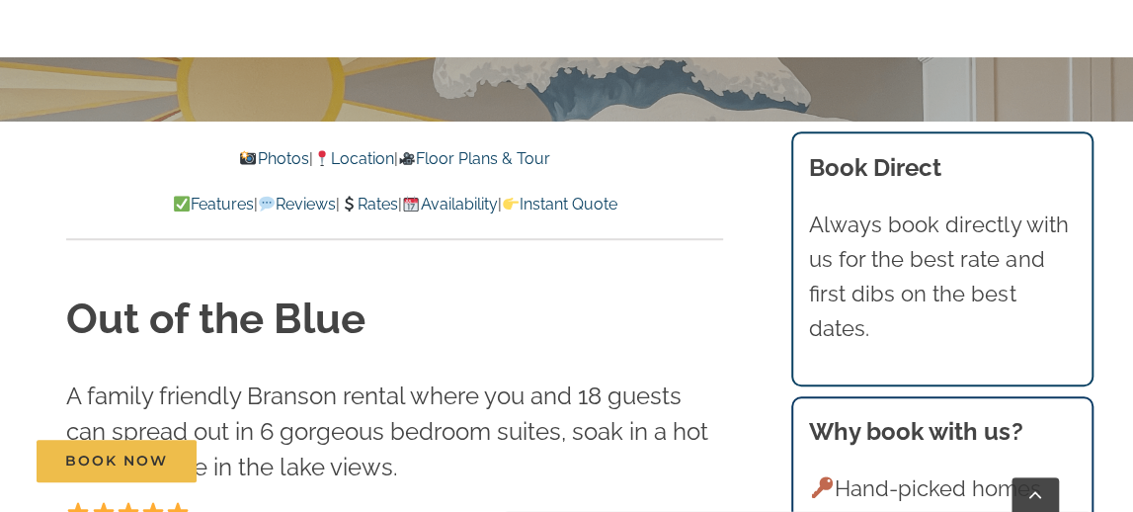
click at [264, 161] on link "Photos" at bounding box center [273, 158] width 69 height 19
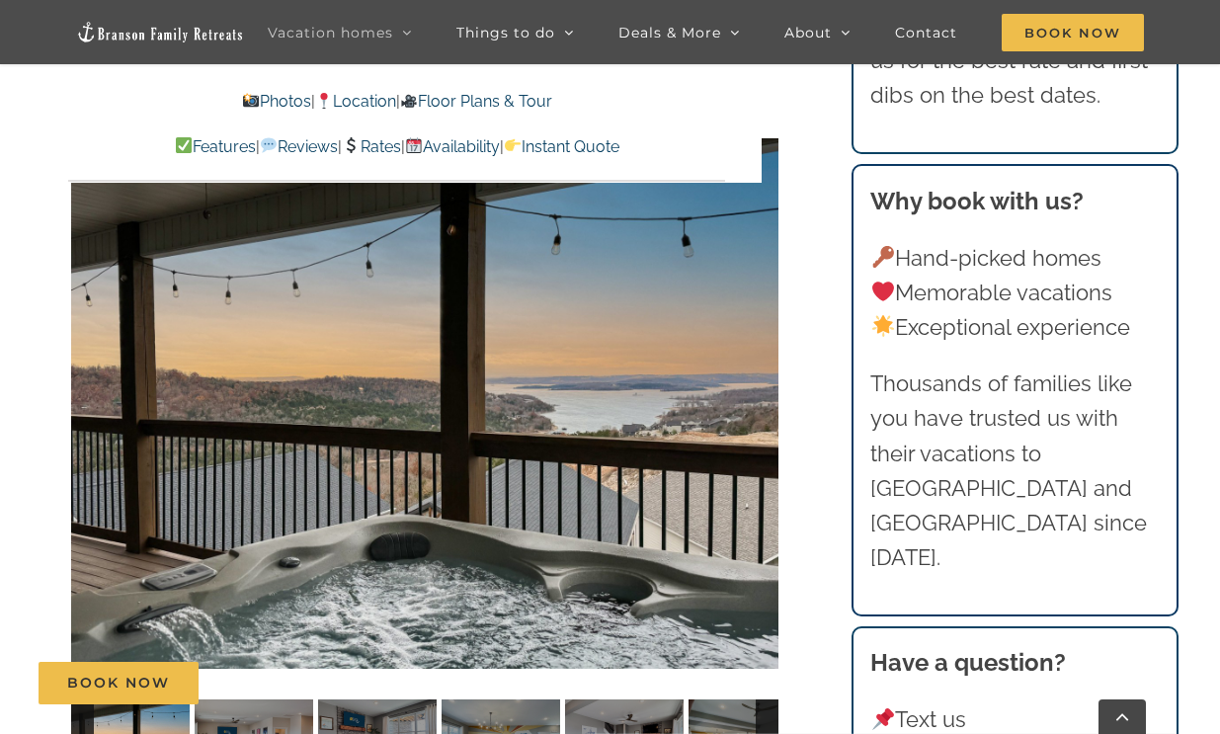
scroll to position [1371, 0]
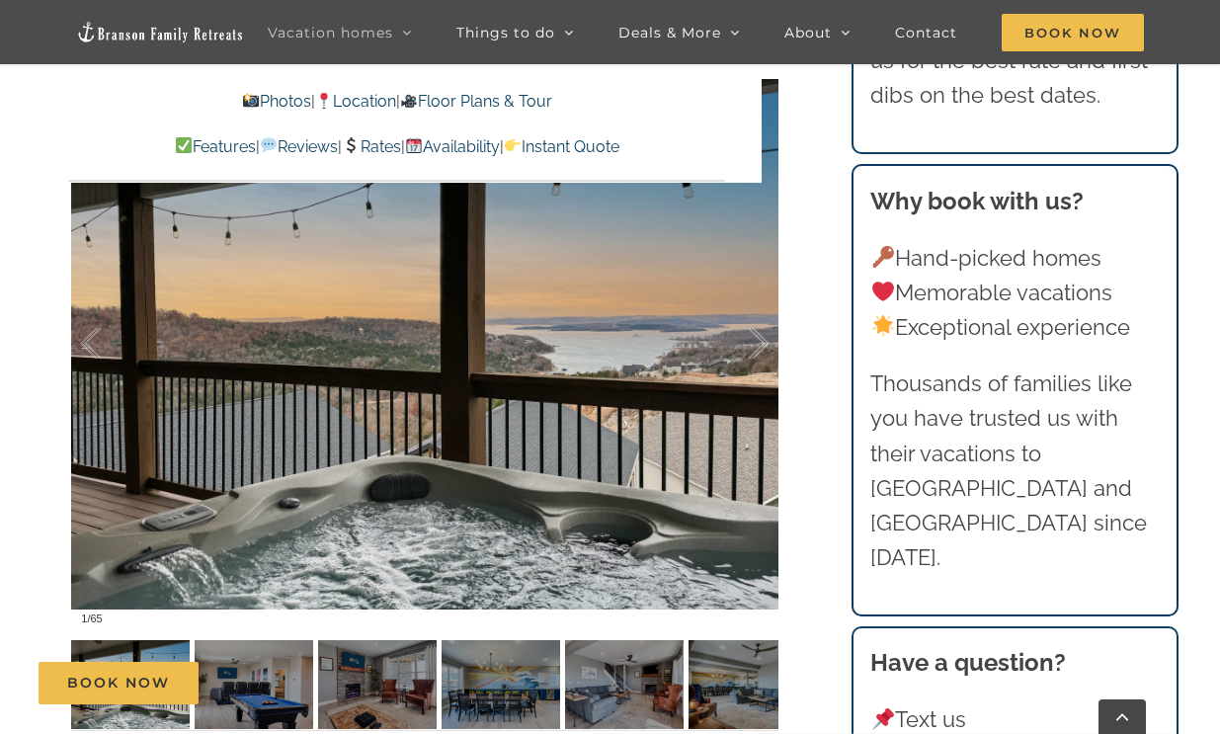
click at [279, 511] on div "Book Now" at bounding box center [625, 683] width 1173 height 42
click at [758, 345] on div at bounding box center [737, 343] width 61 height 122
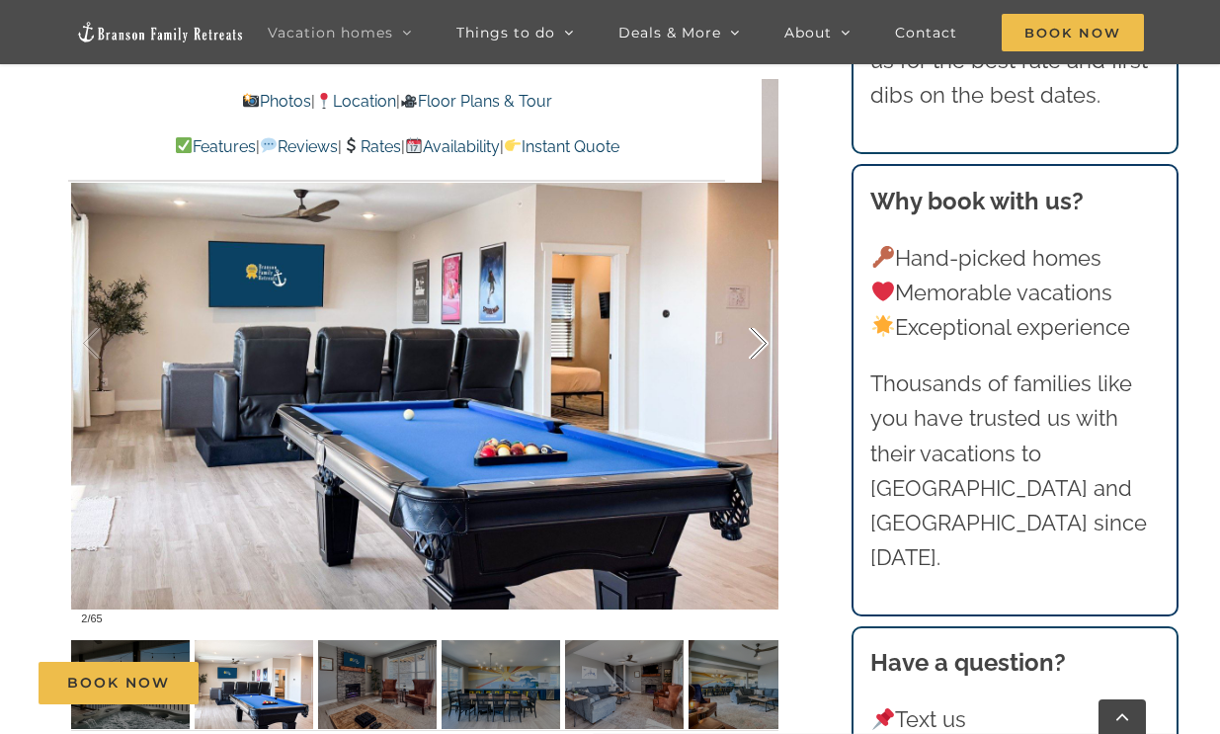
click at [758, 345] on div at bounding box center [737, 343] width 61 height 122
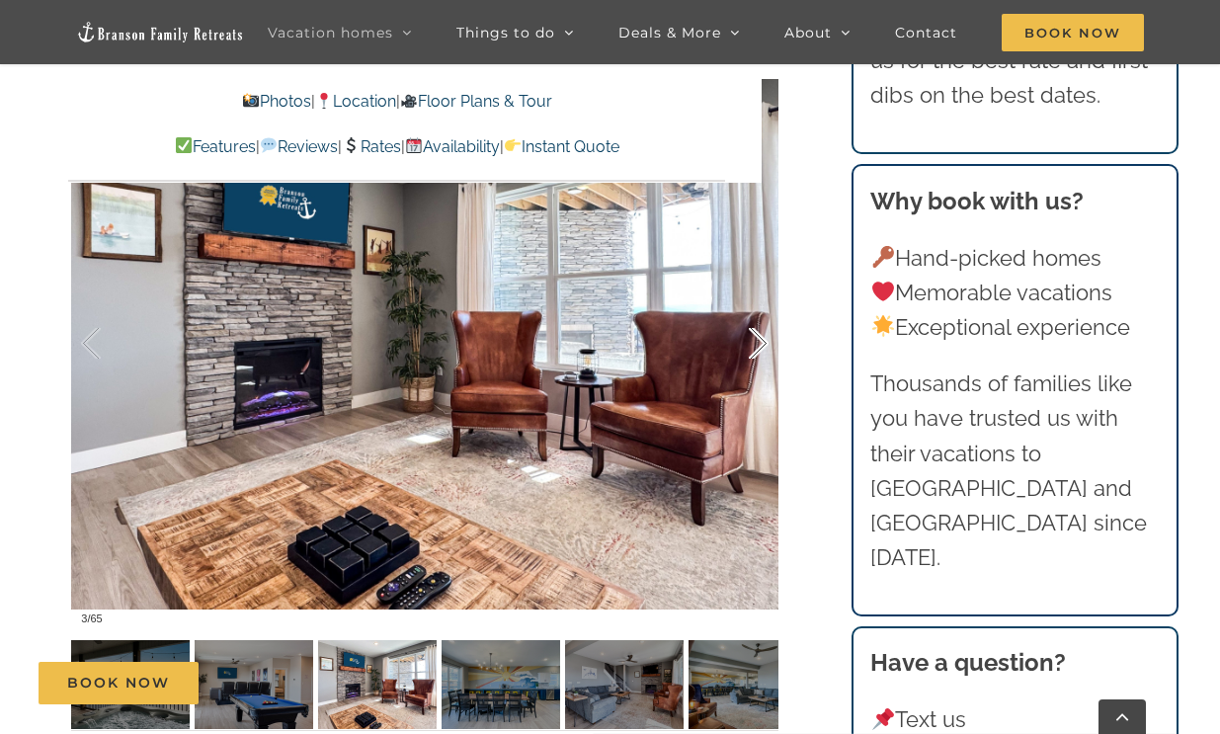
click at [758, 345] on div at bounding box center [737, 343] width 61 height 122
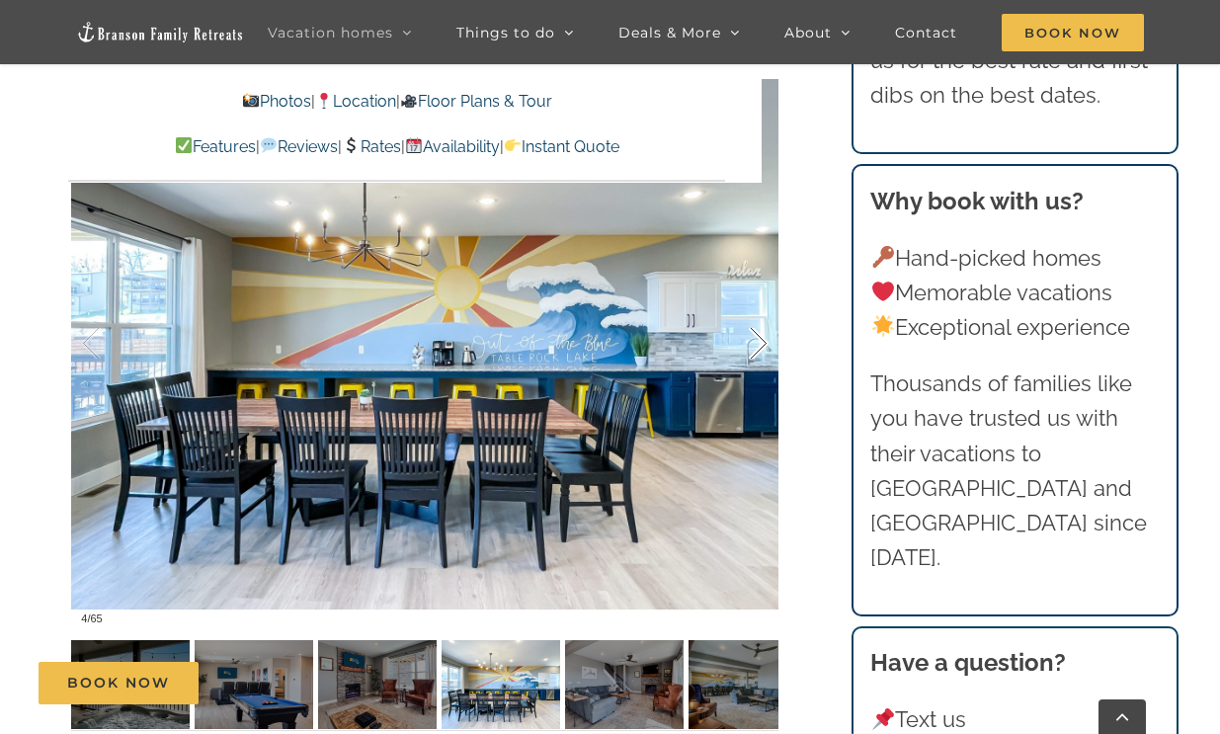
click at [758, 345] on div at bounding box center [737, 343] width 61 height 122
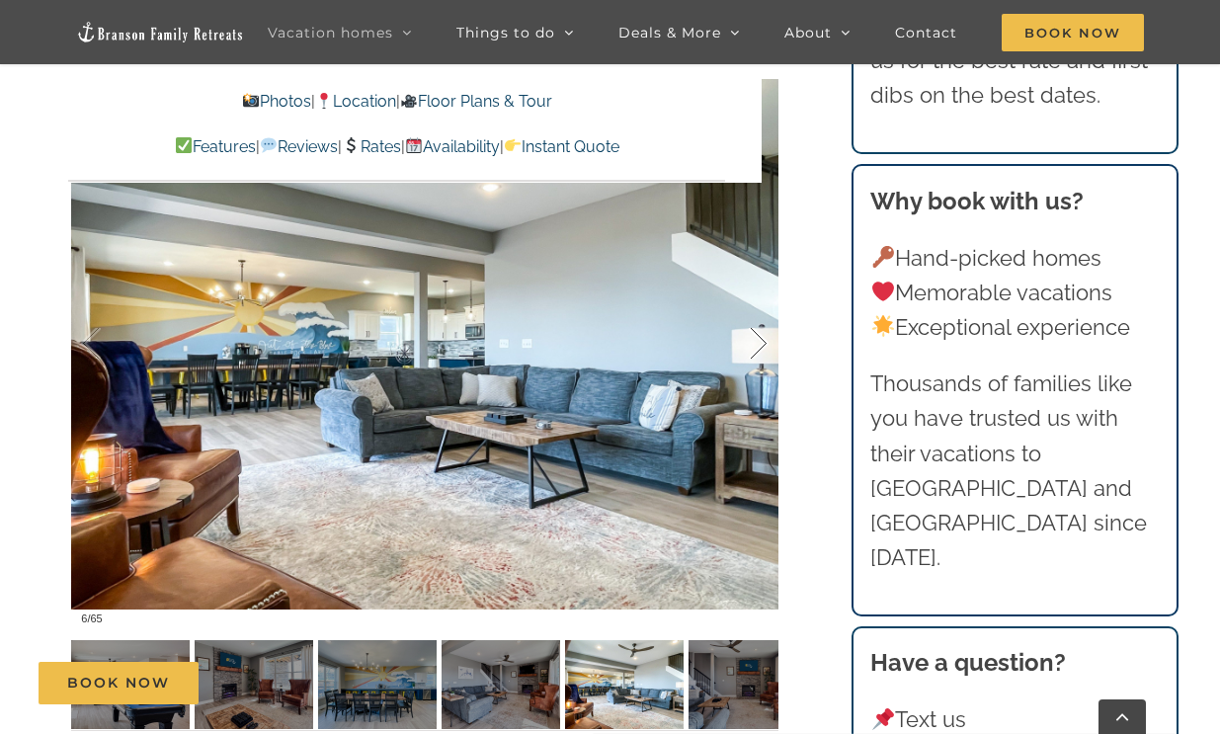
click at [758, 345] on div at bounding box center [737, 343] width 61 height 122
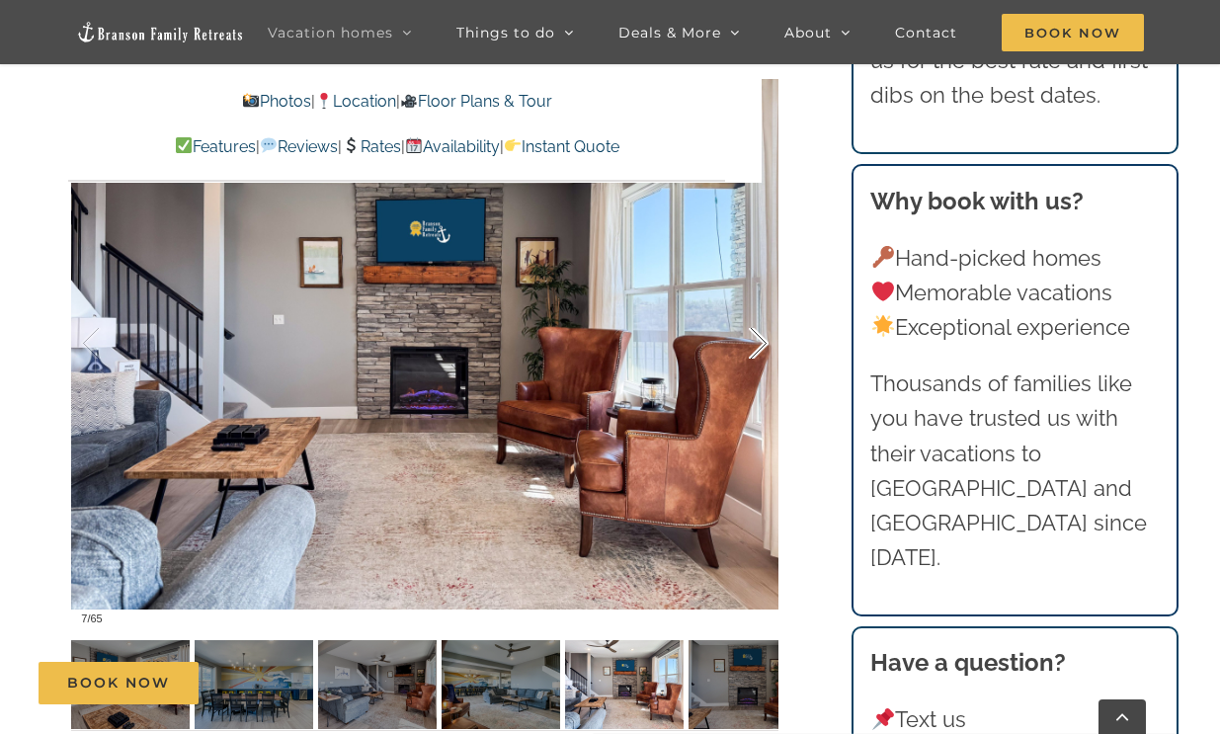
click at [758, 345] on div at bounding box center [737, 343] width 61 height 122
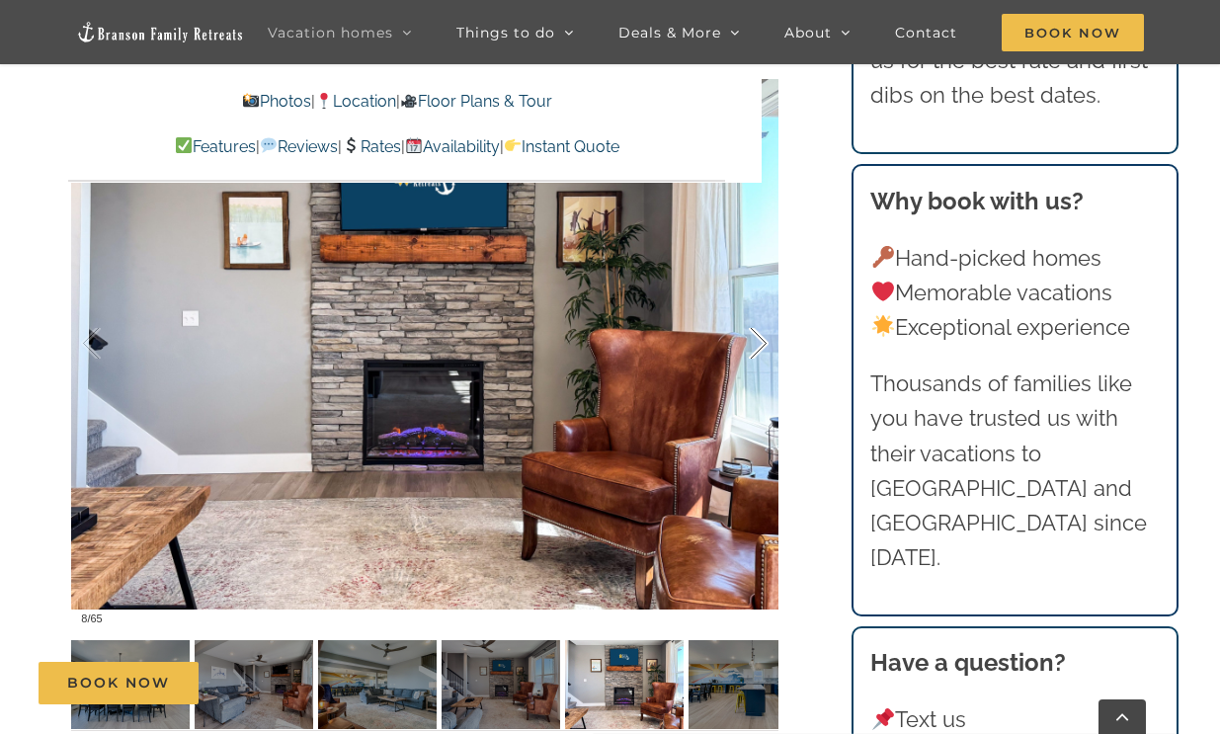
click at [758, 345] on div at bounding box center [737, 343] width 61 height 122
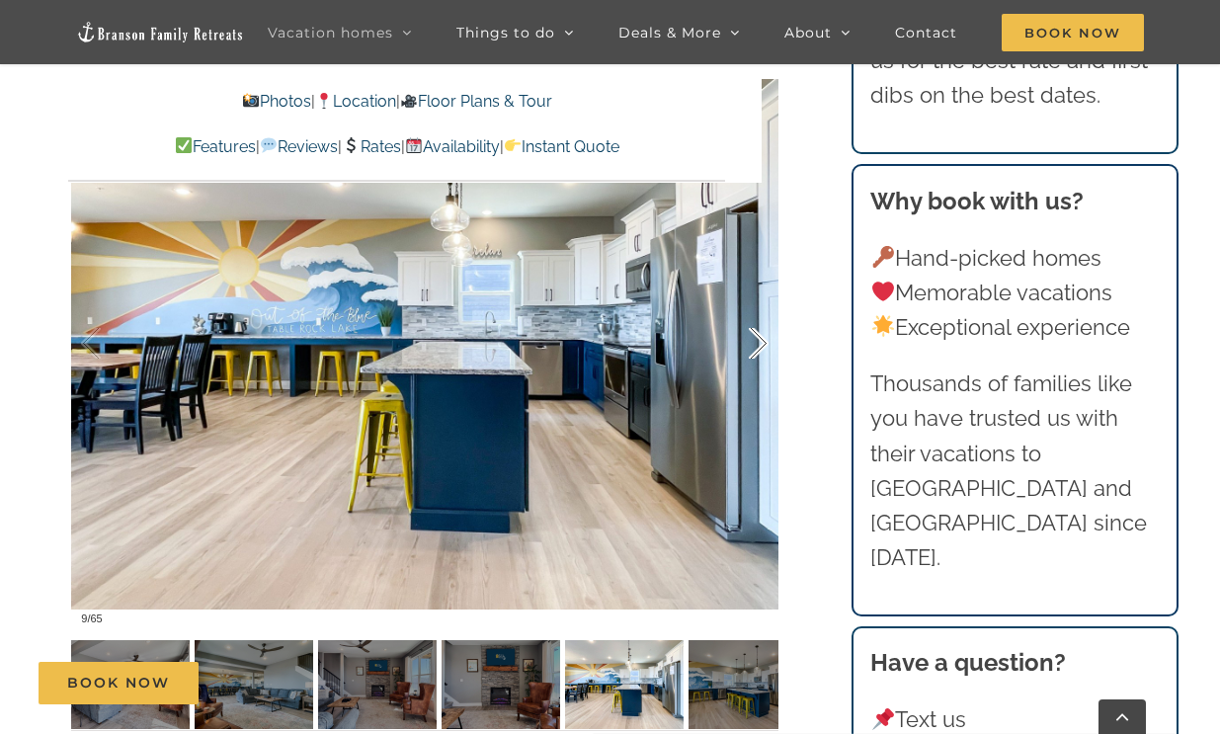
click at [758, 345] on div at bounding box center [737, 343] width 61 height 122
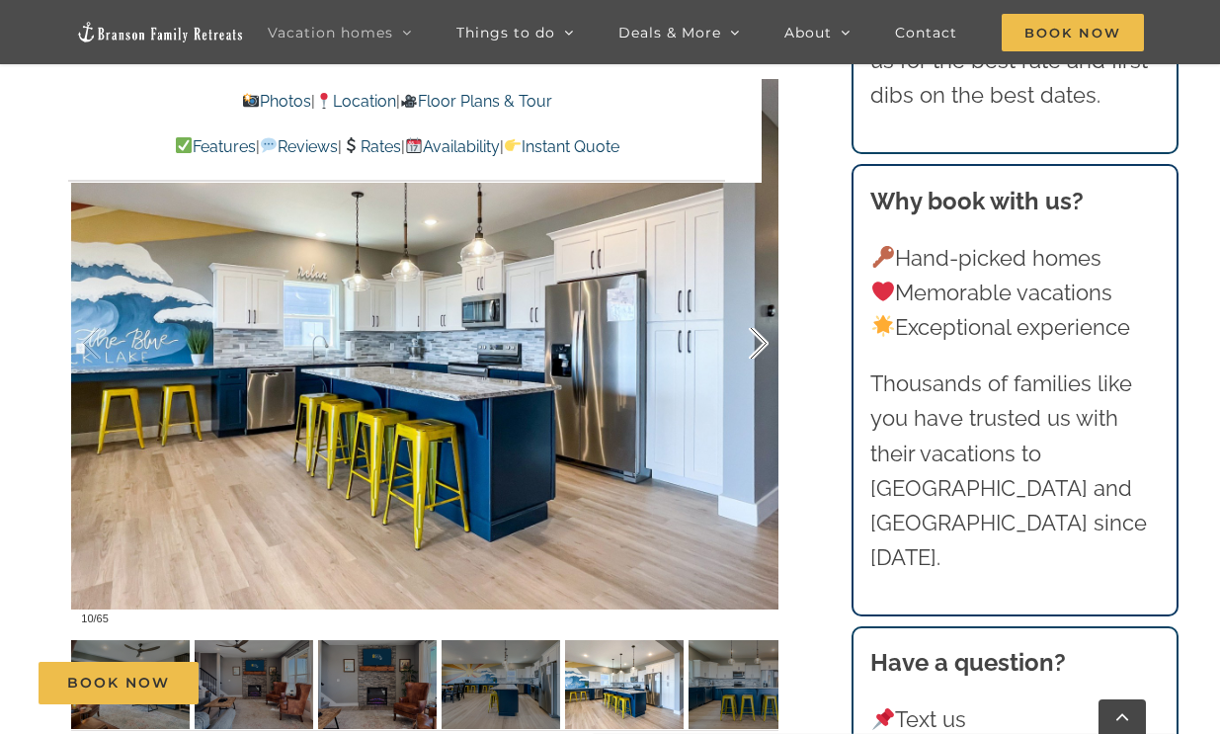
click at [758, 345] on div at bounding box center [737, 343] width 61 height 122
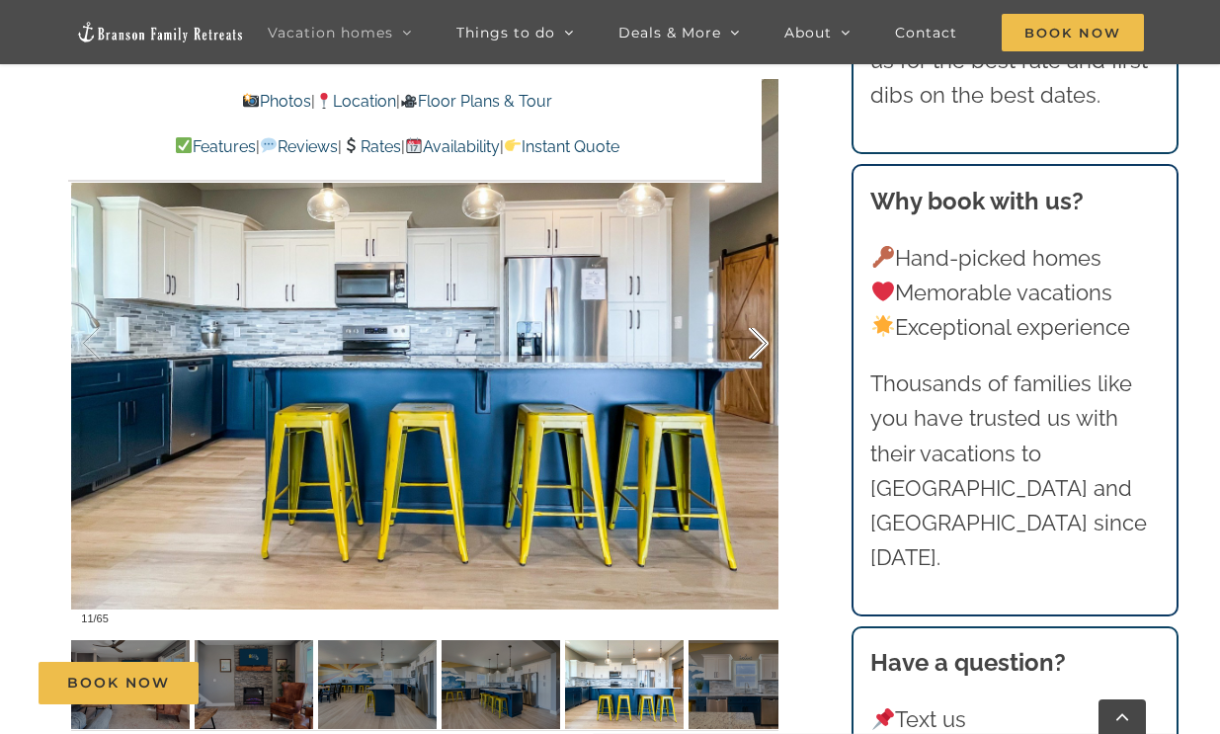
click at [758, 345] on div at bounding box center [737, 343] width 61 height 122
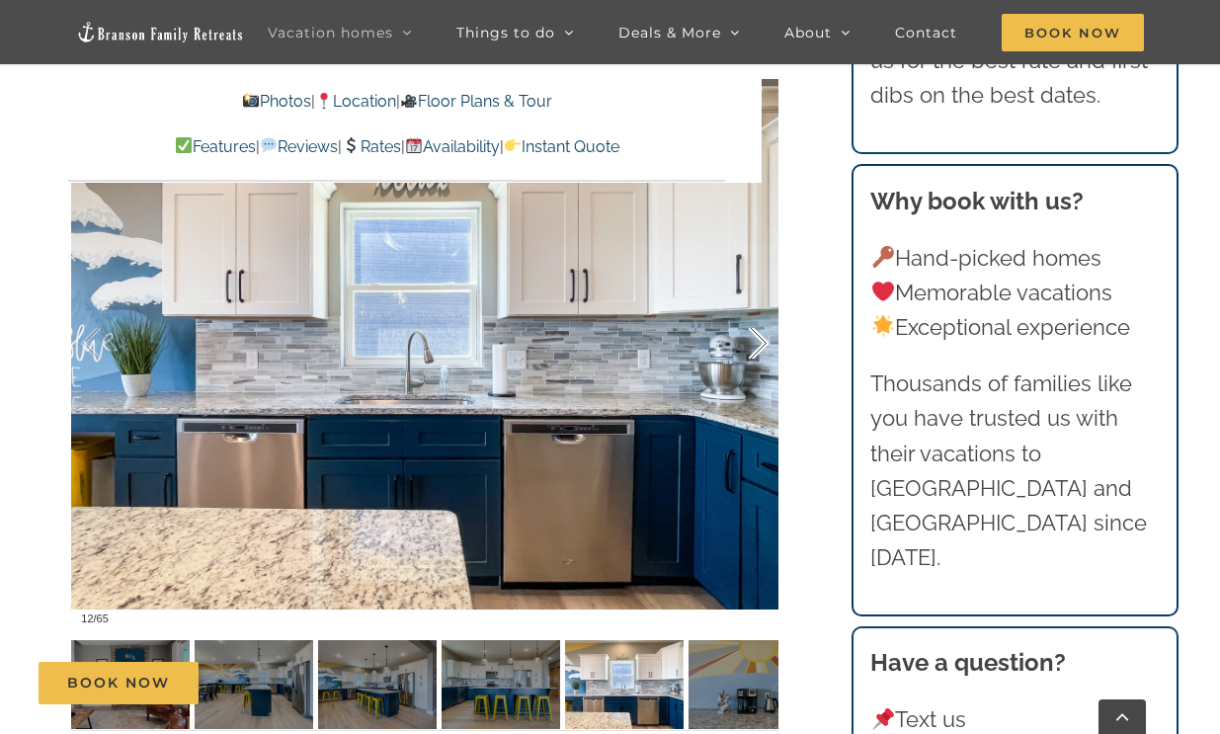
click at [758, 345] on div at bounding box center [737, 343] width 61 height 122
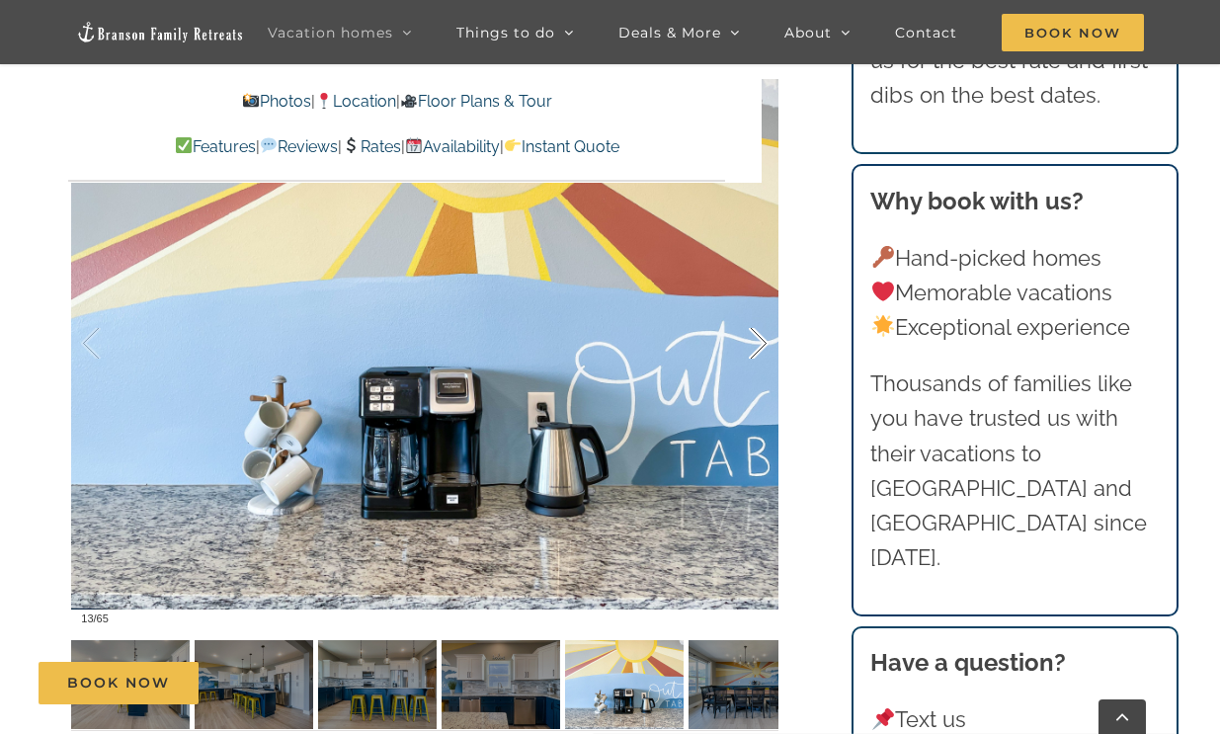
click at [758, 345] on div at bounding box center [737, 343] width 61 height 122
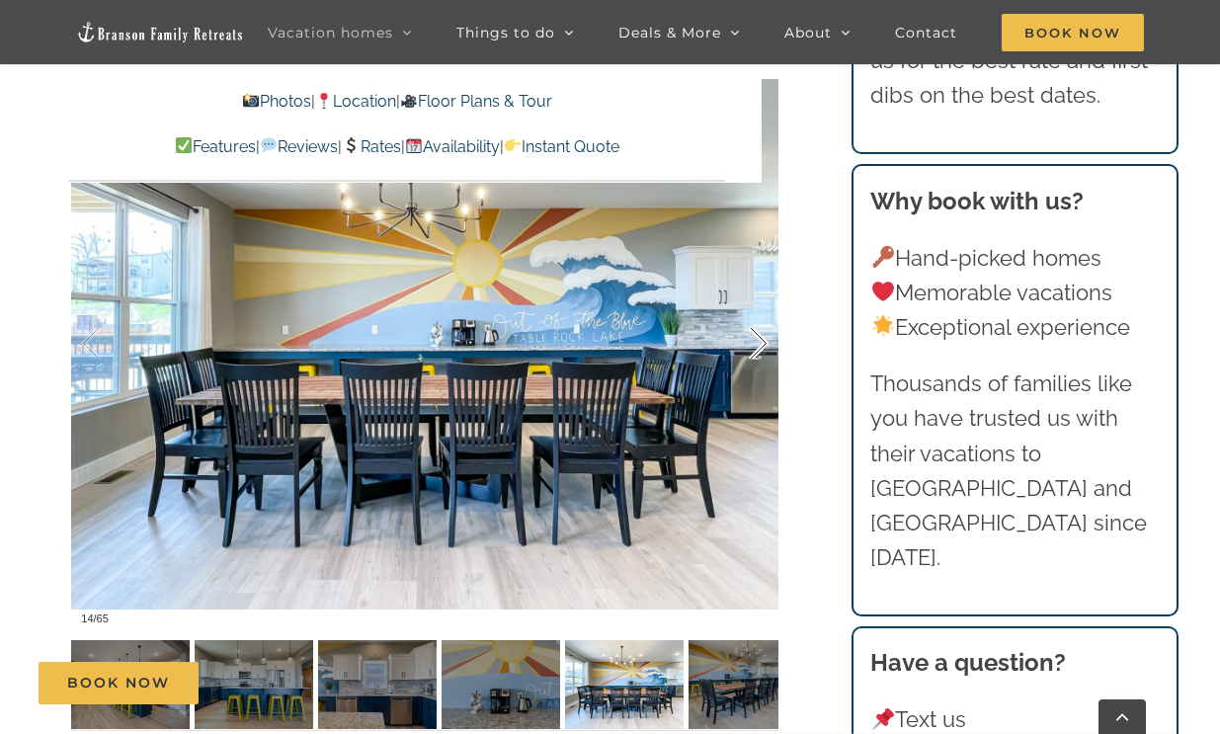
click at [758, 345] on div at bounding box center [737, 343] width 61 height 122
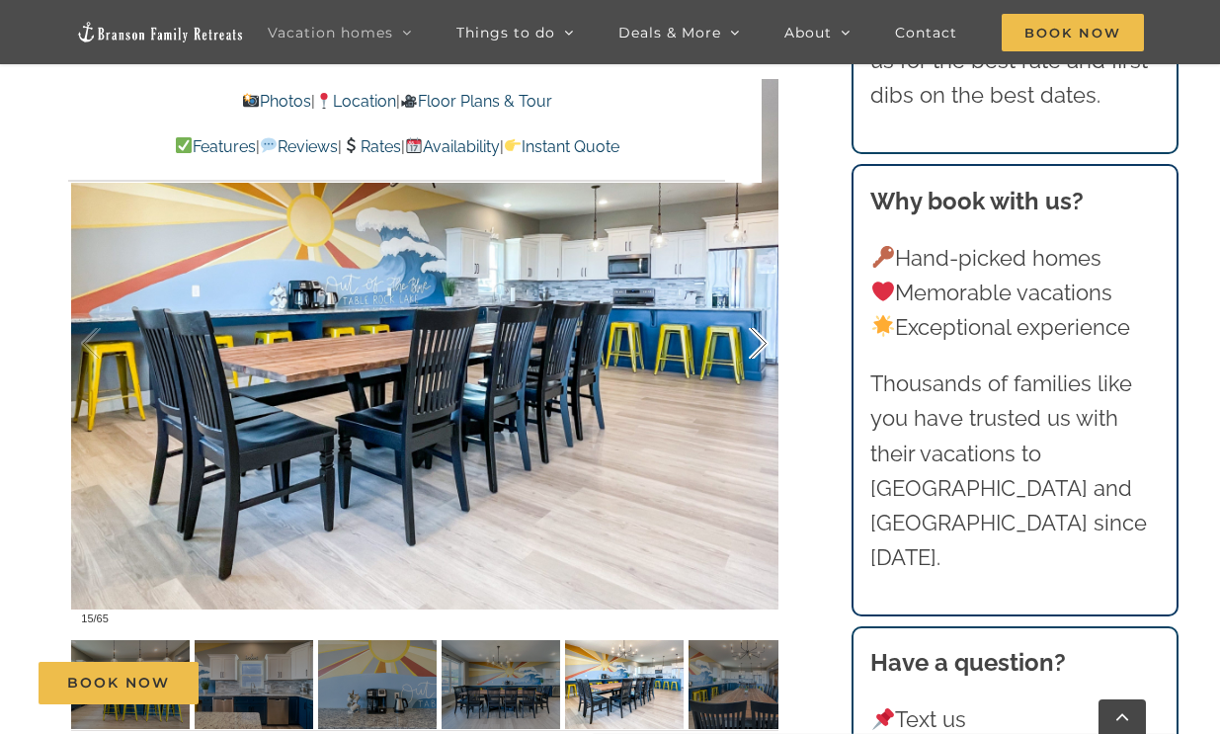
click at [758, 345] on div at bounding box center [737, 343] width 61 height 122
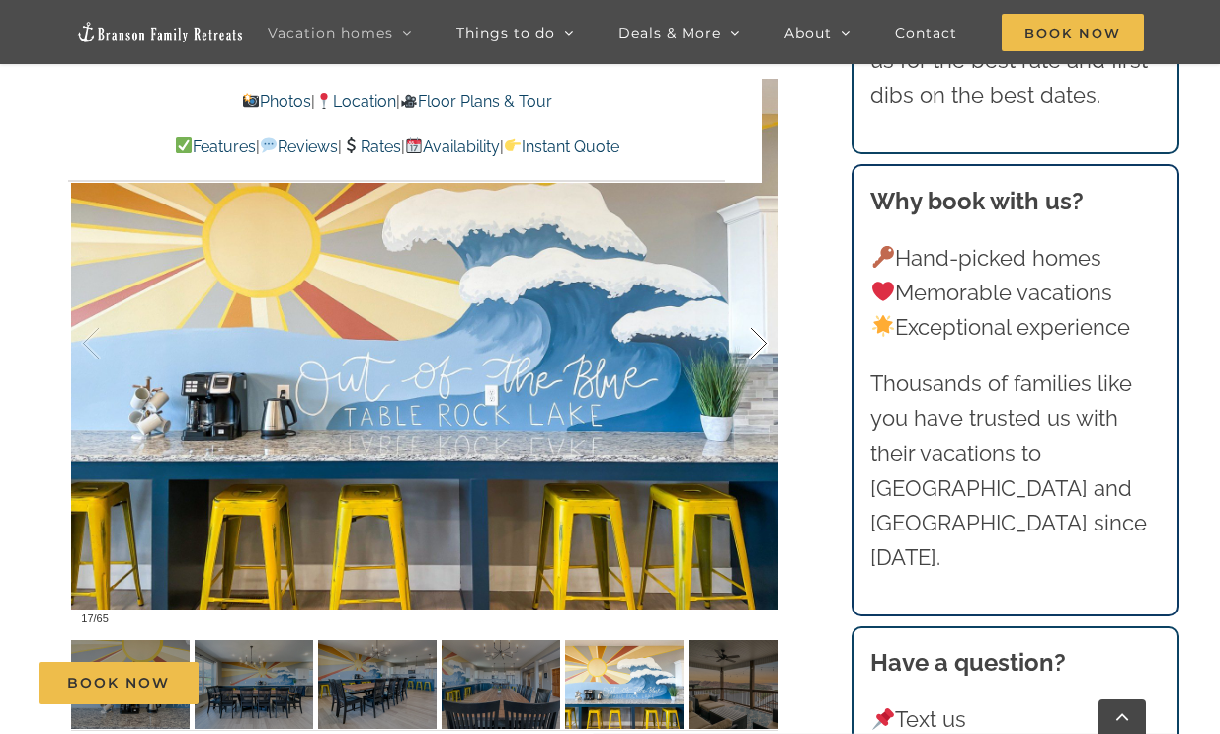
click at [758, 345] on div at bounding box center [737, 343] width 61 height 122
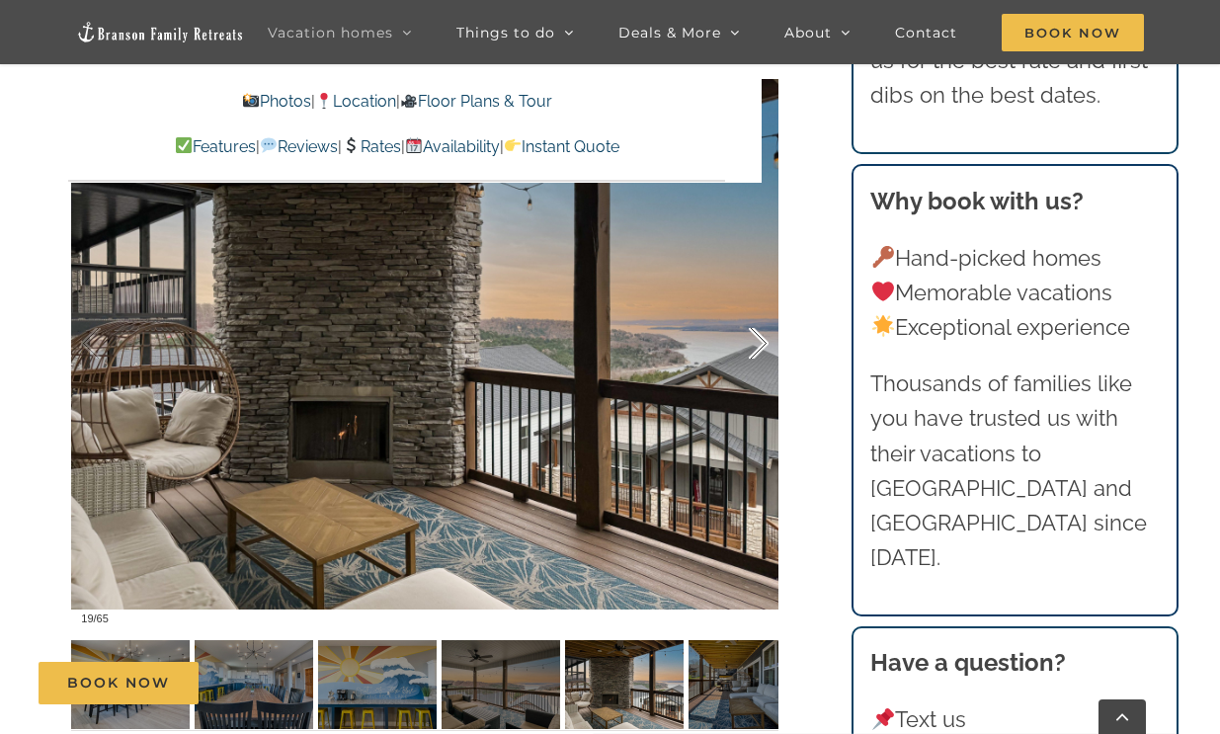
click at [758, 345] on div at bounding box center [737, 343] width 61 height 122
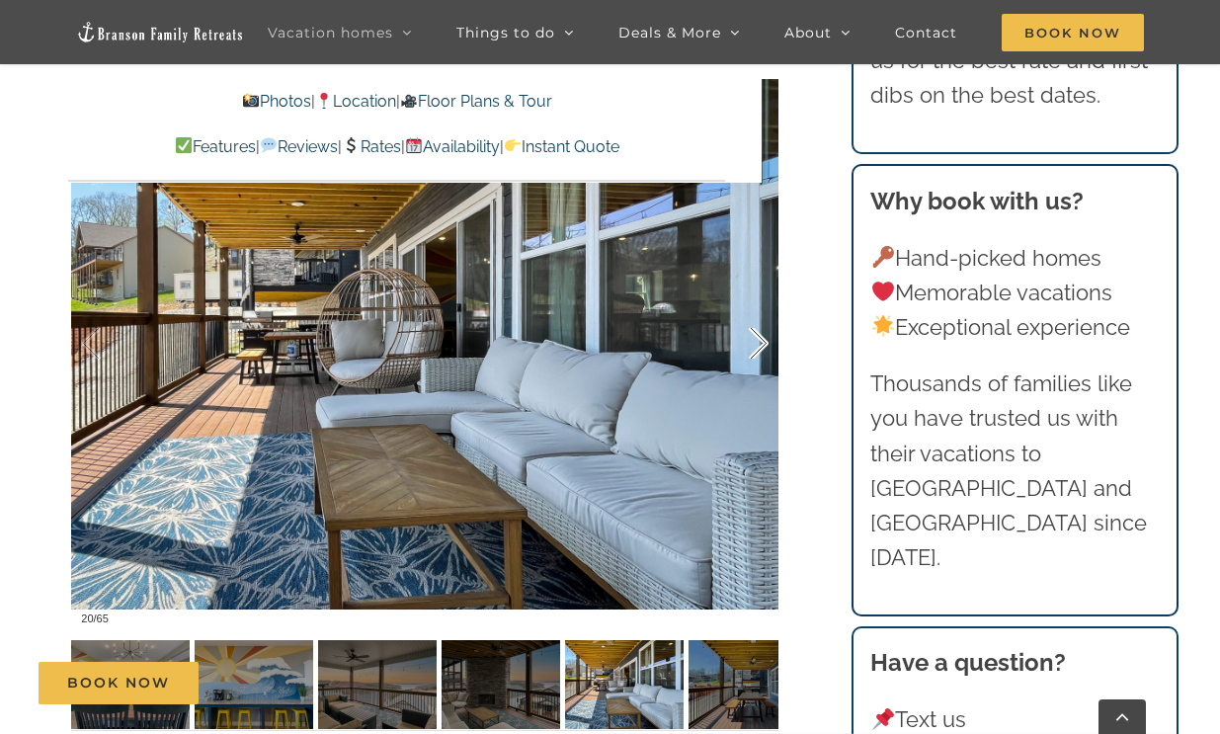
click at [758, 345] on div at bounding box center [737, 343] width 61 height 122
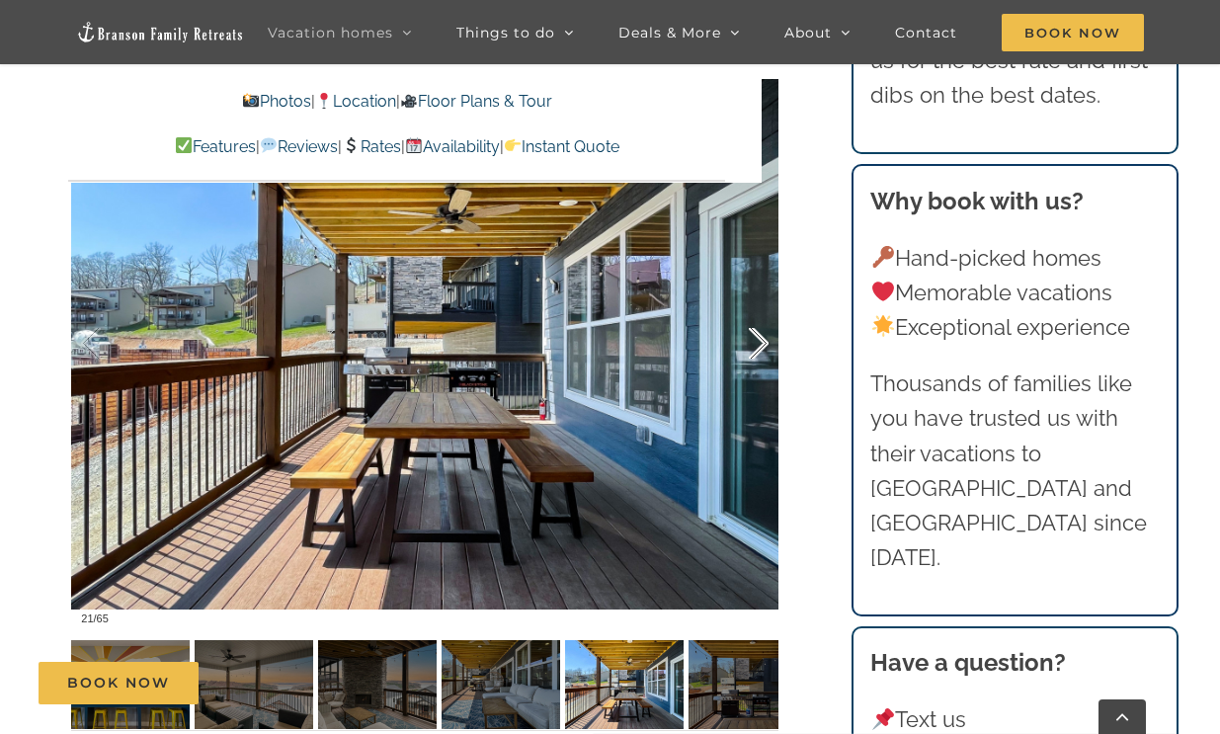
click at [758, 345] on div at bounding box center [737, 343] width 61 height 122
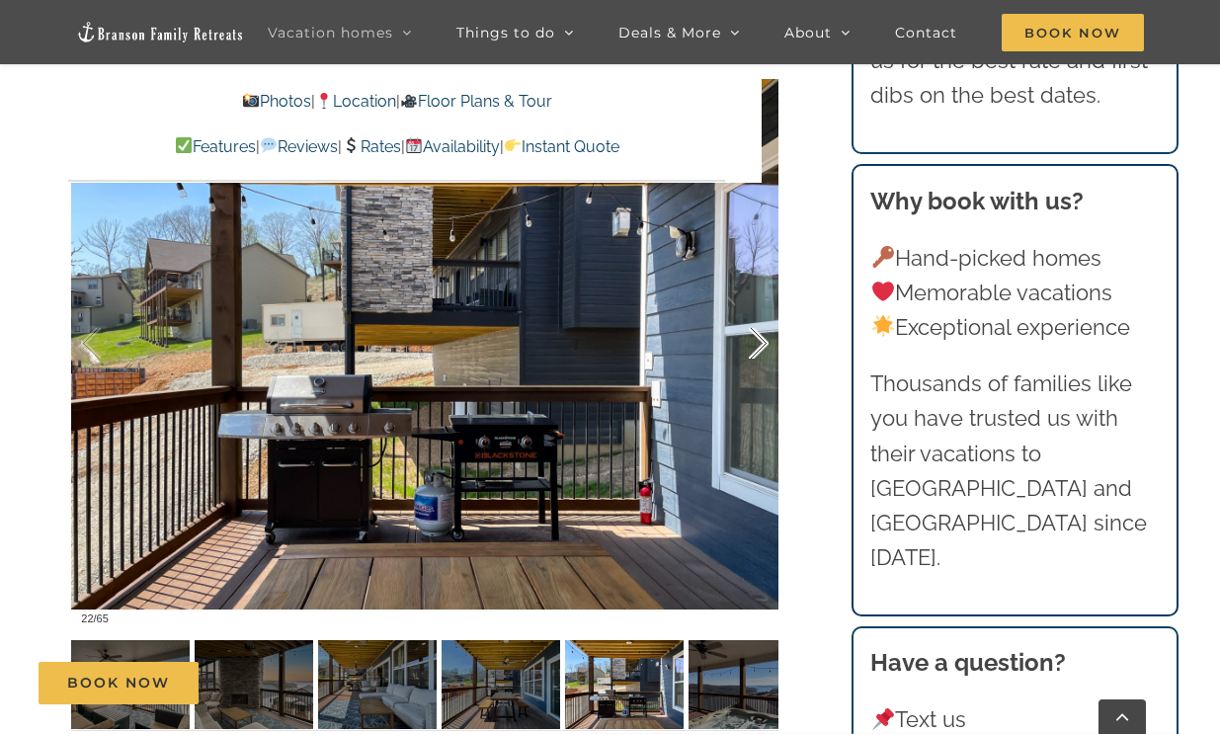
click at [758, 345] on div at bounding box center [737, 343] width 61 height 122
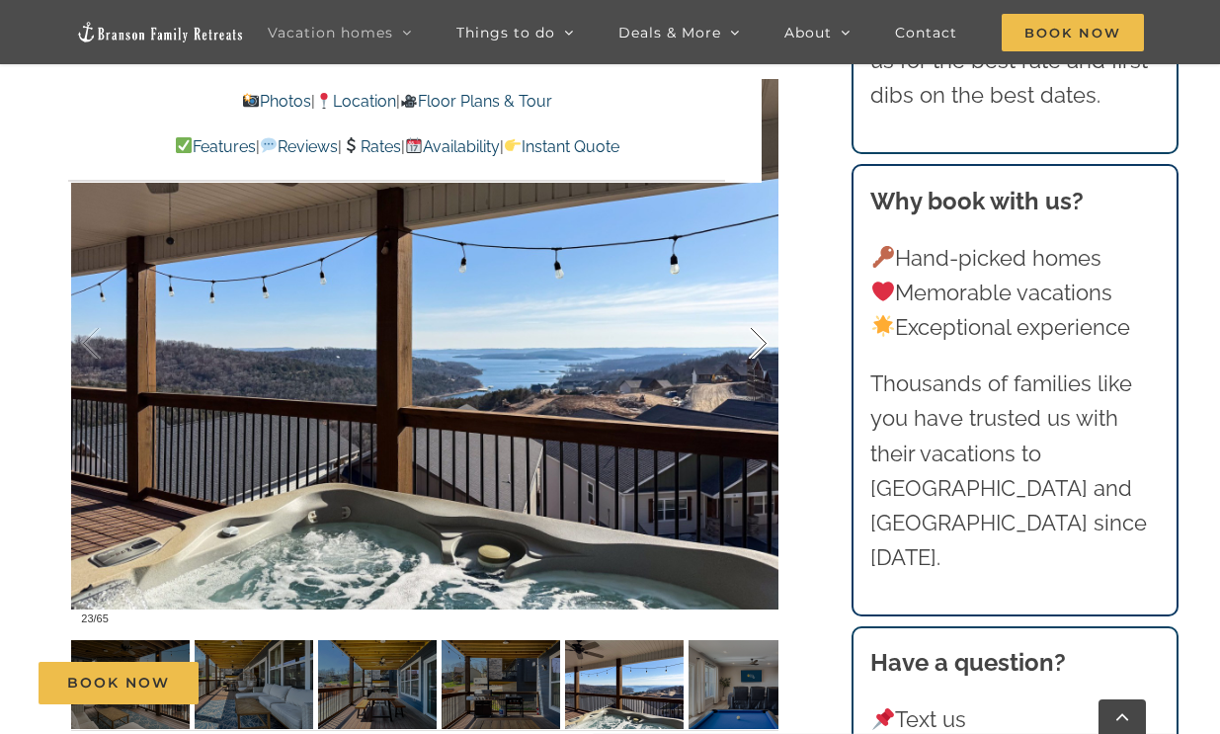
click at [758, 345] on div at bounding box center [737, 343] width 61 height 122
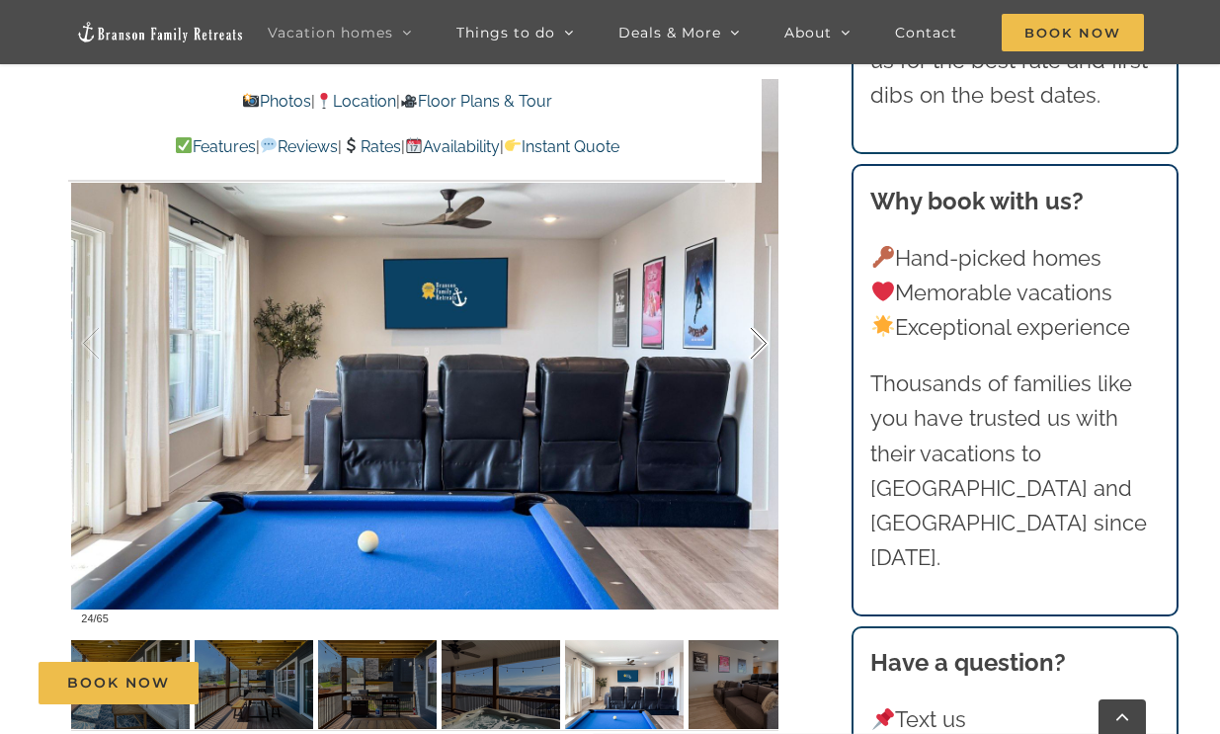
click at [759, 349] on div at bounding box center [737, 343] width 61 height 122
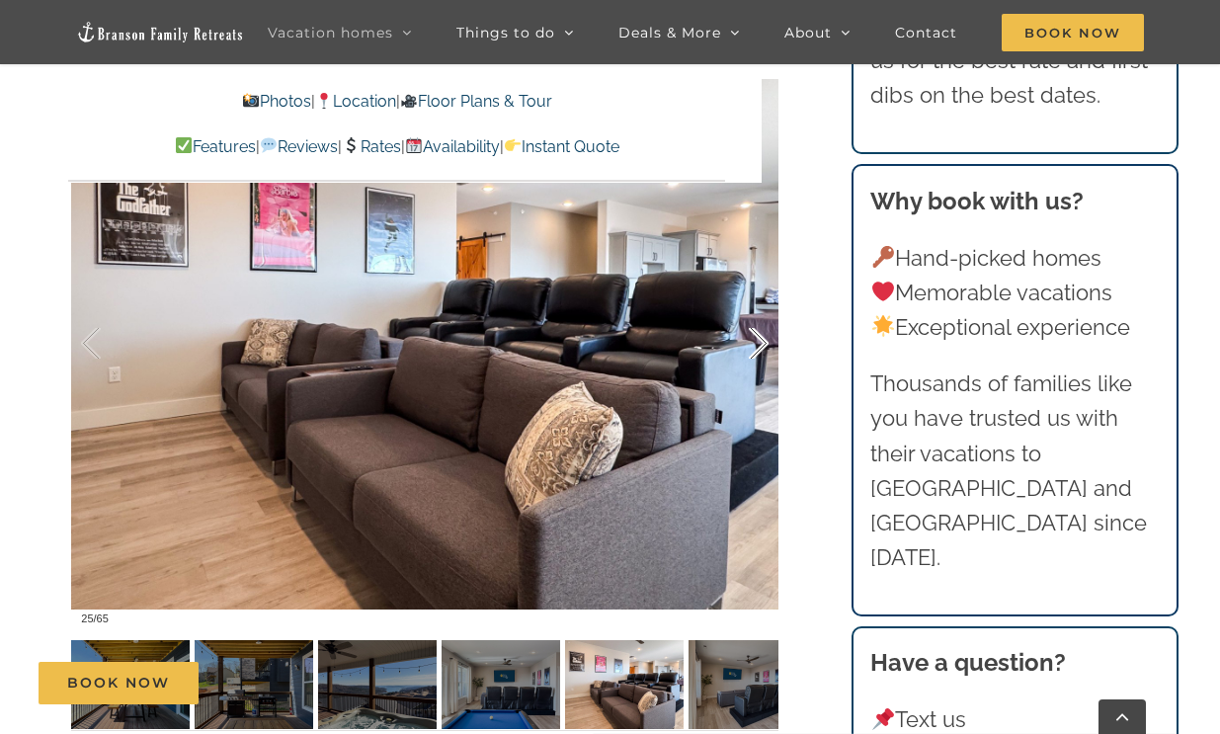
click at [759, 349] on div at bounding box center [737, 343] width 61 height 122
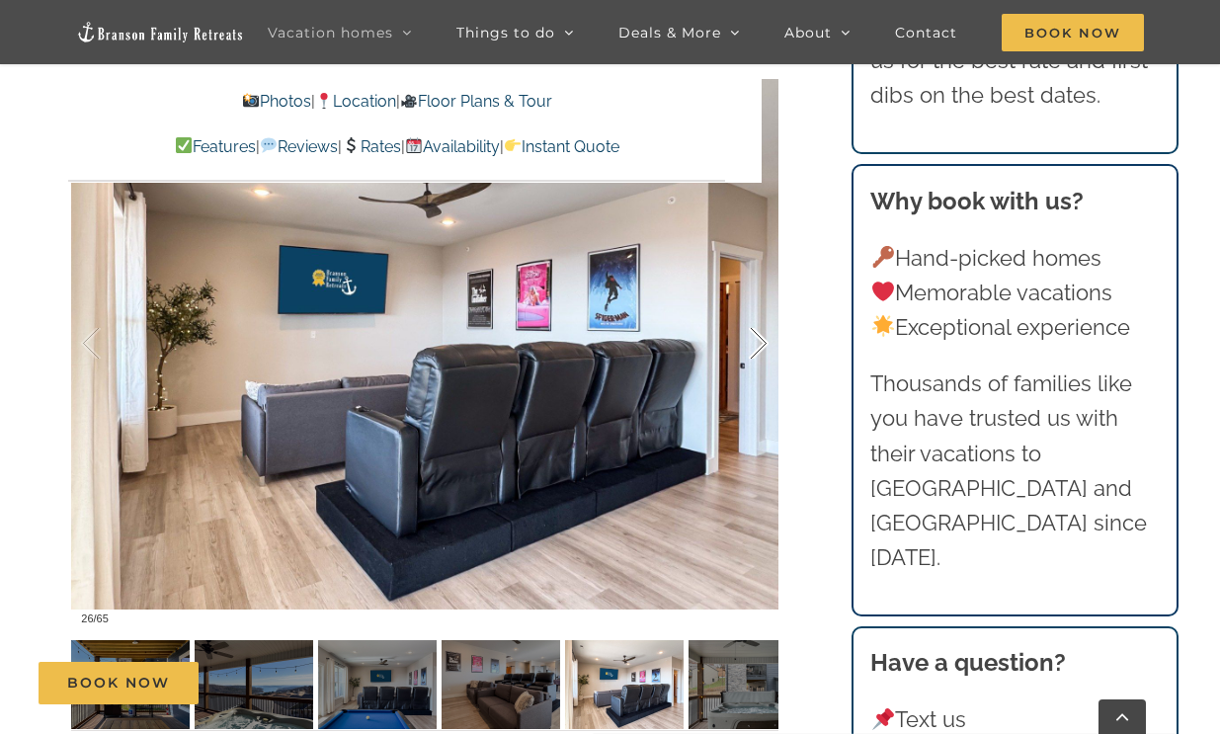
click at [759, 349] on div at bounding box center [737, 343] width 61 height 122
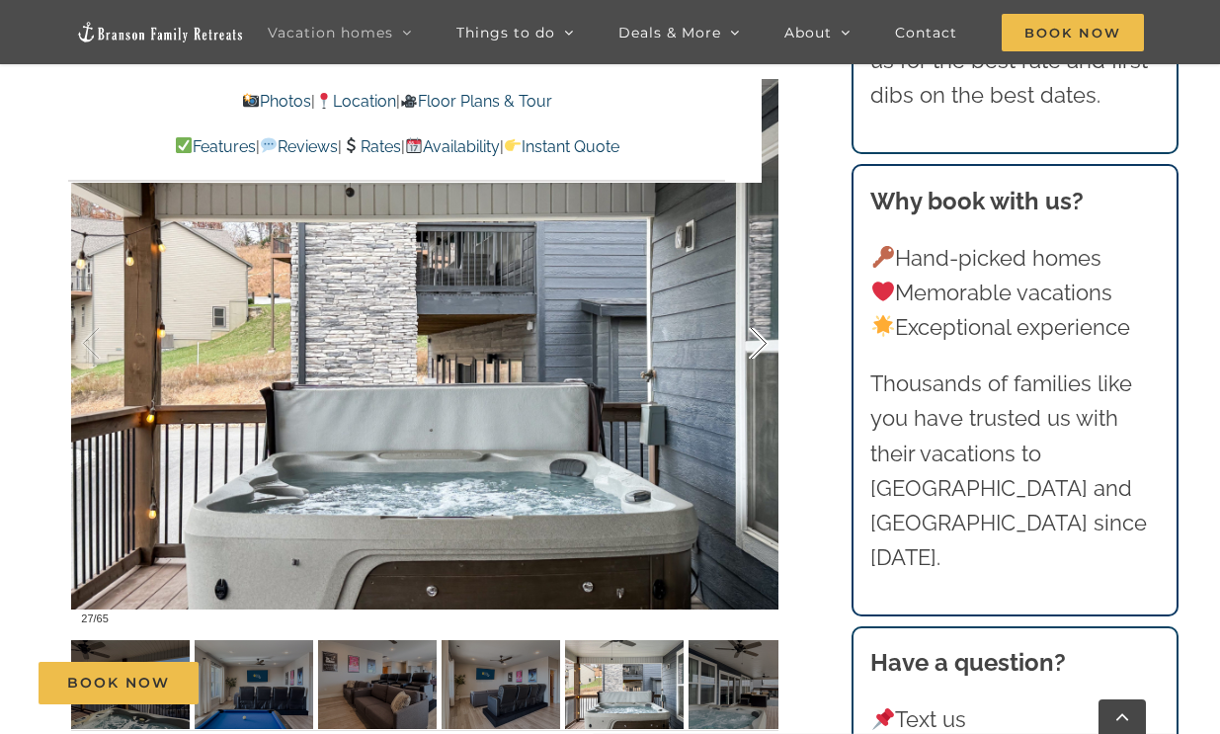
click at [759, 349] on div at bounding box center [737, 343] width 61 height 122
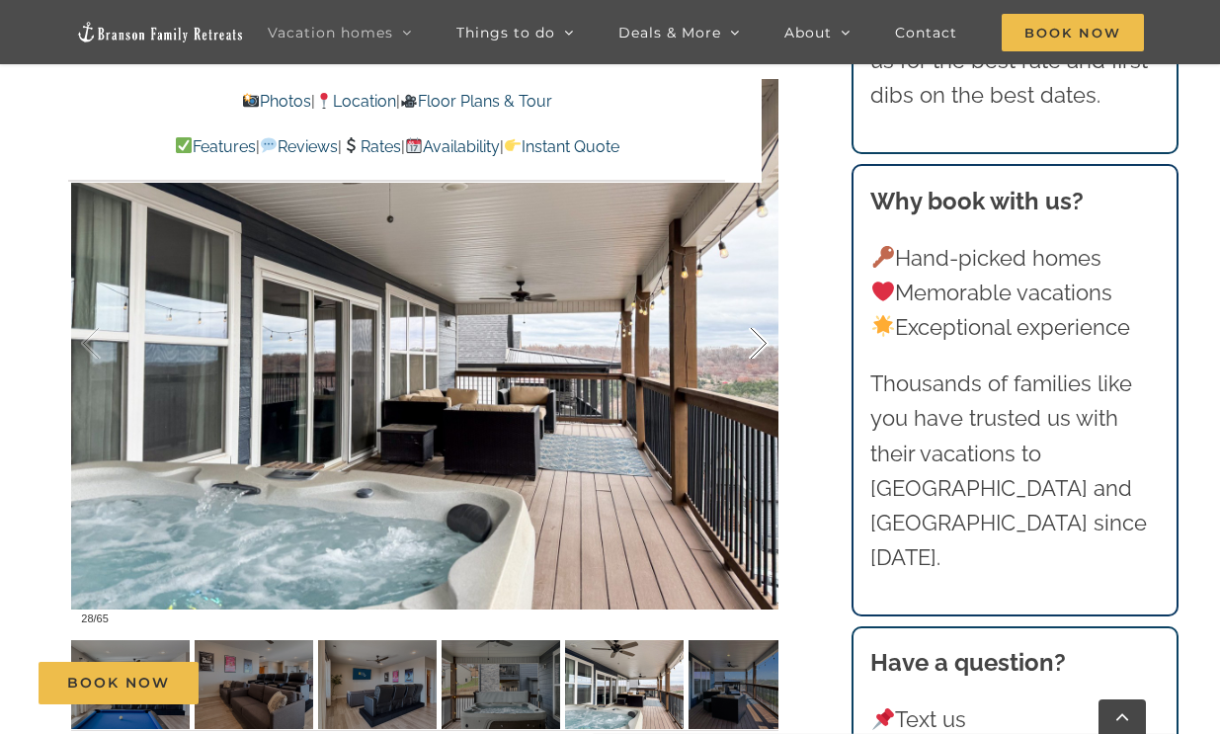
click at [759, 349] on div at bounding box center [737, 343] width 61 height 122
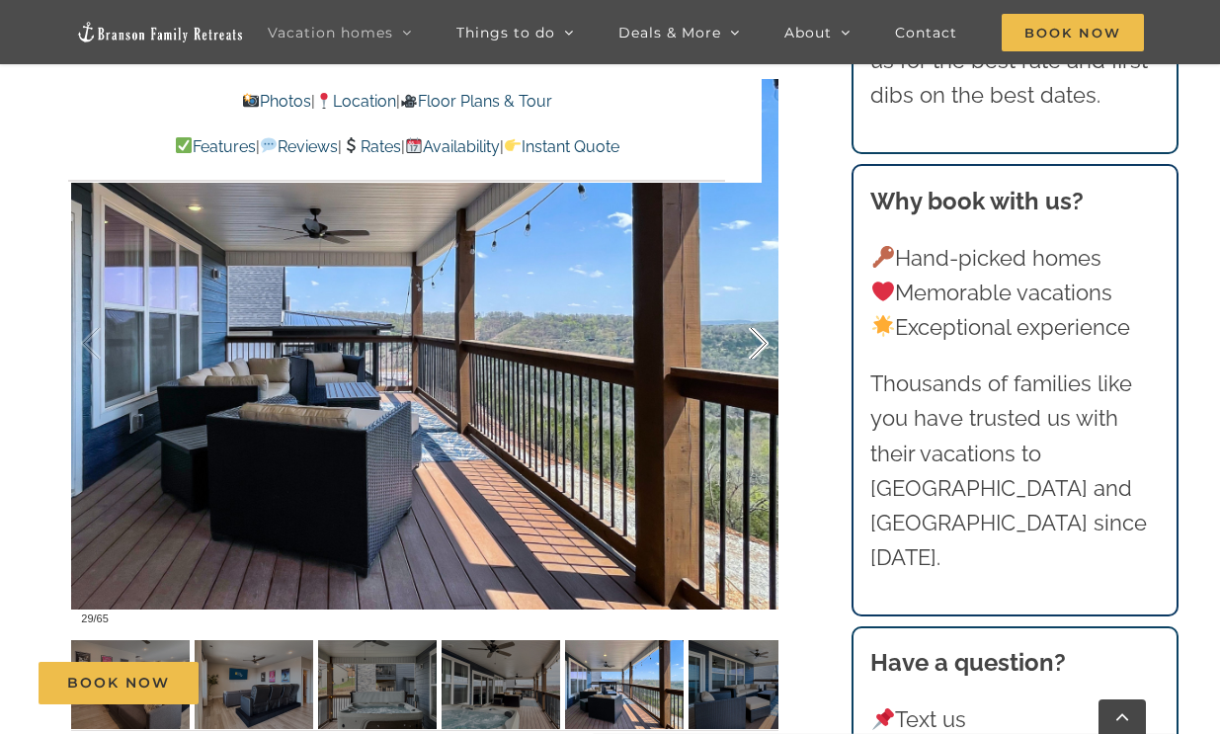
click at [759, 349] on div at bounding box center [737, 343] width 61 height 122
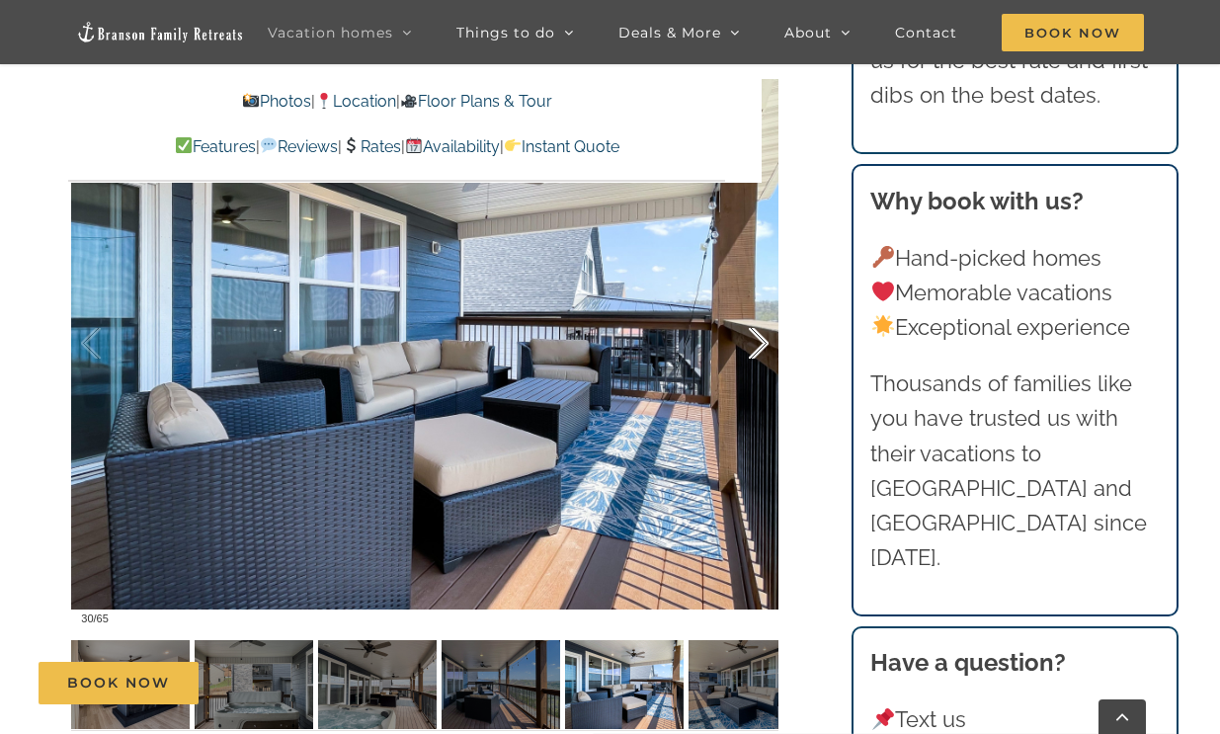
click at [759, 349] on div at bounding box center [737, 343] width 61 height 122
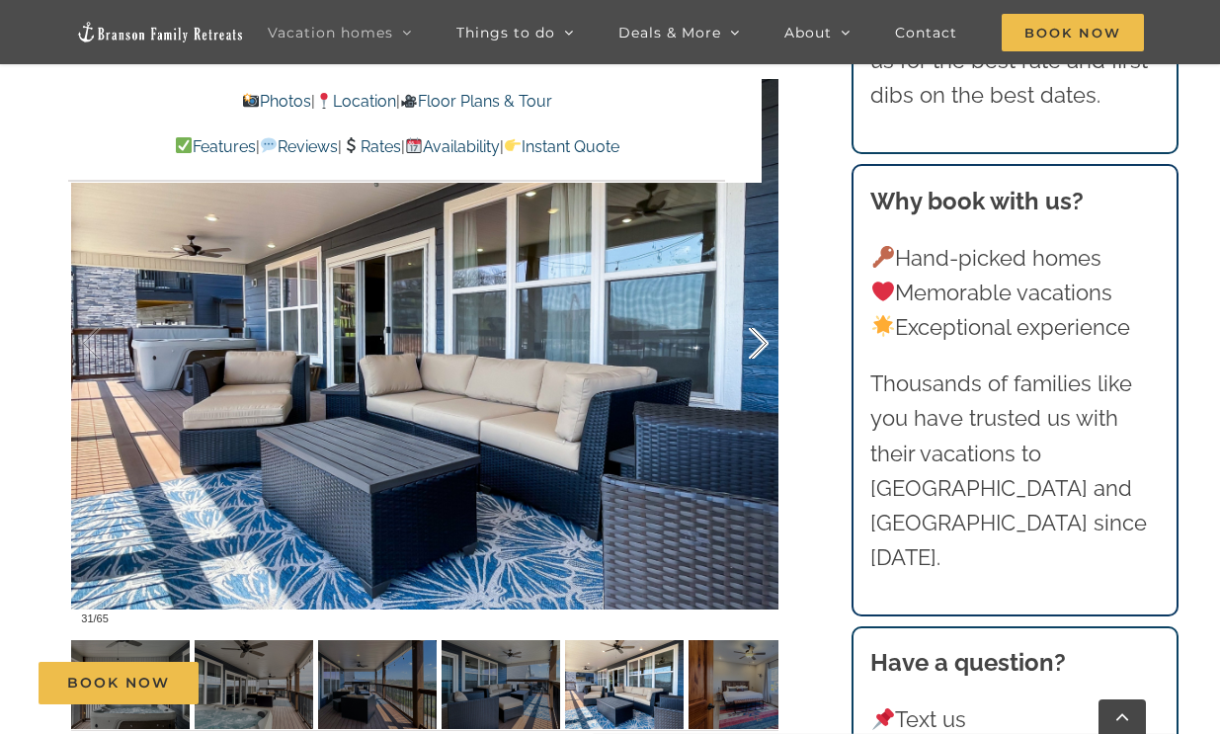
click at [759, 349] on div at bounding box center [737, 343] width 61 height 122
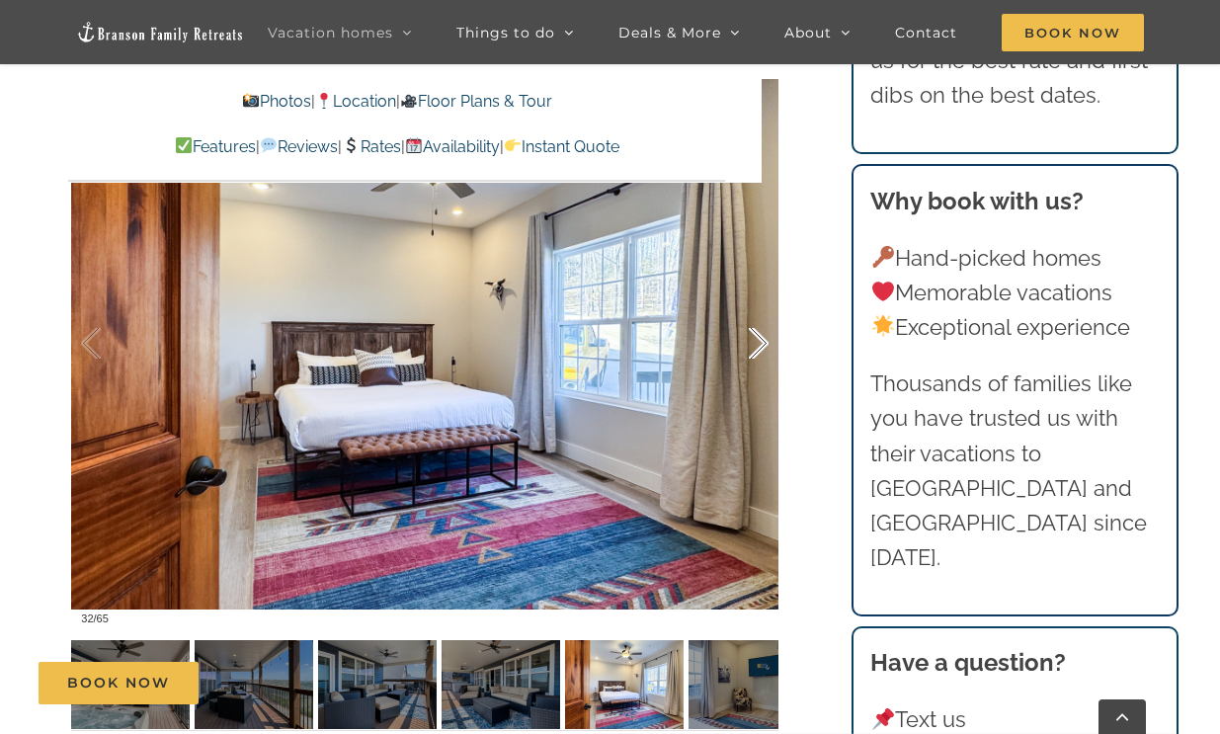
click at [759, 349] on div at bounding box center [737, 343] width 61 height 122
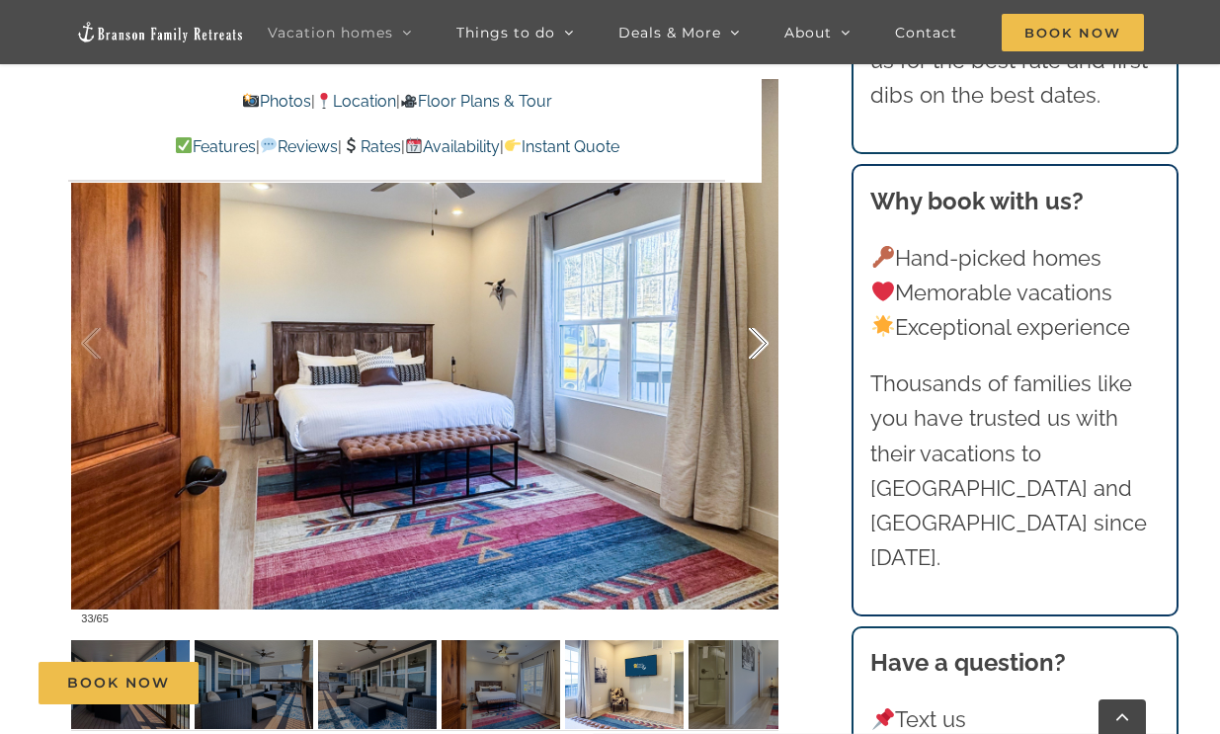
click at [759, 349] on div at bounding box center [737, 343] width 61 height 122
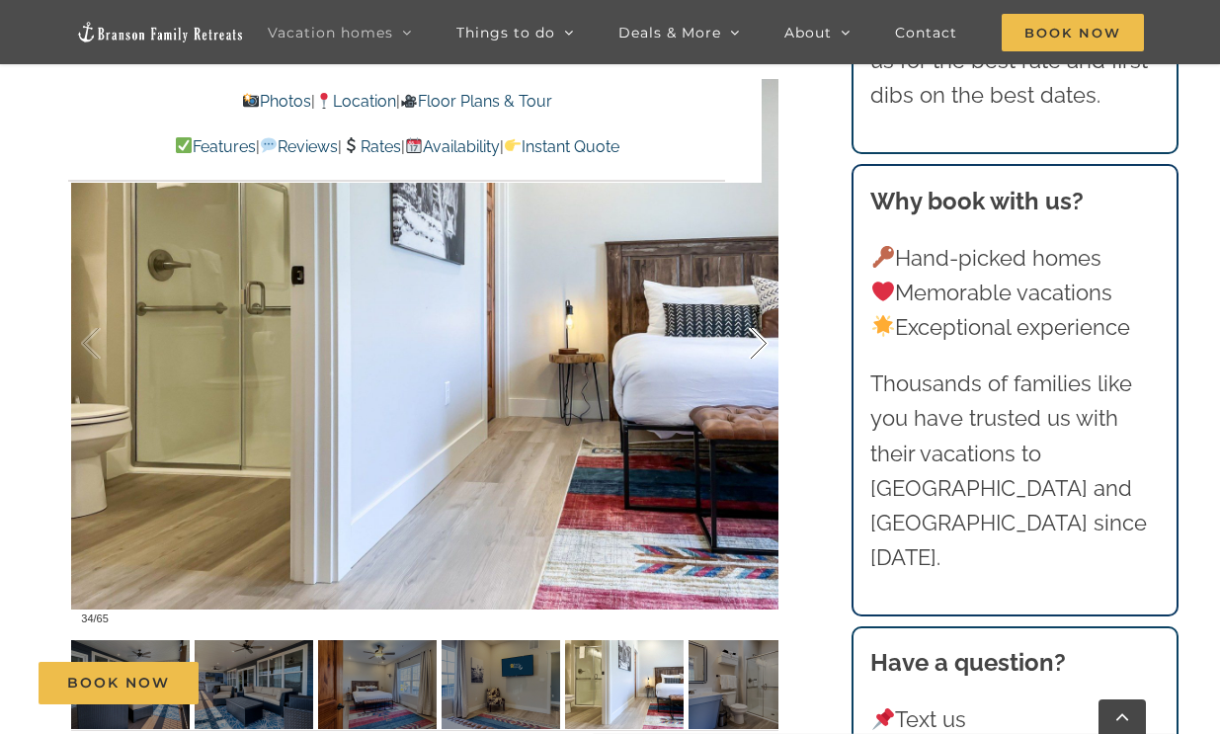
click at [759, 349] on div at bounding box center [737, 343] width 61 height 122
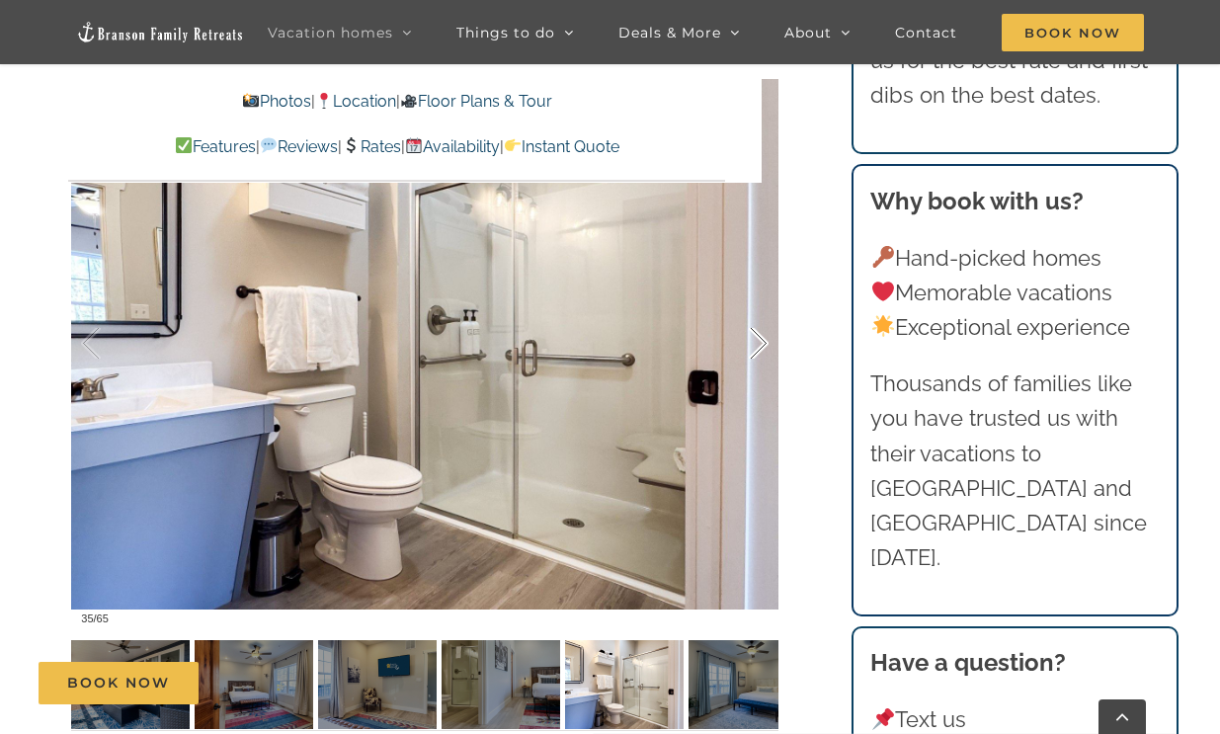
click at [759, 349] on div at bounding box center [737, 343] width 61 height 122
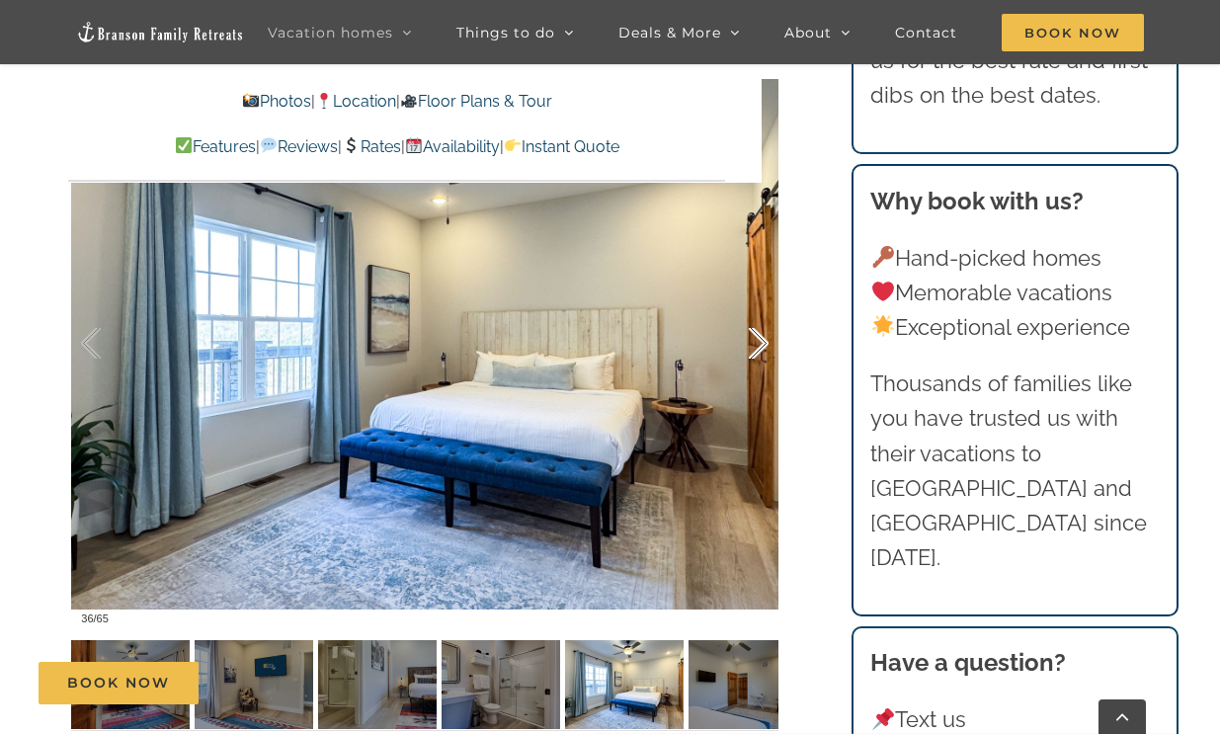
click at [759, 349] on div at bounding box center [737, 343] width 61 height 122
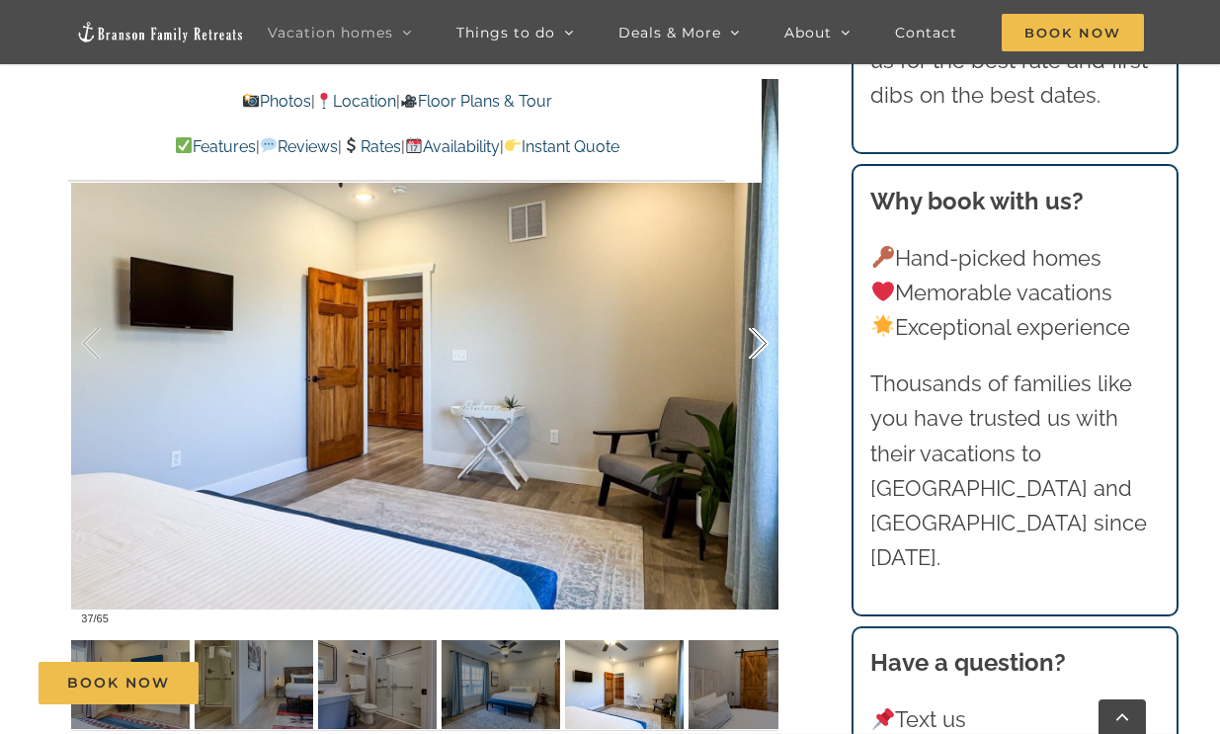
click at [759, 349] on div at bounding box center [737, 343] width 61 height 122
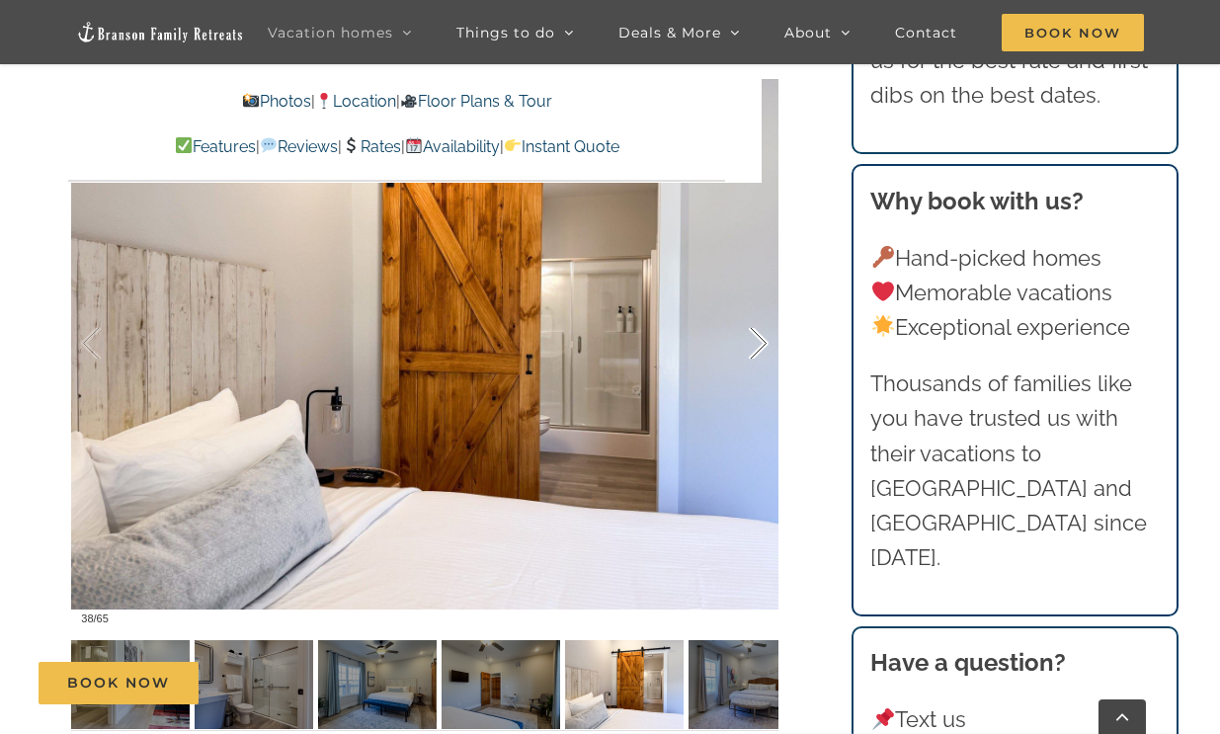
click at [759, 349] on div at bounding box center [737, 343] width 61 height 122
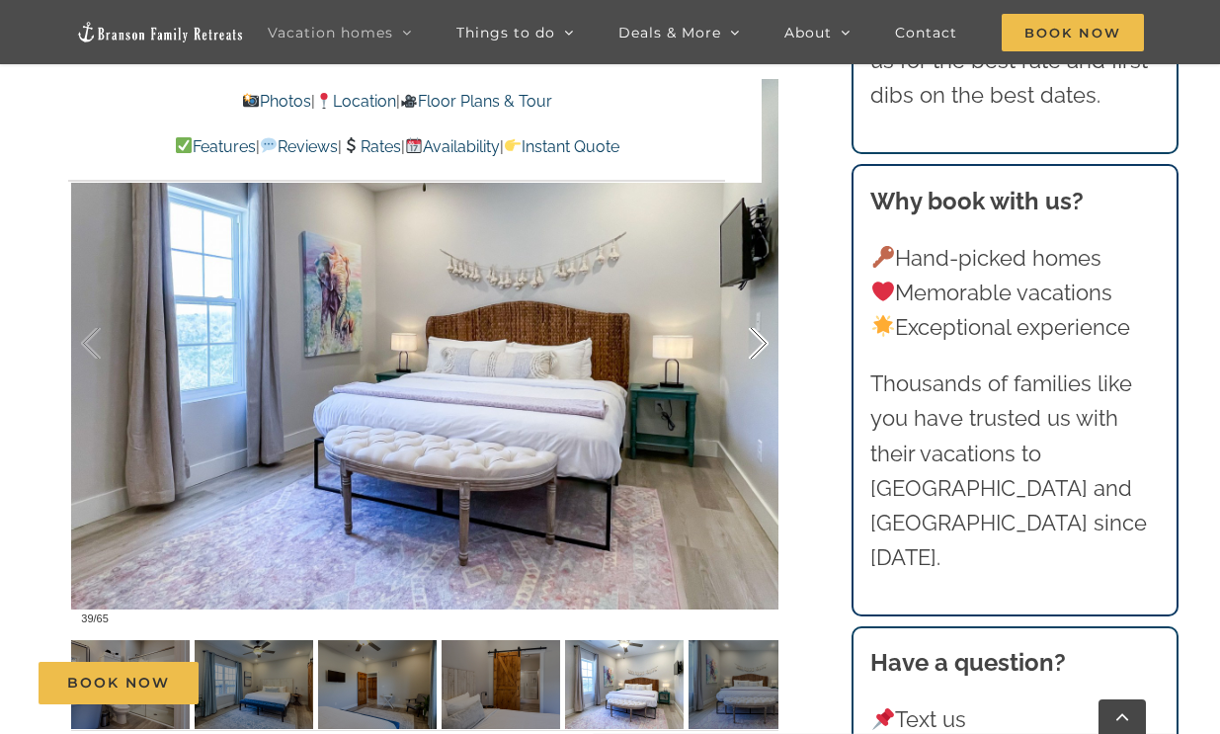
click at [759, 349] on div at bounding box center [737, 343] width 61 height 122
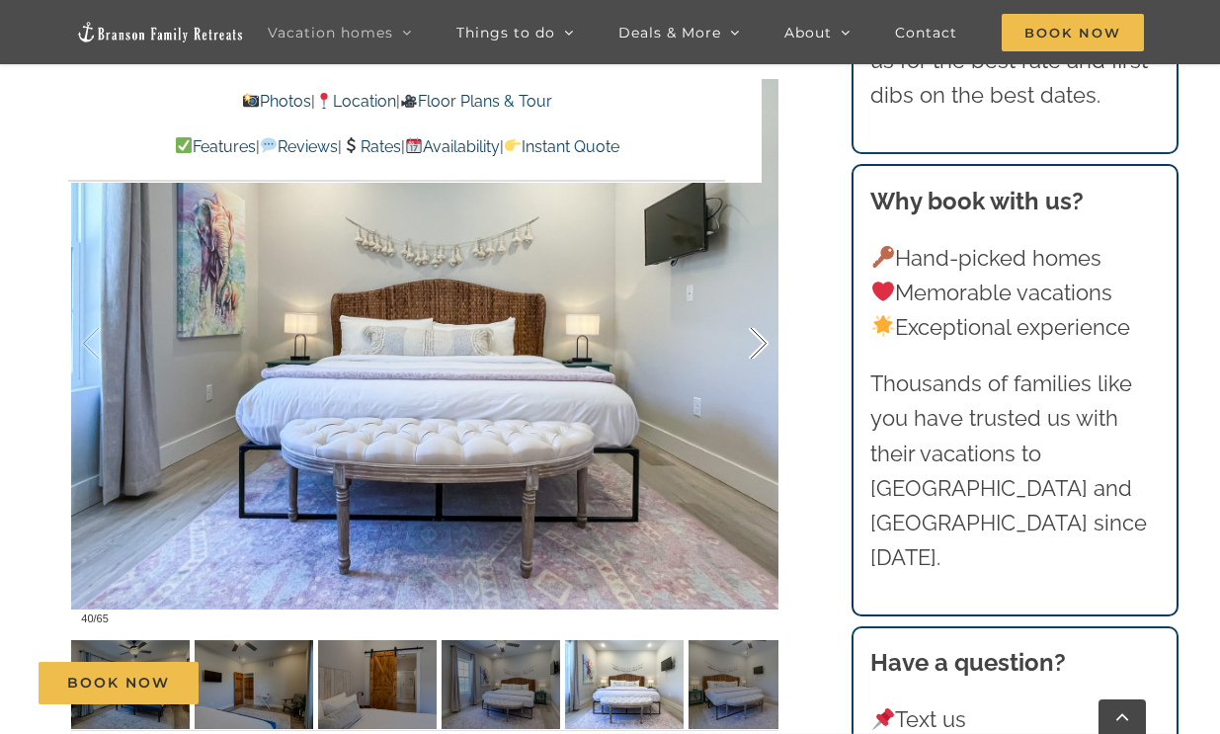
click at [759, 349] on div at bounding box center [737, 343] width 61 height 122
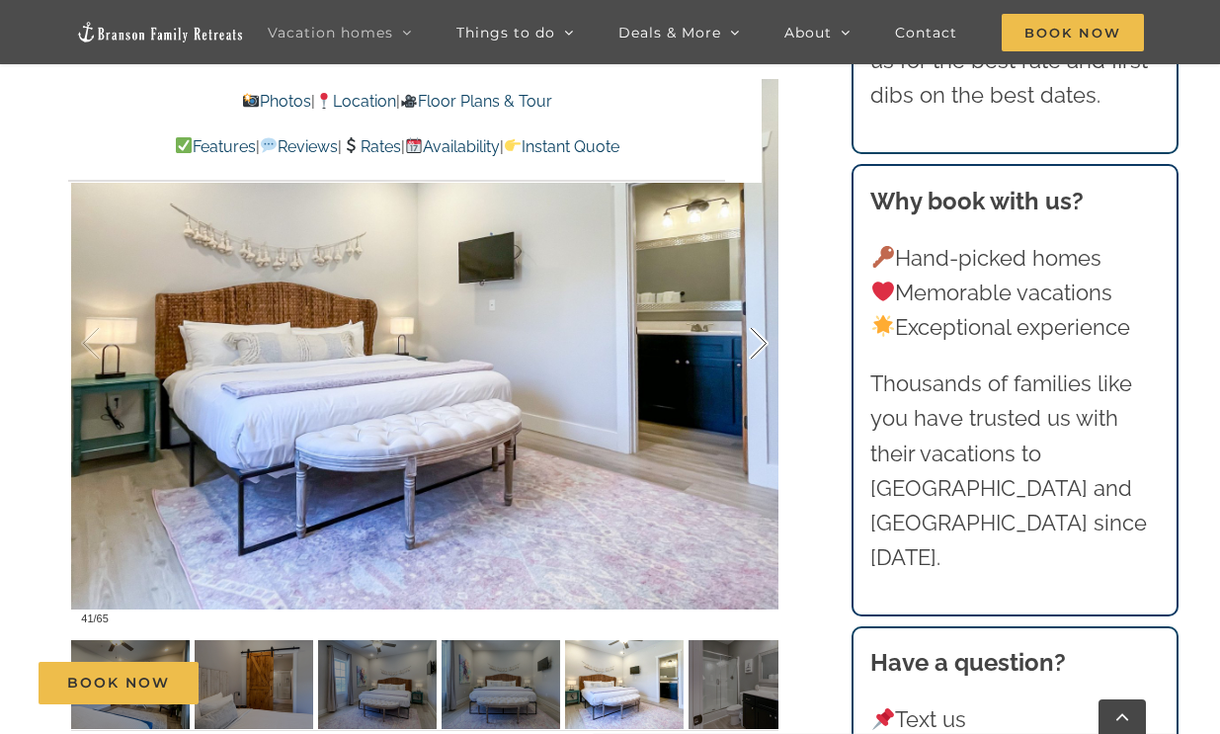
click at [759, 349] on div at bounding box center [737, 343] width 61 height 122
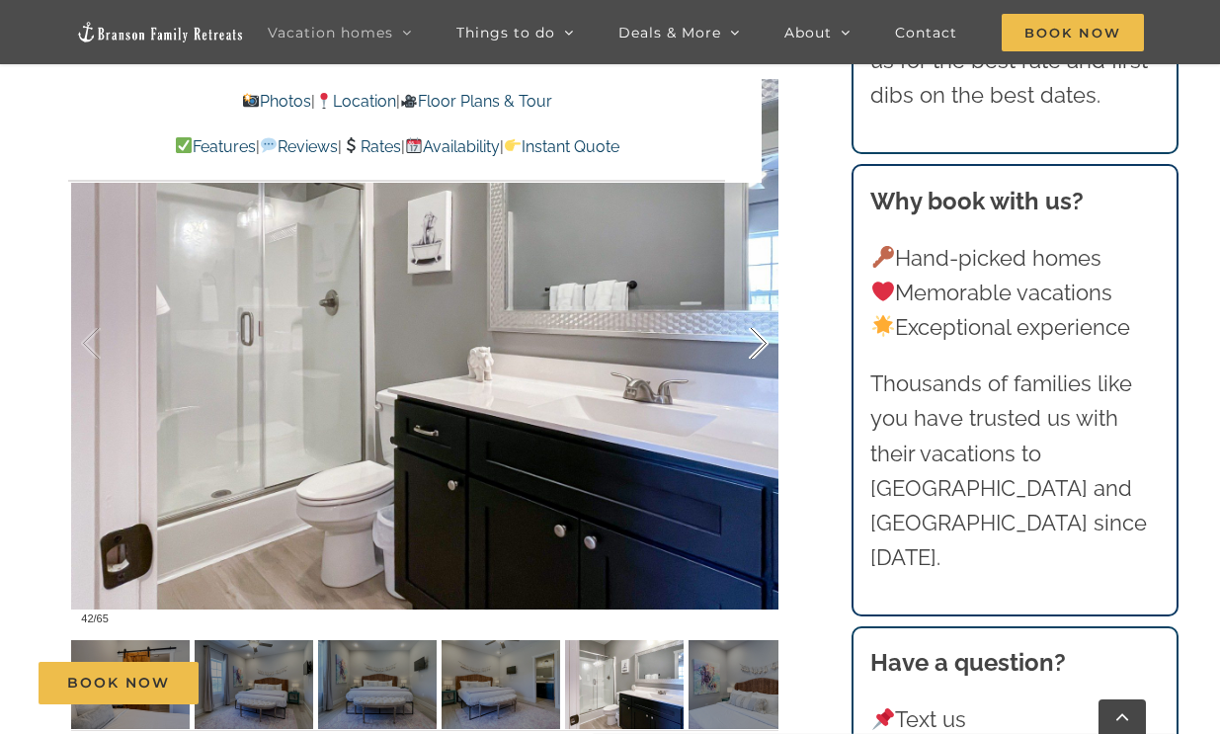
click at [759, 349] on div at bounding box center [737, 343] width 61 height 122
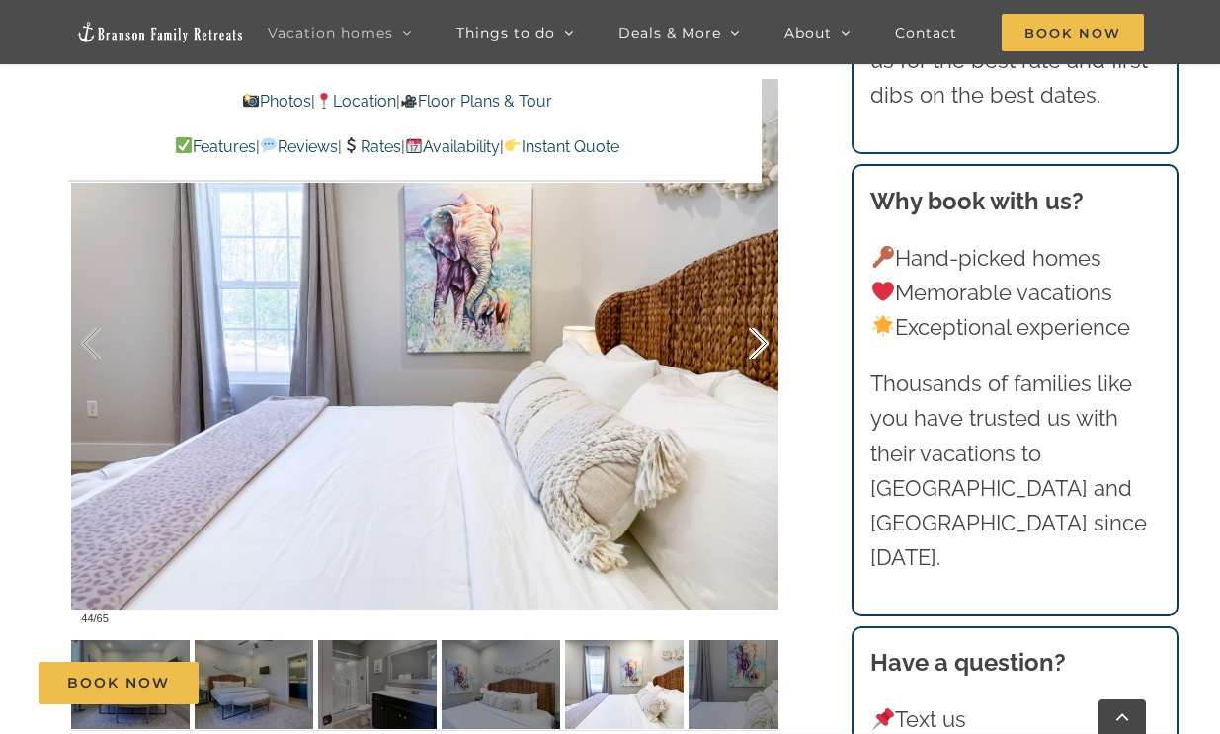
click at [759, 352] on div at bounding box center [737, 343] width 61 height 122
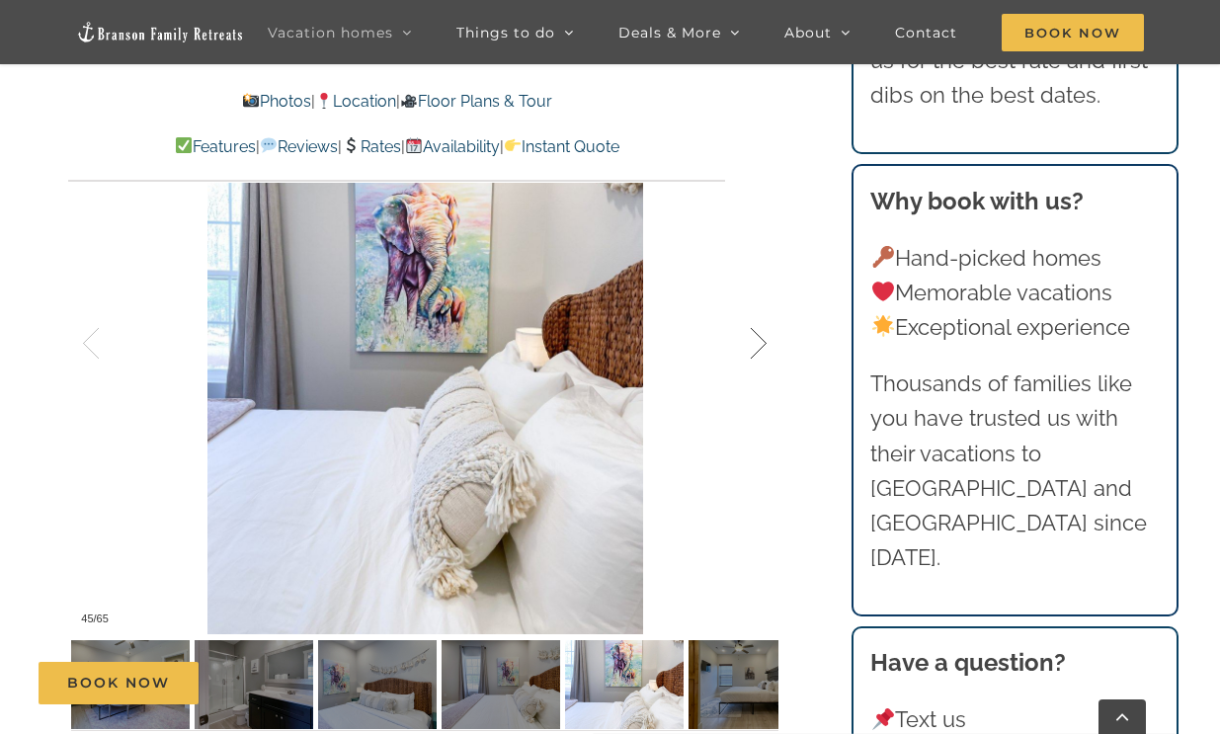
click at [759, 352] on div at bounding box center [737, 343] width 61 height 122
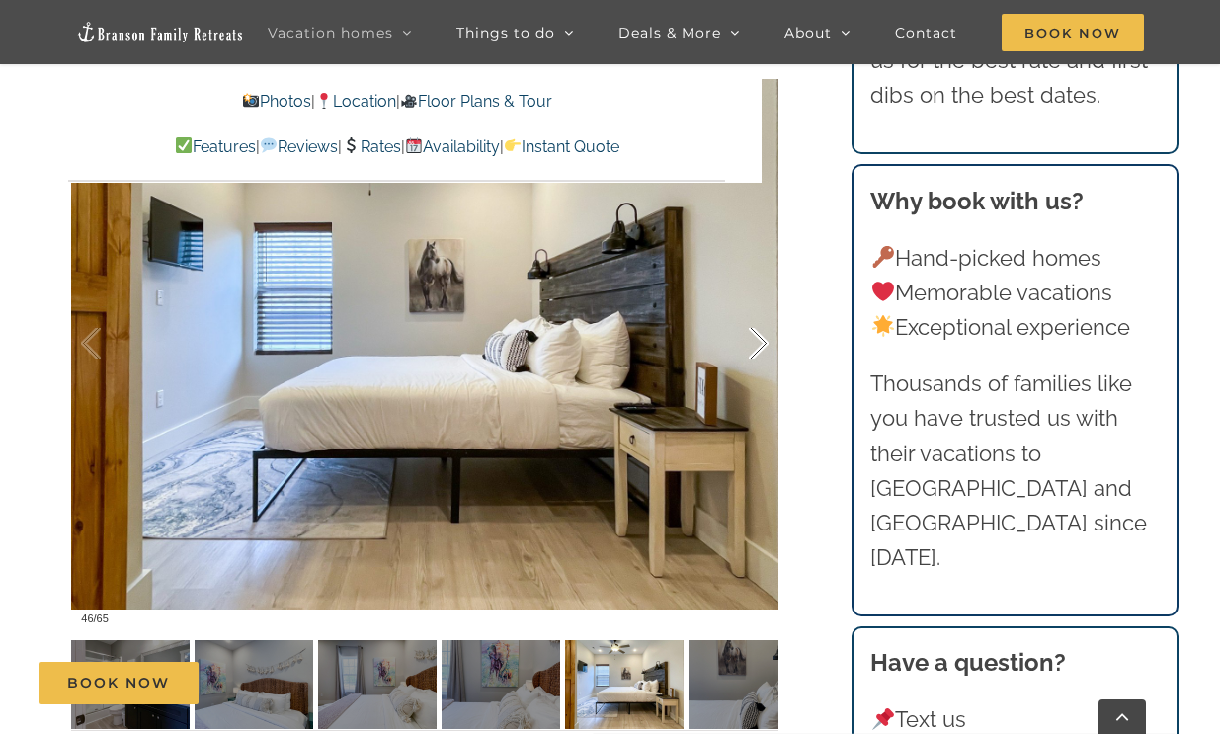
click at [759, 352] on div at bounding box center [737, 343] width 61 height 122
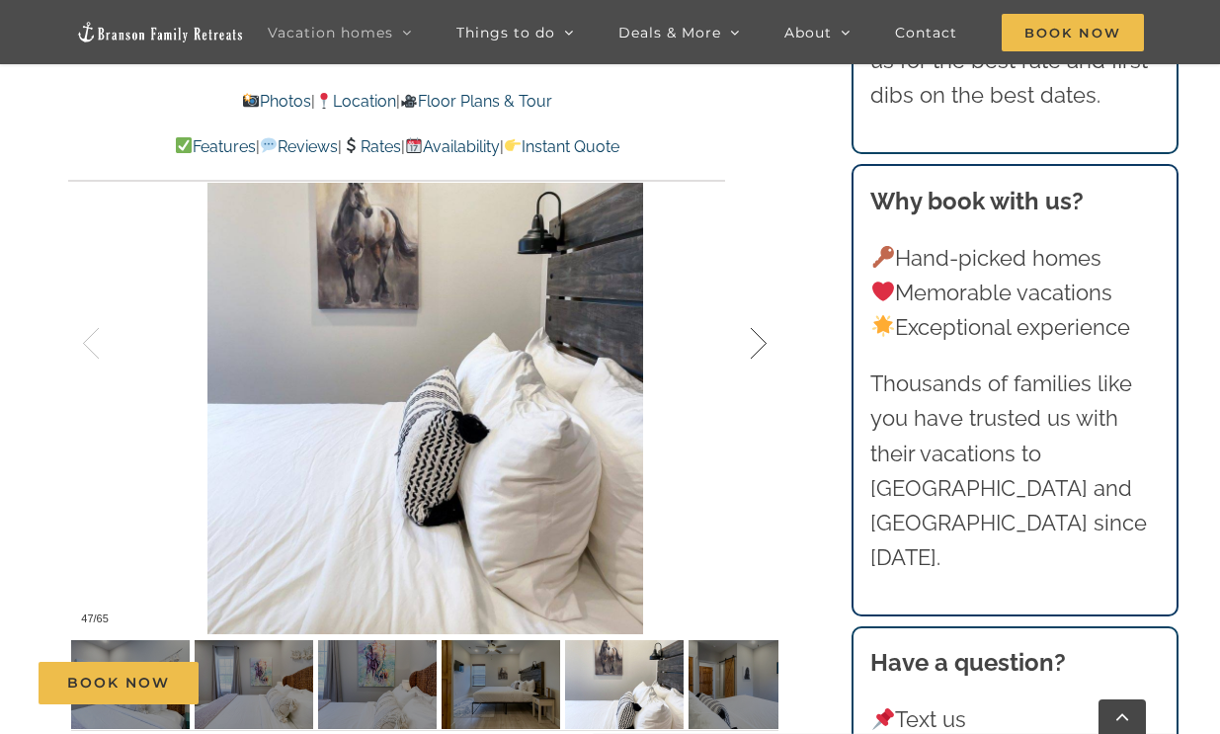
click at [759, 352] on div at bounding box center [737, 343] width 61 height 122
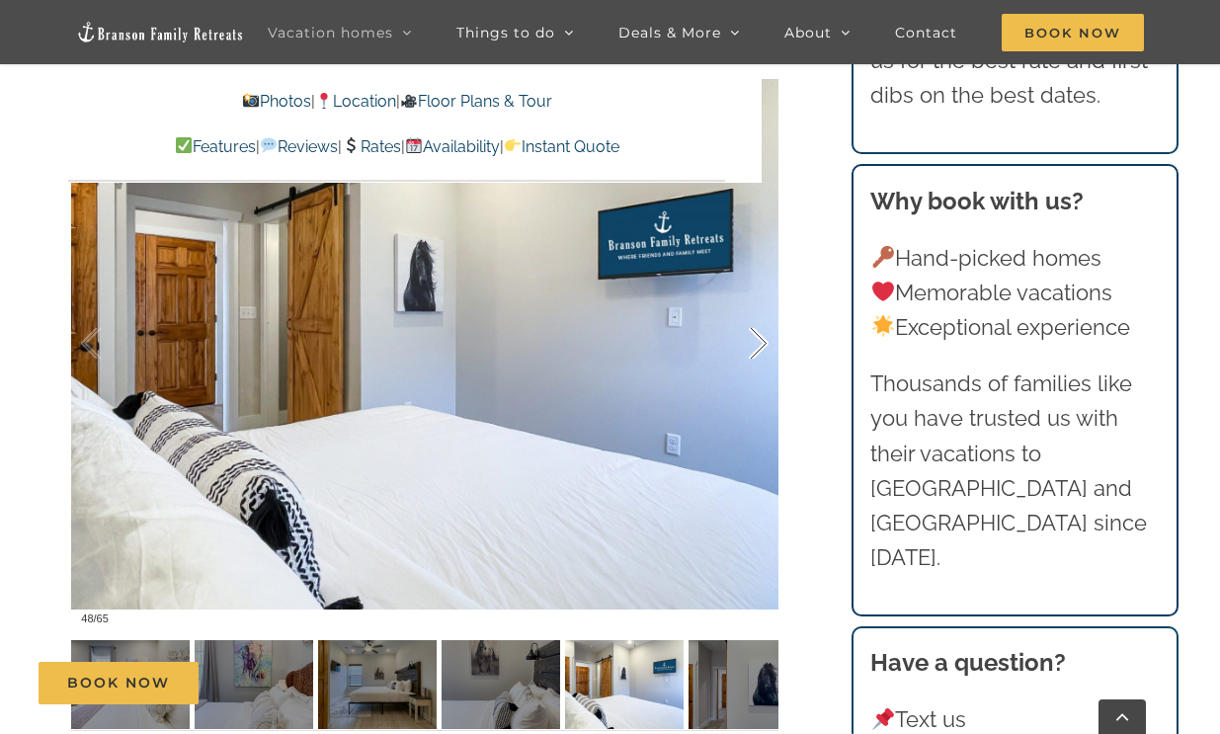
click at [759, 352] on div at bounding box center [737, 343] width 61 height 122
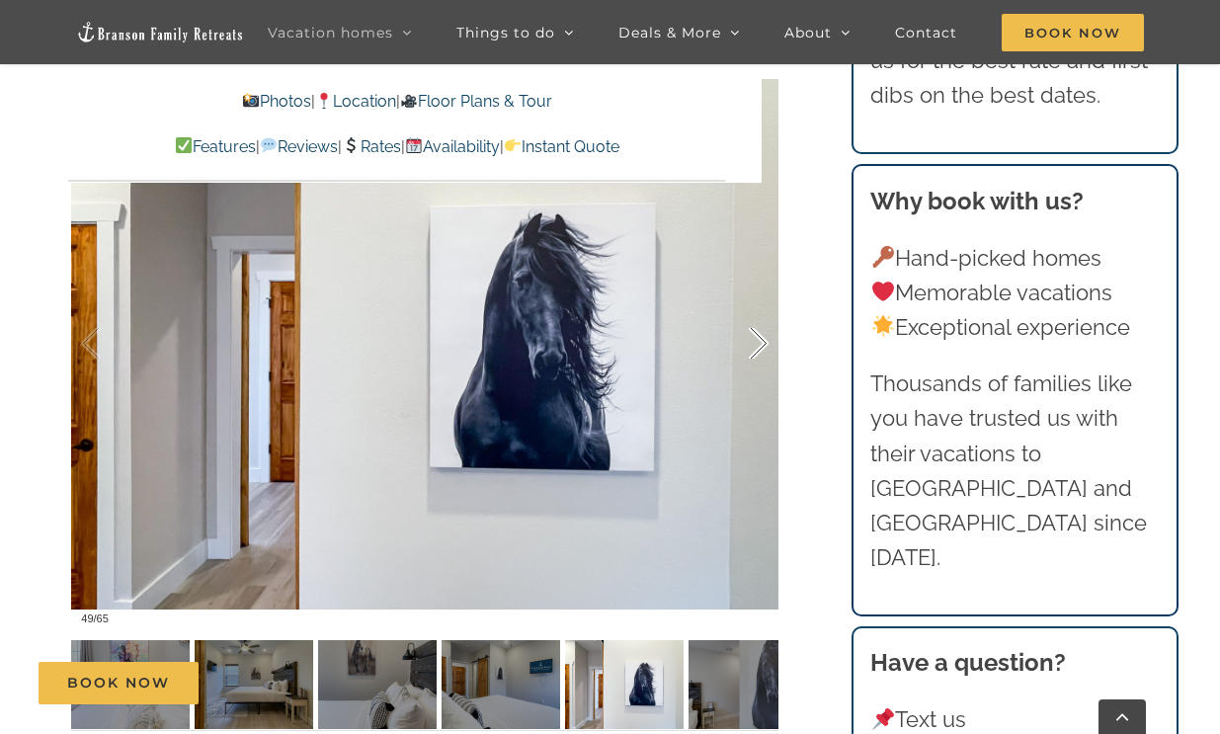
click at [759, 352] on div at bounding box center [737, 343] width 61 height 122
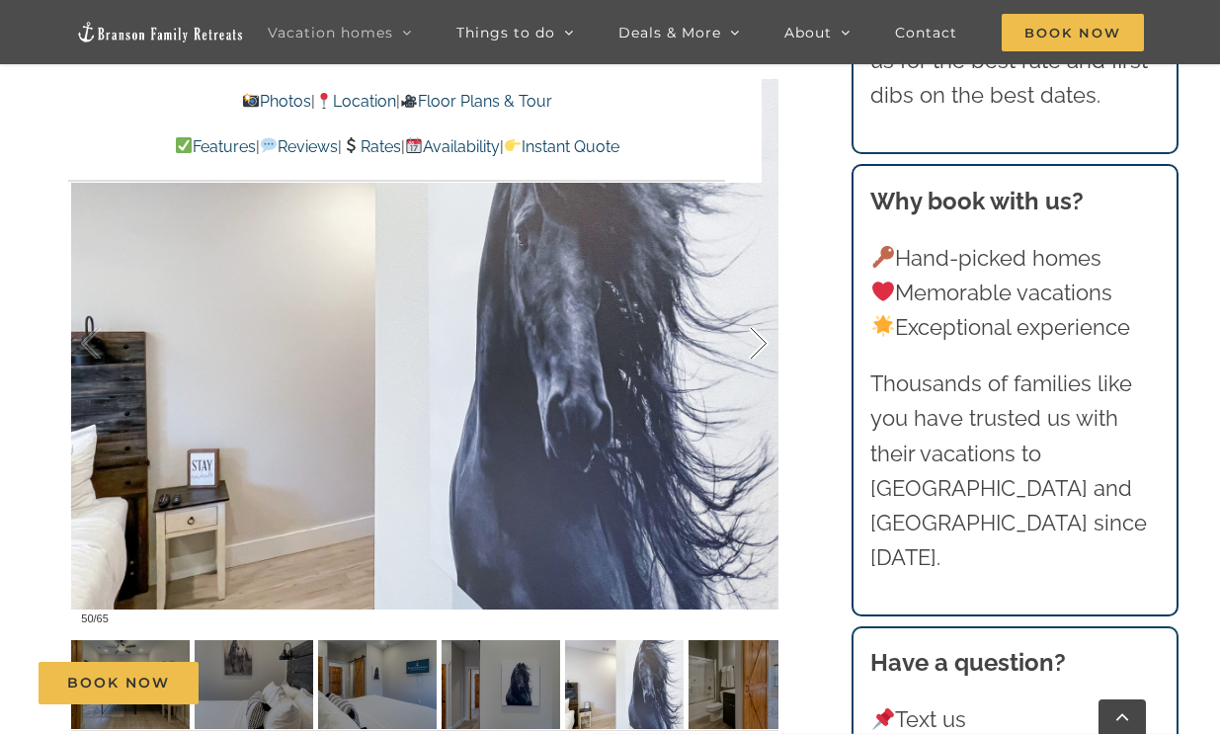
click at [759, 352] on div at bounding box center [737, 343] width 61 height 122
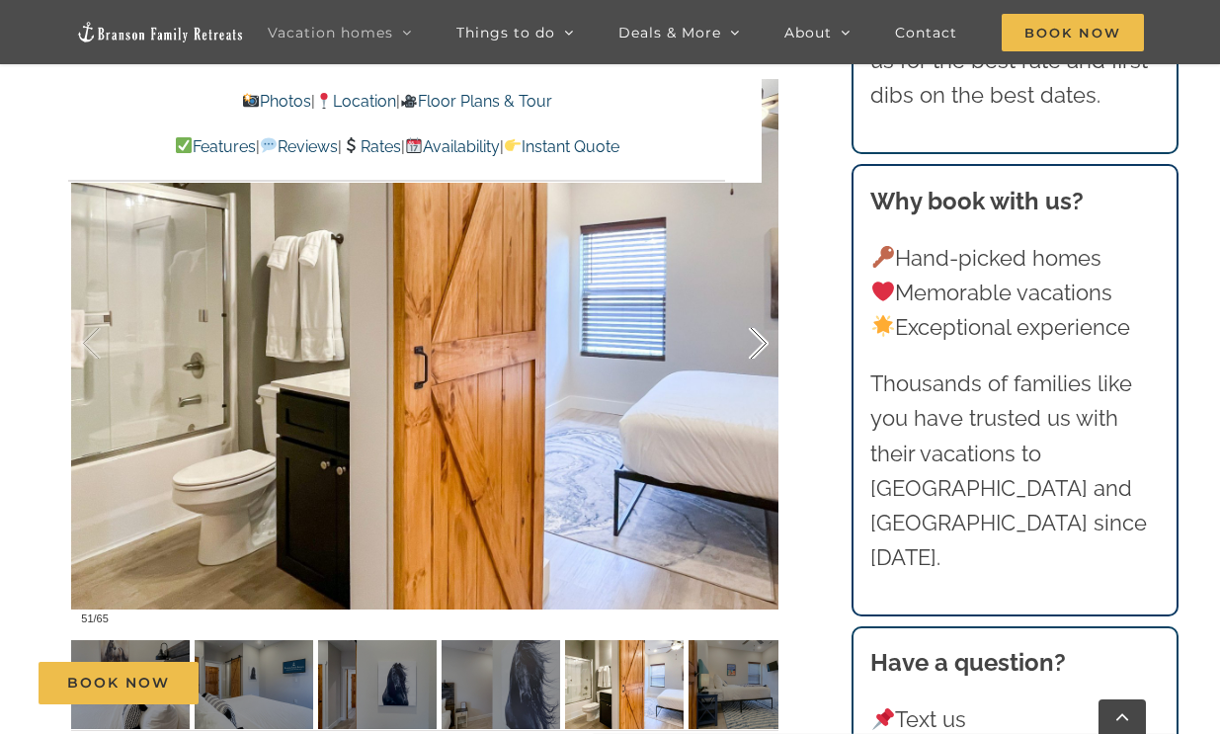
click at [759, 352] on div at bounding box center [737, 343] width 61 height 122
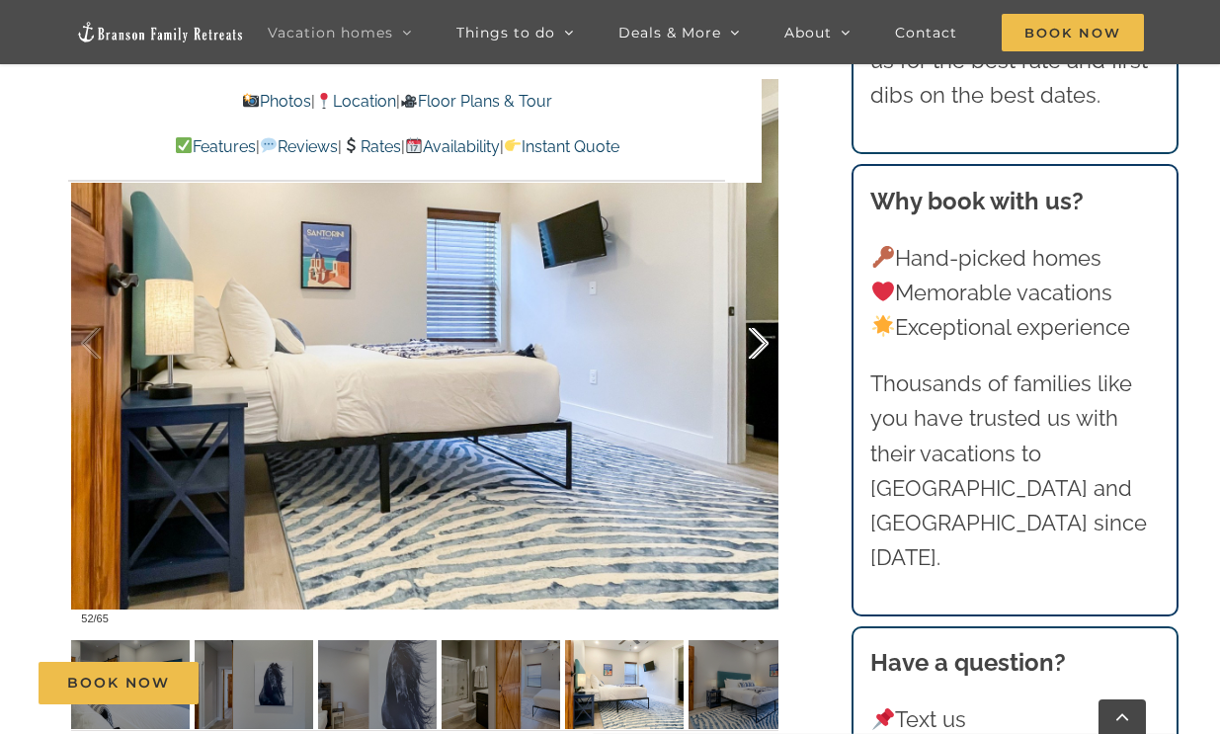
click at [759, 352] on div at bounding box center [737, 343] width 61 height 122
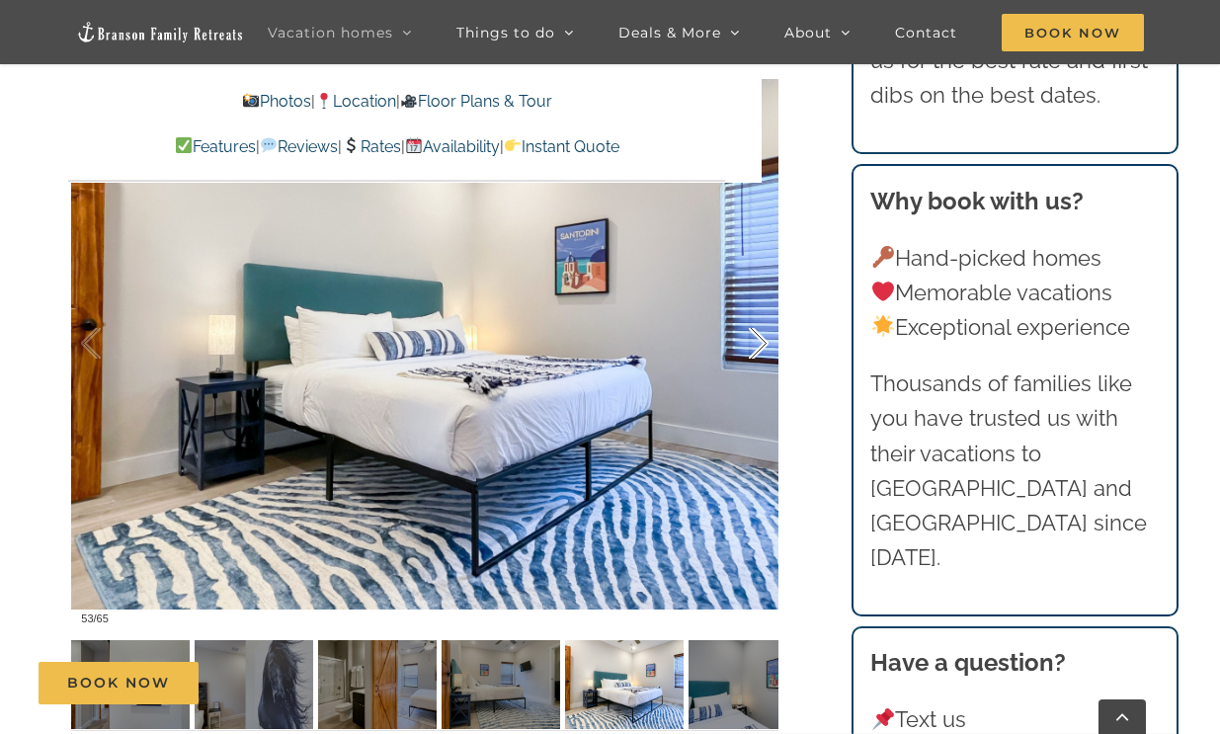
click at [759, 352] on div at bounding box center [737, 343] width 61 height 122
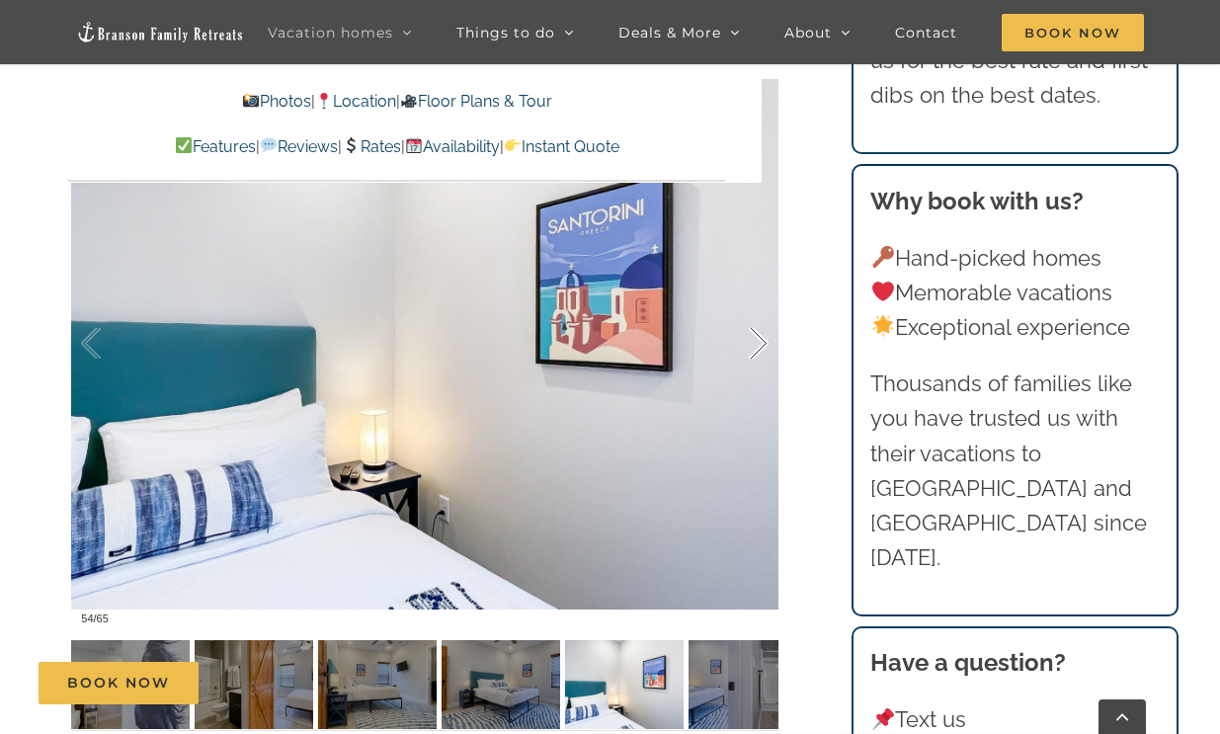
click at [759, 352] on div at bounding box center [737, 343] width 61 height 122
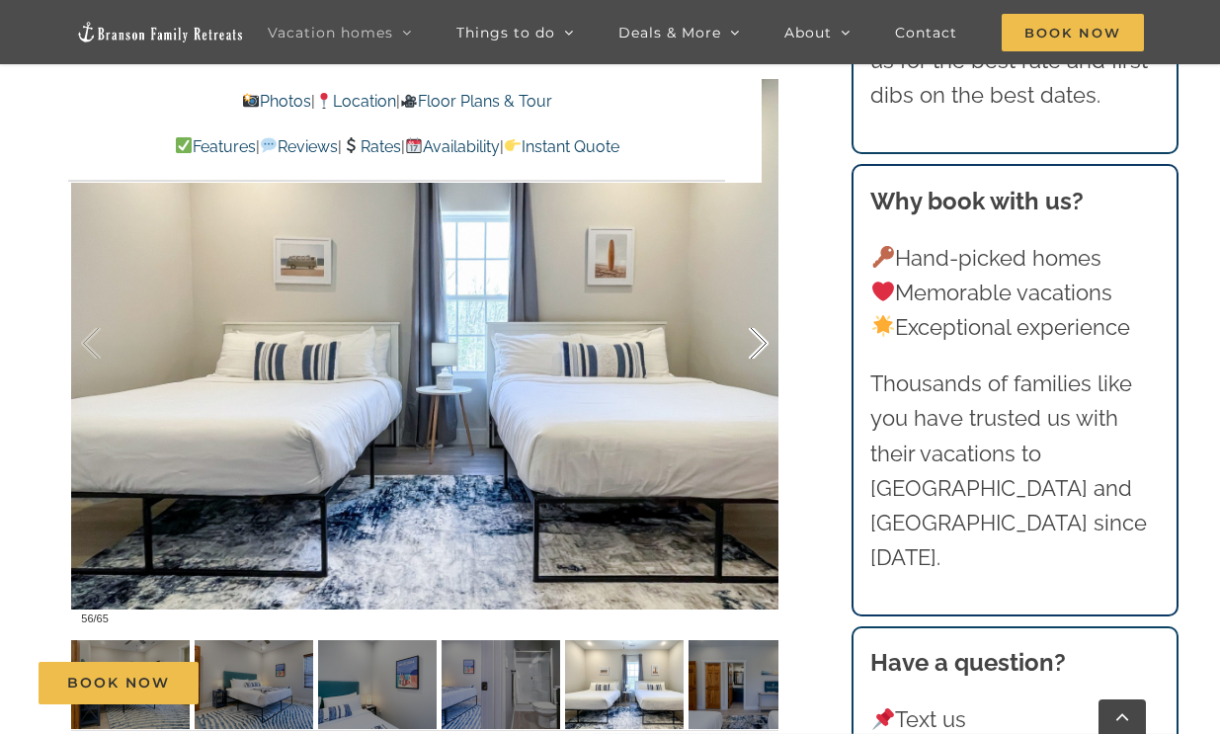
click at [754, 350] on div at bounding box center [737, 343] width 61 height 122
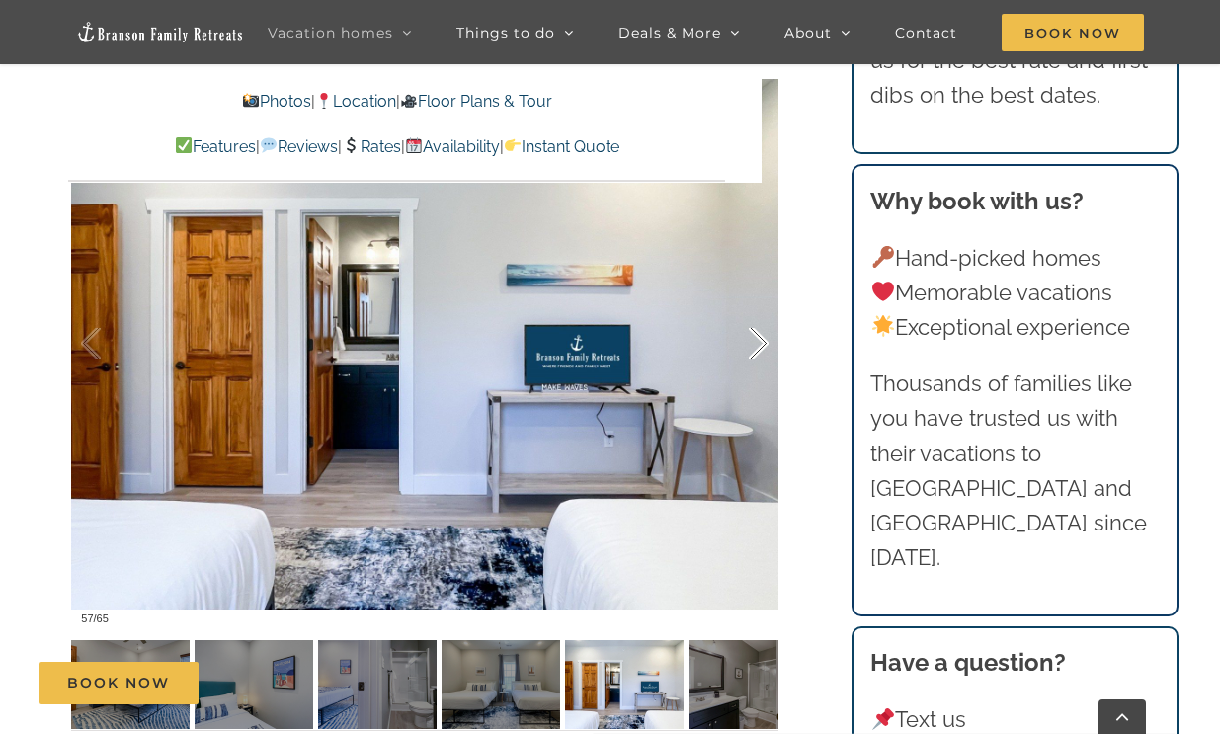
click at [754, 350] on div at bounding box center [737, 343] width 61 height 122
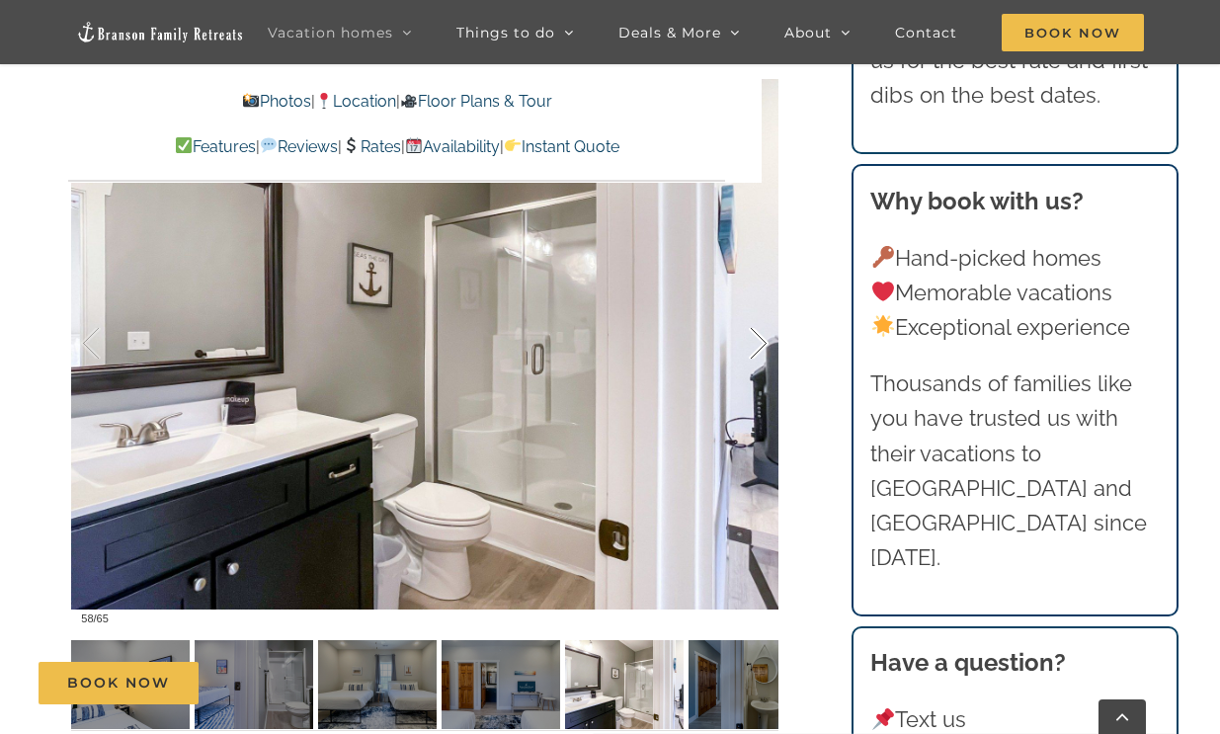
click at [754, 350] on div at bounding box center [737, 343] width 61 height 122
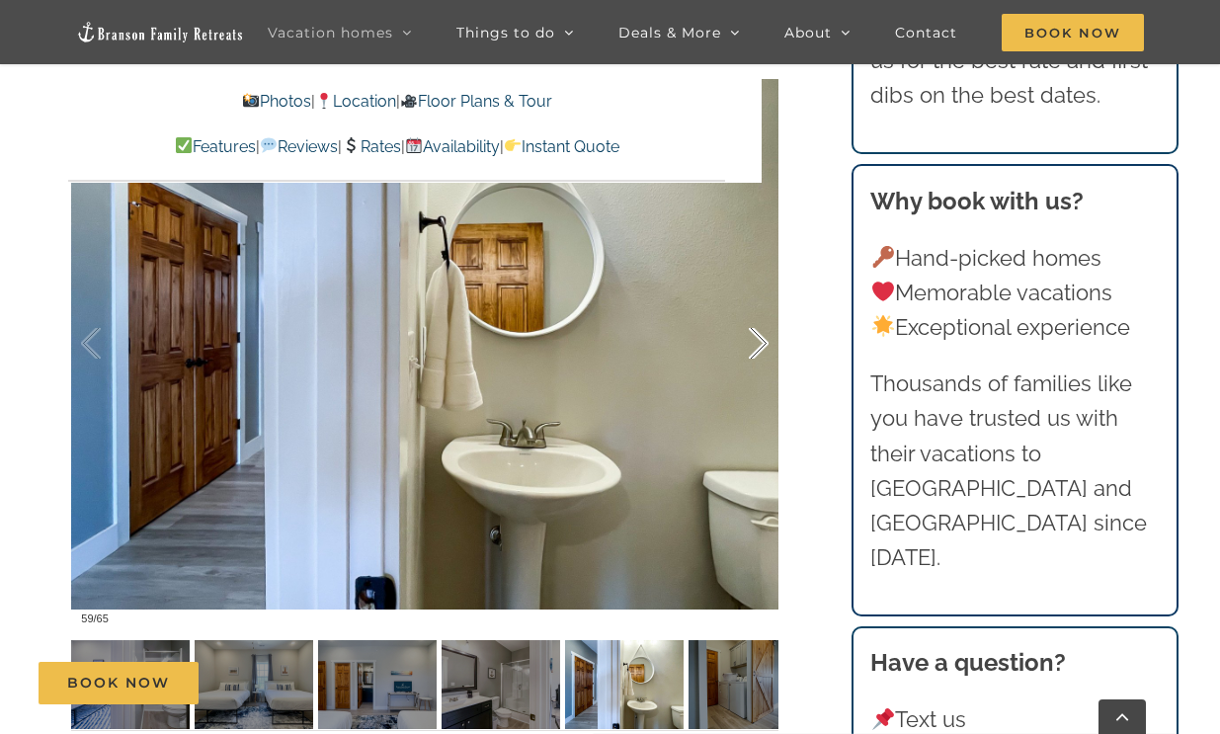
click at [754, 350] on div at bounding box center [737, 343] width 61 height 122
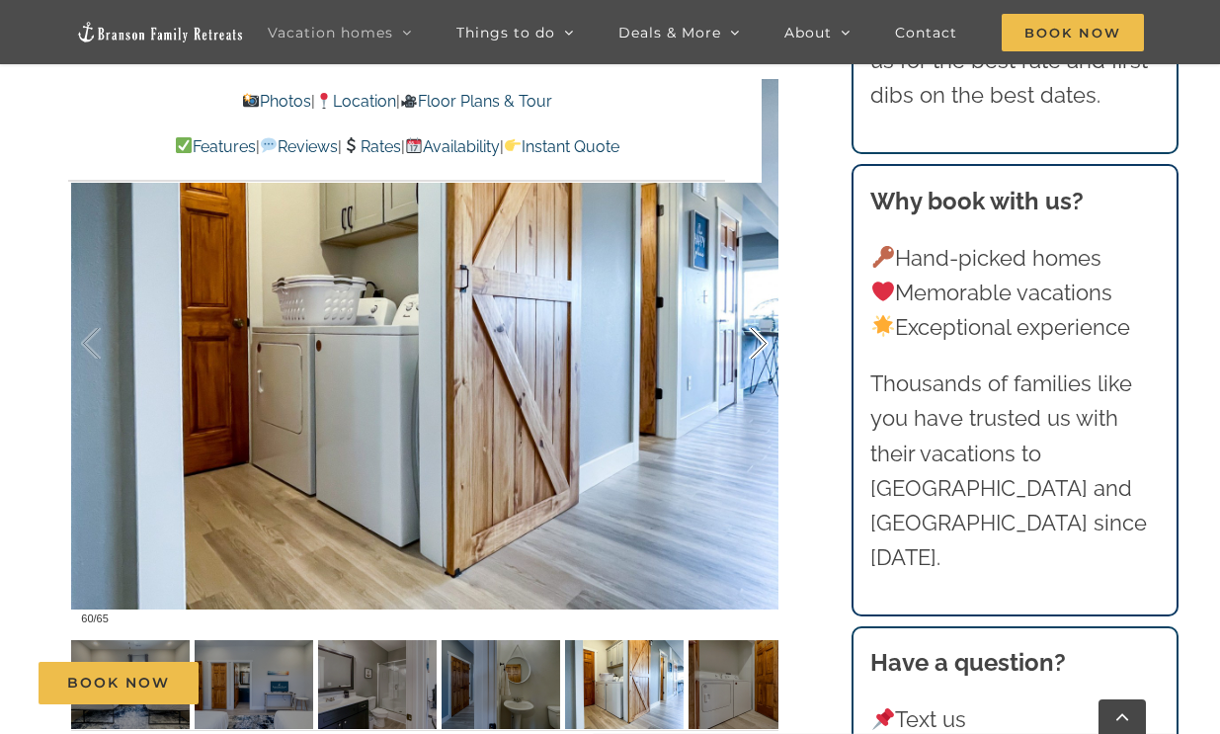
click at [754, 350] on div at bounding box center [737, 343] width 61 height 122
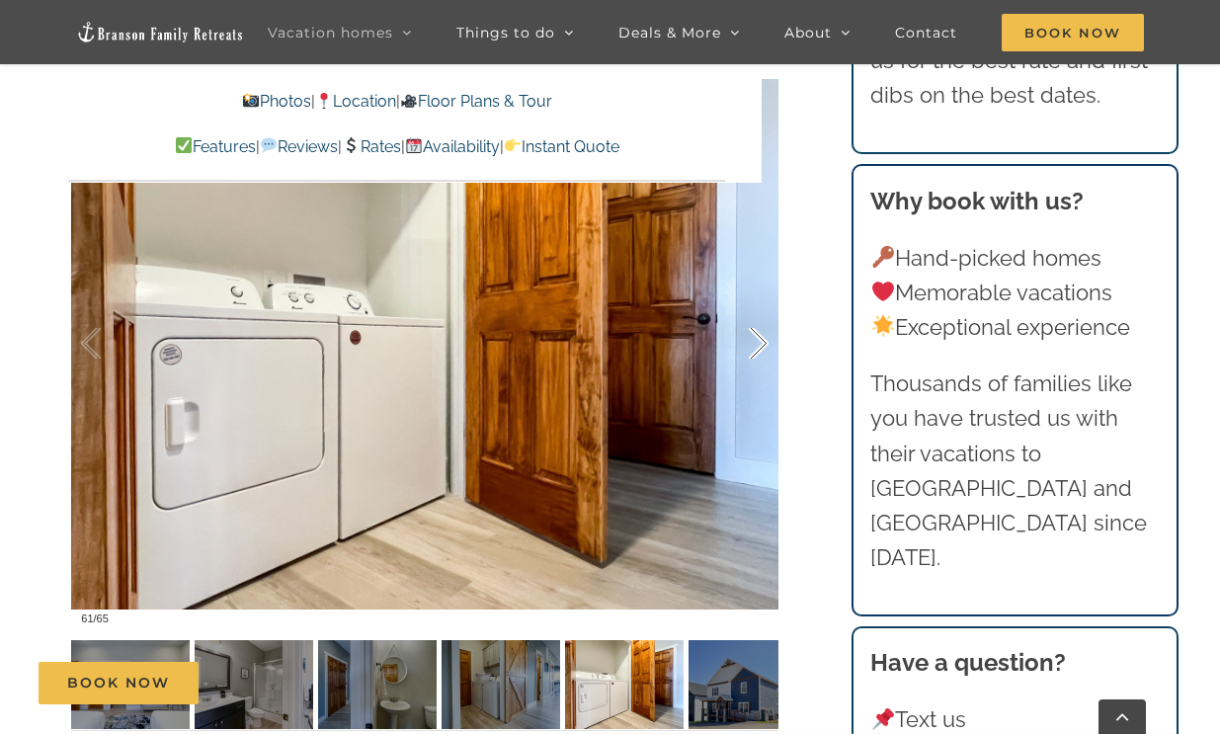
click at [754, 350] on div at bounding box center [737, 343] width 61 height 122
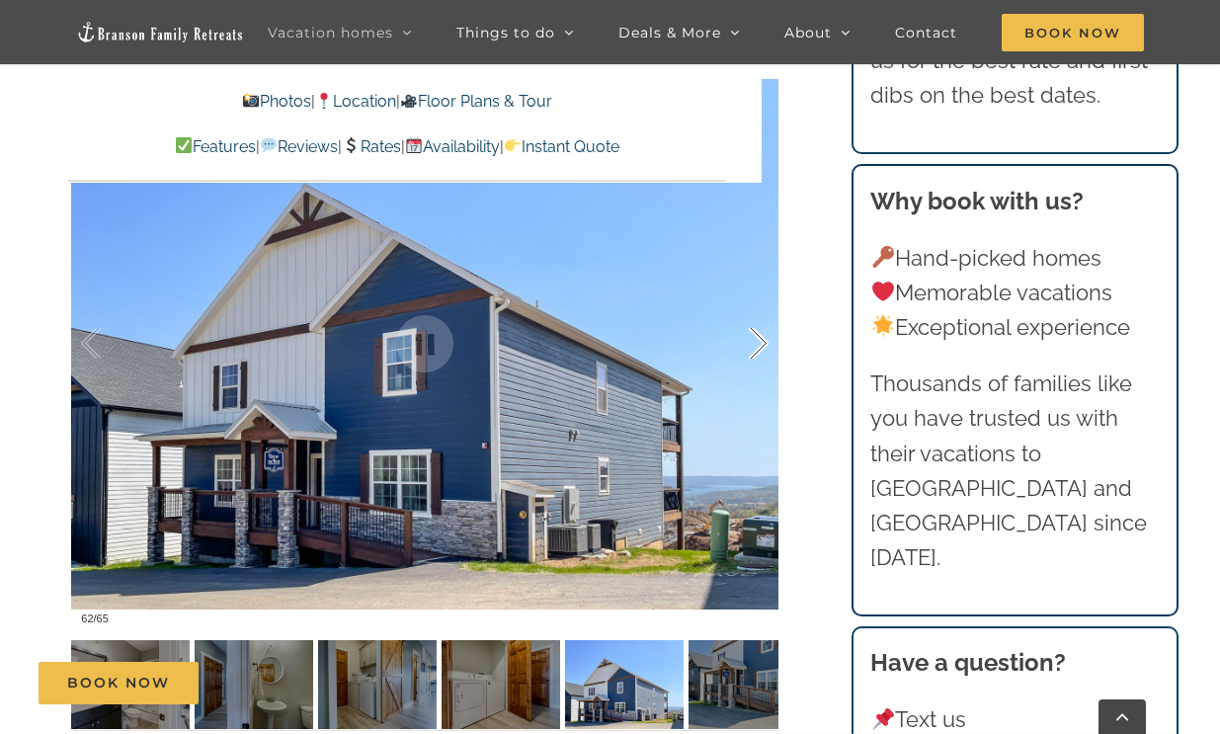
click at [758, 345] on div at bounding box center [737, 343] width 61 height 122
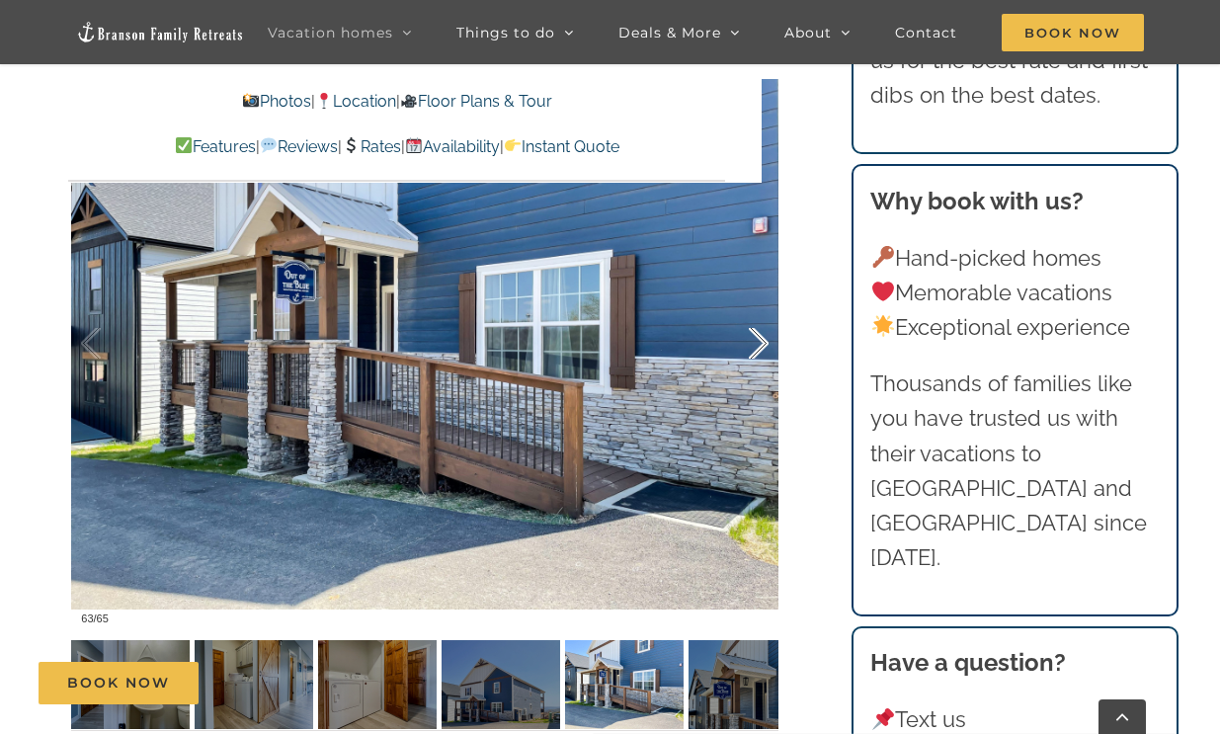
click at [758, 345] on div at bounding box center [737, 343] width 61 height 122
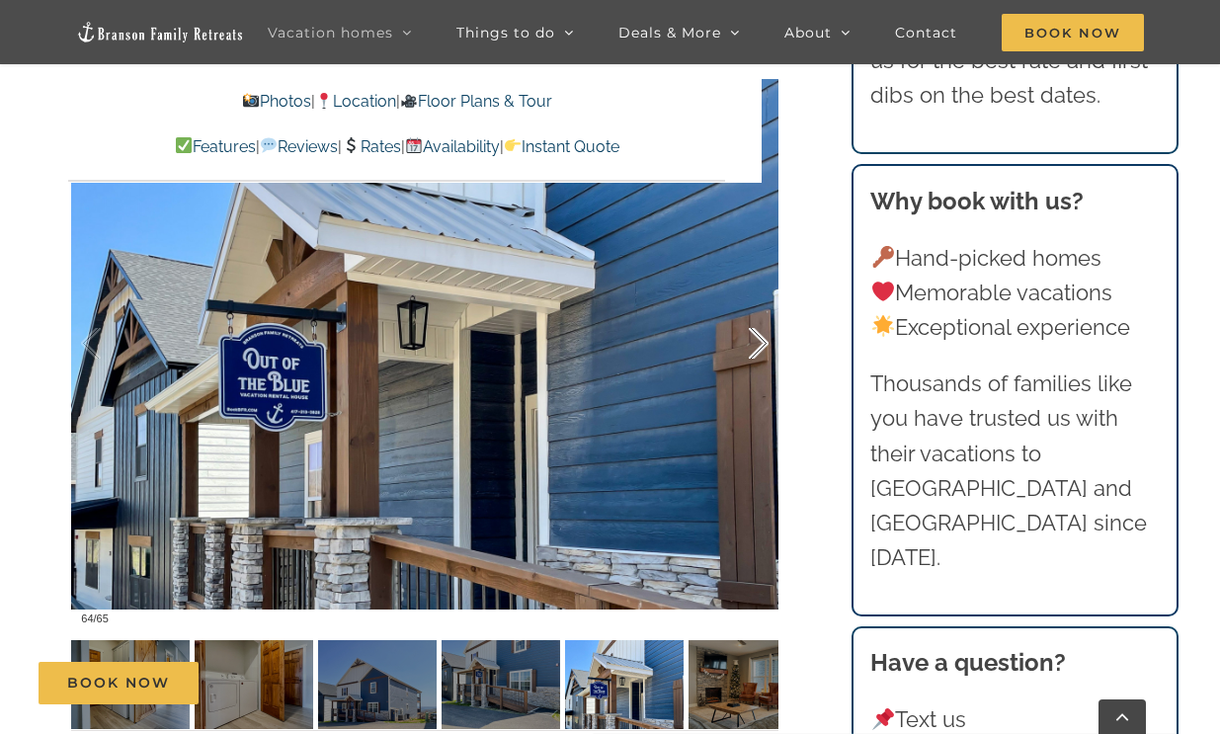
click at [758, 345] on div at bounding box center [737, 343] width 61 height 122
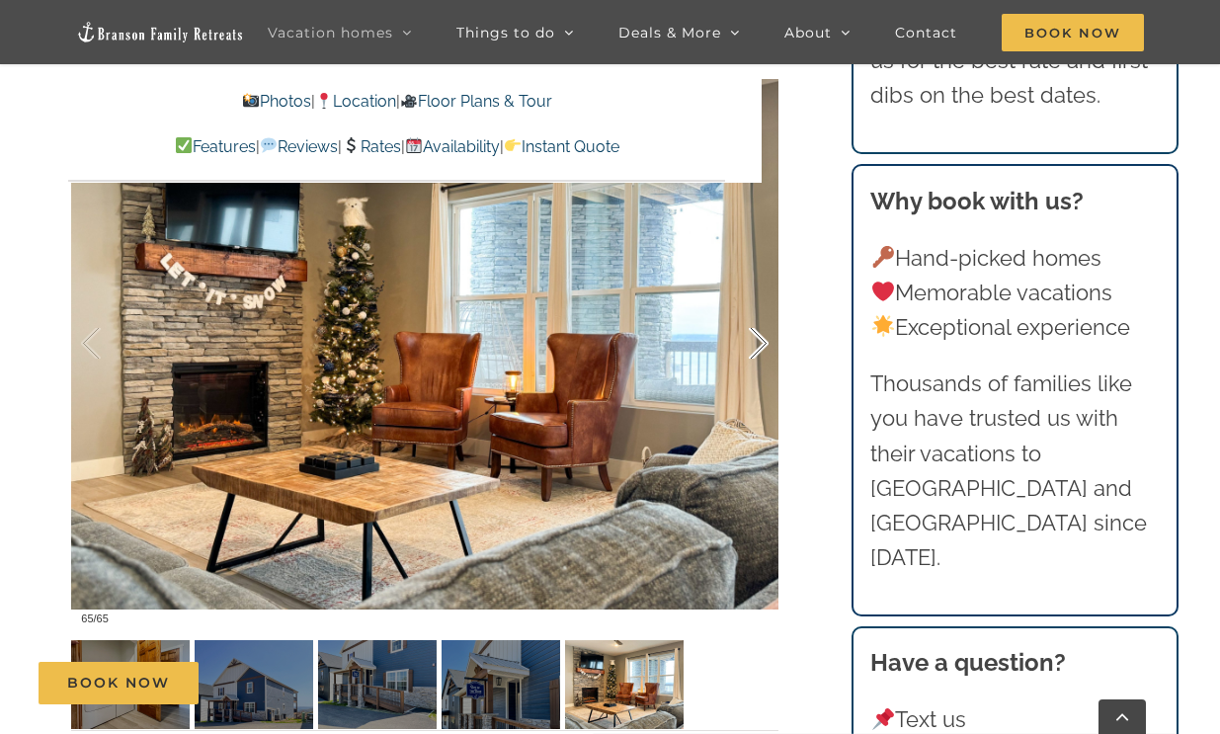
click at [758, 345] on div at bounding box center [737, 343] width 61 height 122
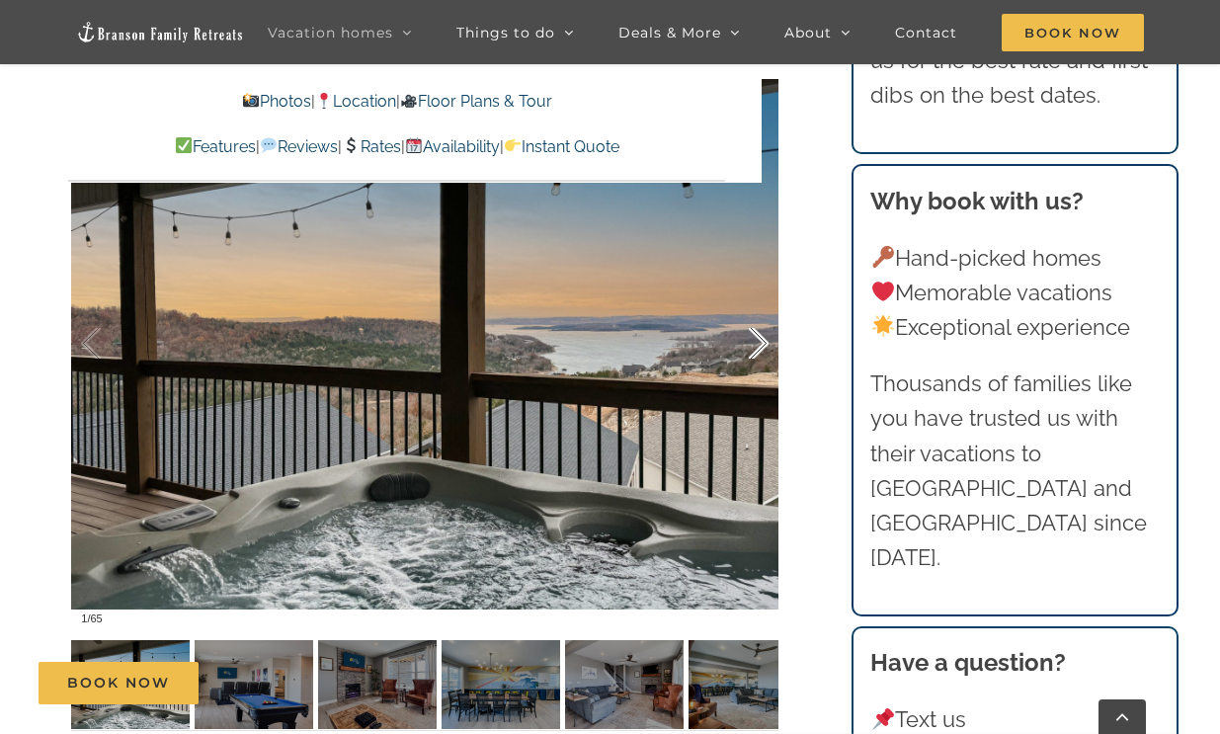
click at [758, 345] on div at bounding box center [737, 343] width 61 height 122
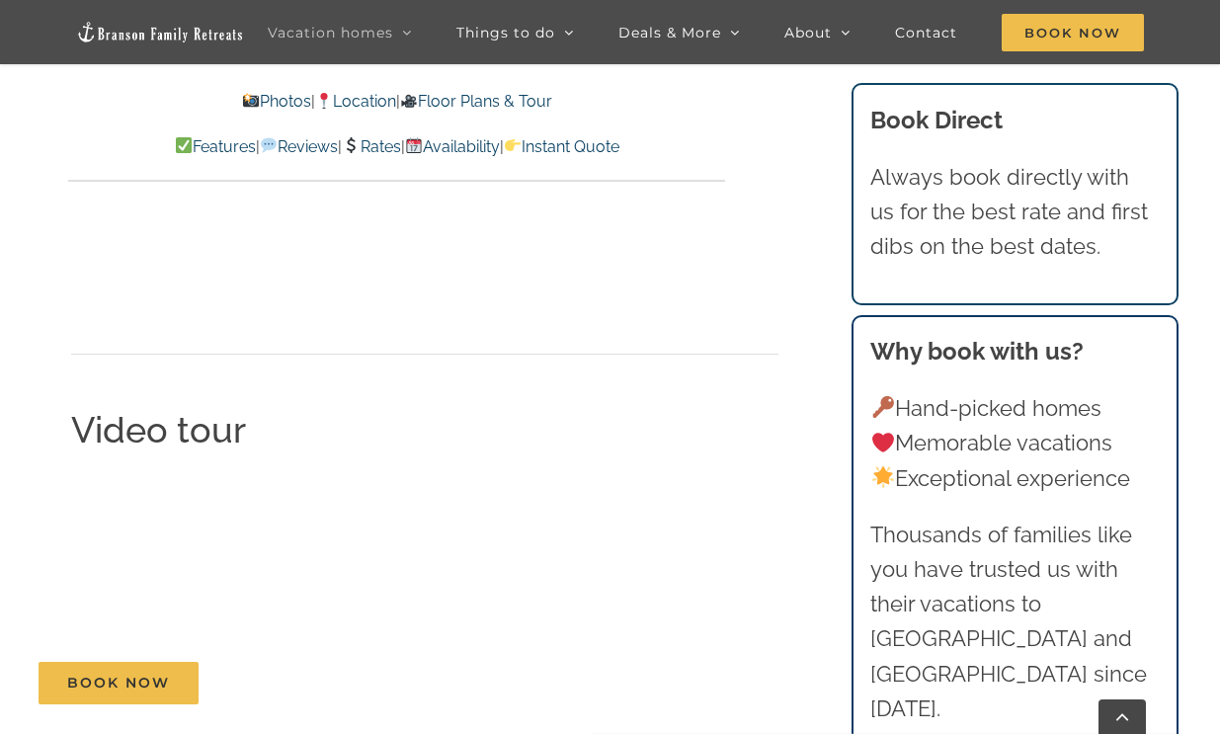
scroll to position [6570, 0]
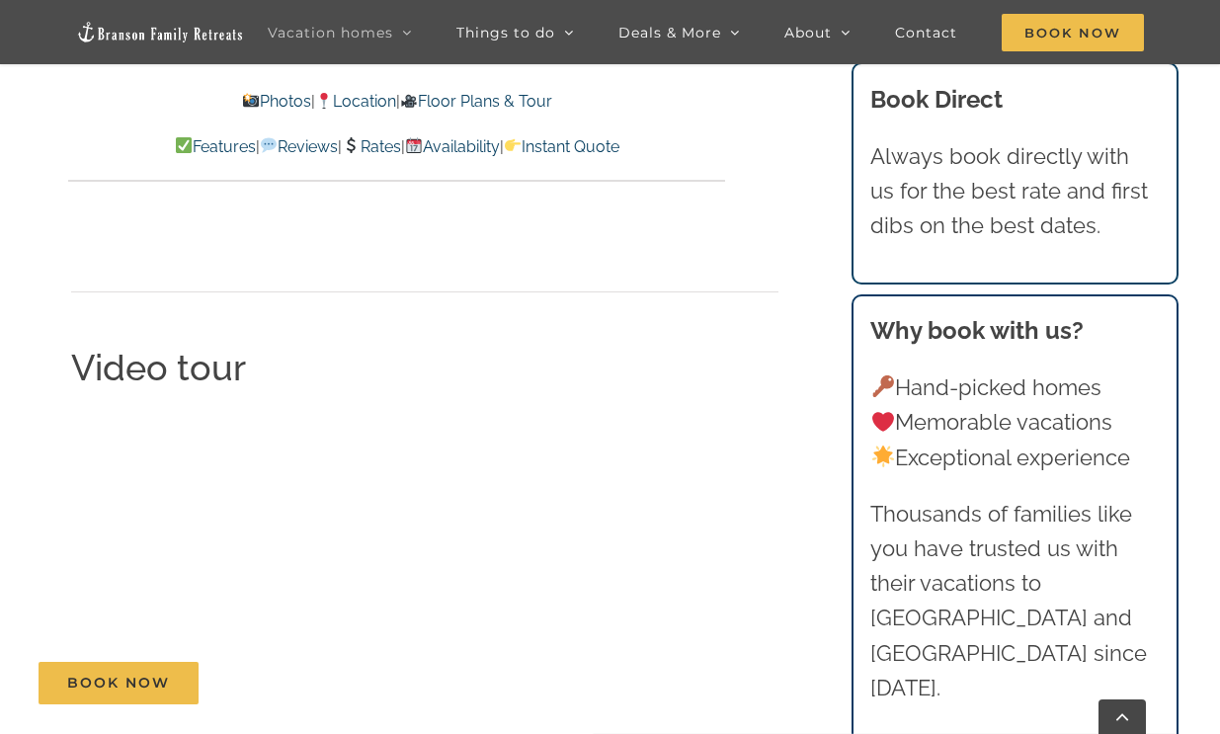
click at [370, 141] on link "Rates" at bounding box center [371, 146] width 58 height 19
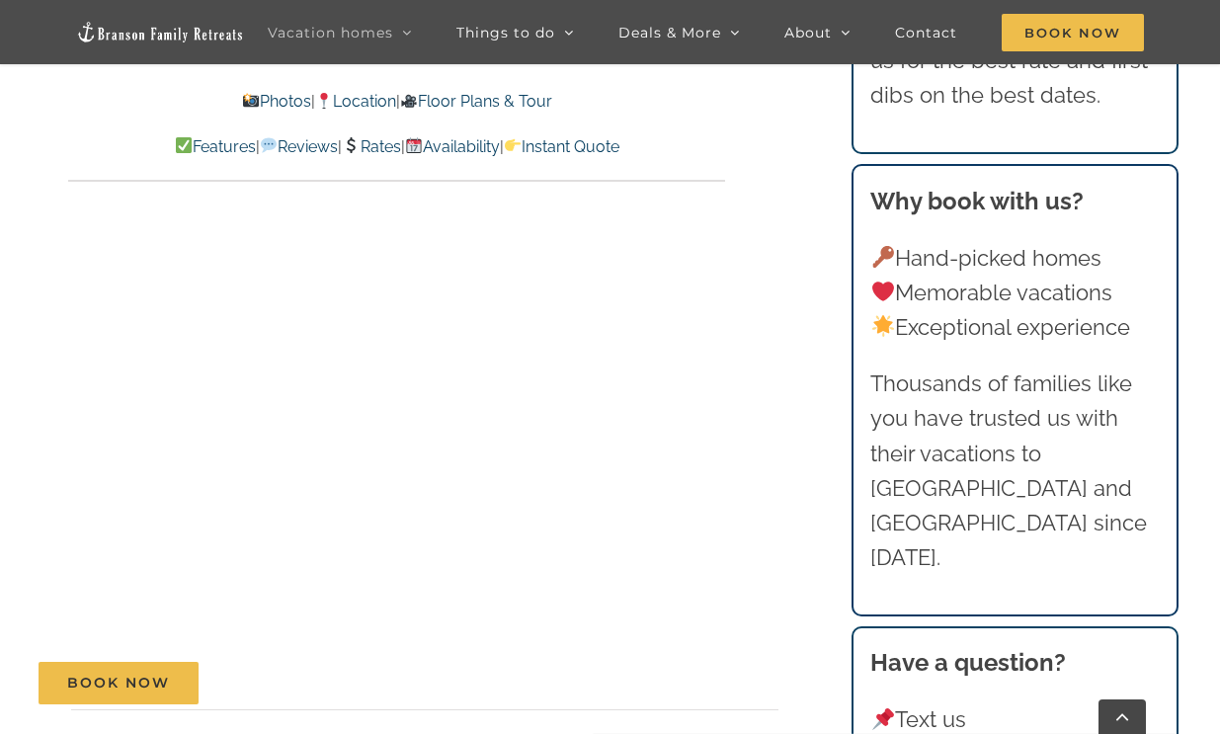
scroll to position [11950, 0]
